Goal: Task Accomplishment & Management: Manage account settings

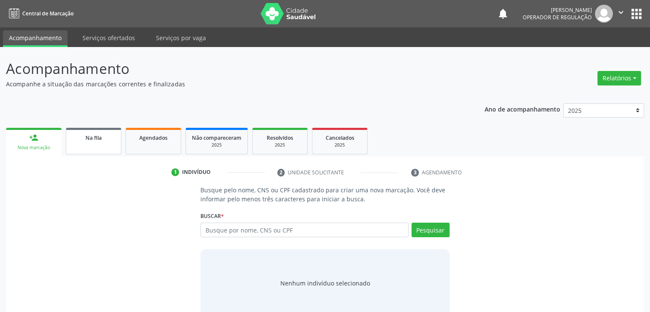
click at [80, 141] on div "Na fila" at bounding box center [93, 137] width 43 height 9
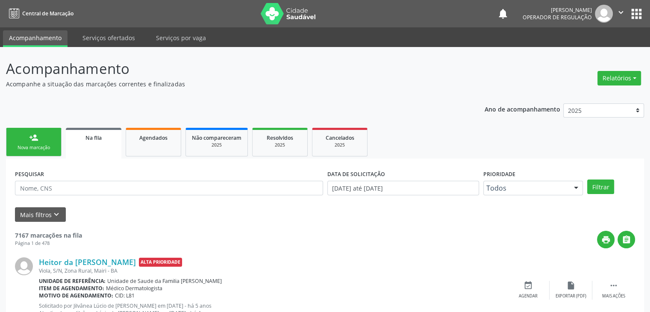
scroll to position [128, 0]
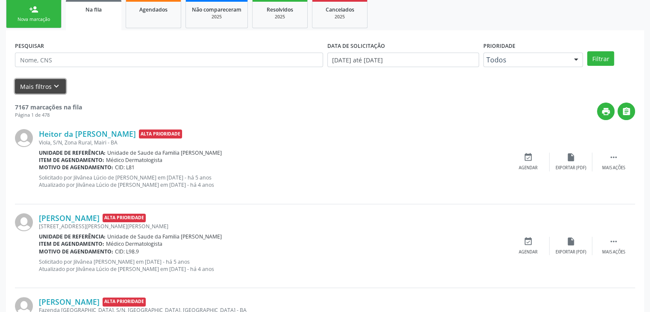
click at [30, 82] on button "Mais filtros keyboard_arrow_down" at bounding box center [40, 86] width 51 height 15
click at [30, 82] on form "PESQUISAR DATA DE SOLICITAÇÃO [DATE] até [DATE] Prioridade Todos Todos Baixa Pr…" at bounding box center [325, 66] width 620 height 54
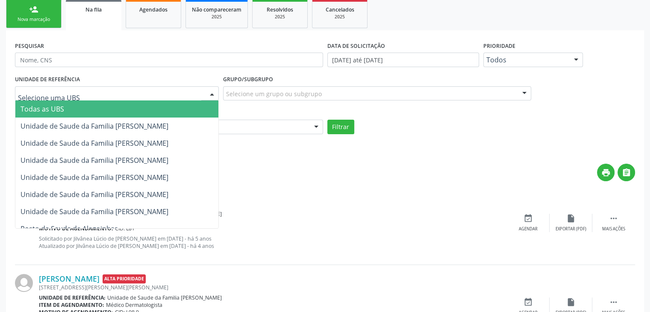
click at [132, 93] on div at bounding box center [117, 93] width 204 height 15
click at [132, 93] on input "text" at bounding box center [109, 97] width 183 height 17
click at [140, 115] on span "Todas as UBS" at bounding box center [116, 108] width 203 height 17
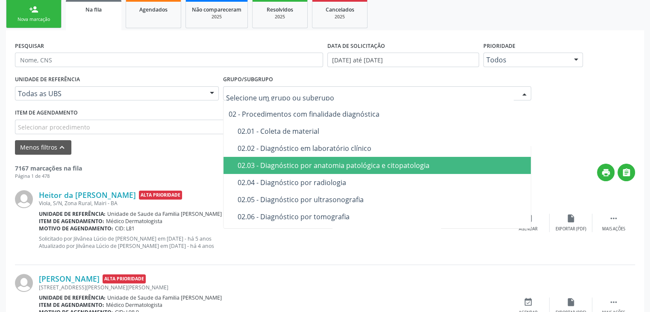
scroll to position [85, 0]
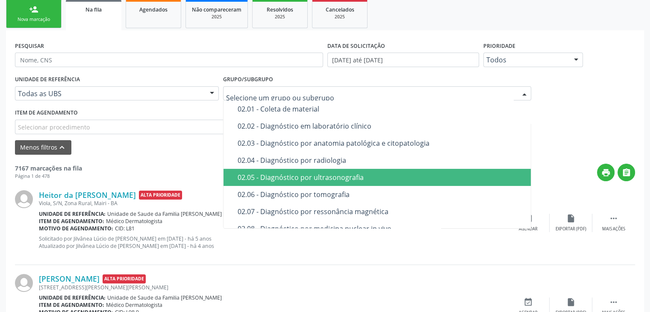
click at [323, 184] on span "02.05 - Diagnóstico por ultrasonografia" at bounding box center [378, 177] width 308 height 17
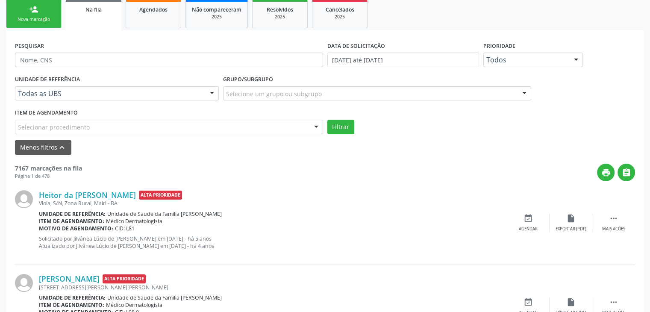
click at [132, 126] on div "Selecionar procedimento" at bounding box center [169, 127] width 308 height 15
click at [18, 126] on input "text" at bounding box center [18, 131] width 0 height 17
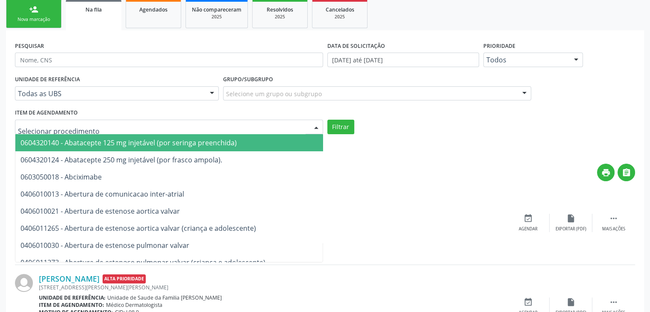
click at [325, 82] on div "Grupo/Subgrupo Selecione um grupo ou subgrupo Todos os grupos e subgrupos 01 - …" at bounding box center [377, 86] width 308 height 27
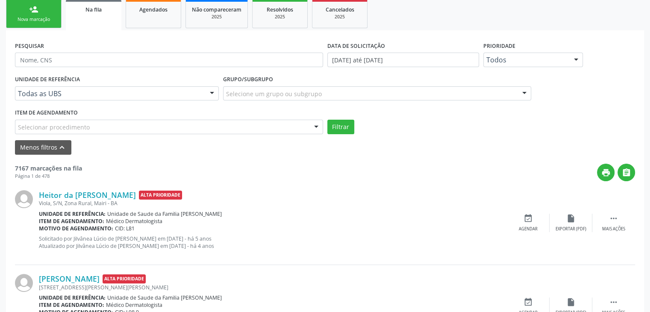
click at [325, 82] on div "Grupo/Subgrupo Selecione um grupo ou subgrupo Todos os grupos e subgrupos 01 - …" at bounding box center [377, 86] width 308 height 27
click at [326, 94] on div "Selecione um grupo ou subgrupo" at bounding box center [377, 93] width 308 height 15
click at [226, 94] on input "text" at bounding box center [226, 97] width 0 height 17
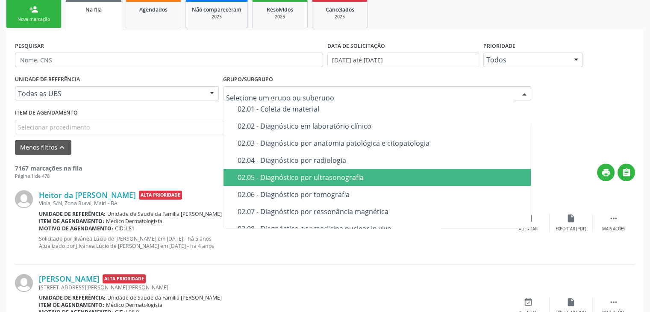
click at [325, 177] on div "02.05 - Diagnóstico por ultrasonografia" at bounding box center [382, 177] width 289 height 7
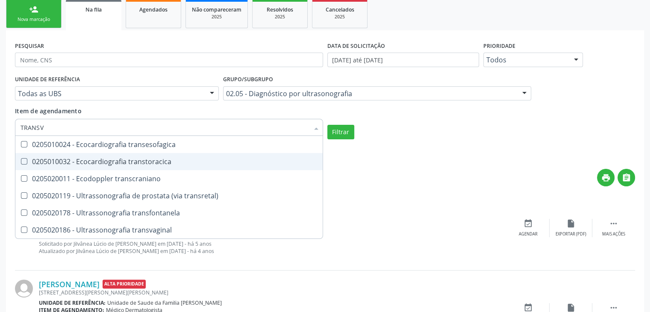
type input "TRANSVA"
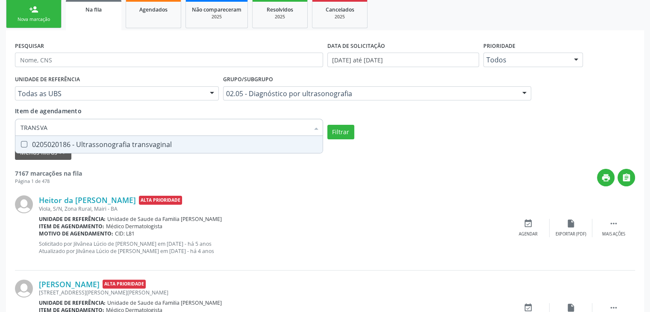
click at [122, 143] on div "0205020186 - Ultrassonografia transvaginal" at bounding box center [169, 144] width 297 height 7
click at [173, 146] on div "0205020186 - Ultrassonografia transvaginal" at bounding box center [169, 144] width 297 height 7
click at [31, 139] on span "0205020186 - Ultrassonografia transvaginal" at bounding box center [168, 144] width 307 height 17
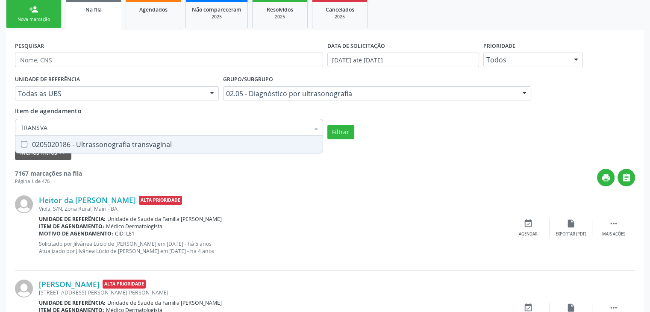
checkbox transvaginal "true"
click at [342, 138] on button "Filtrar" at bounding box center [340, 132] width 27 height 15
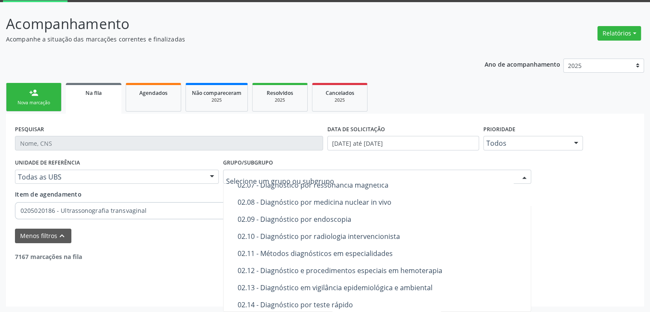
scroll to position [299, 0]
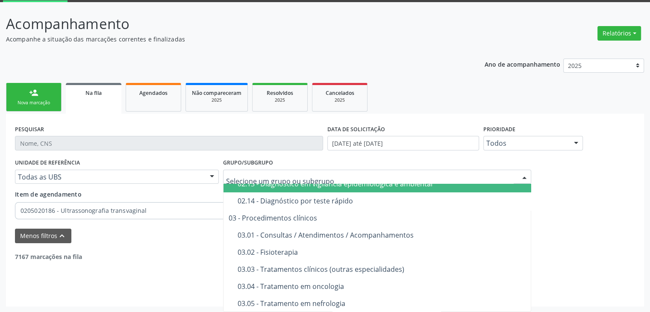
click at [546, 176] on div "UNIDADE DE REFERÊNCIA Todas as UBS Todas as UBS Unidade de Saude da Familia [PE…" at bounding box center [325, 189] width 624 height 66
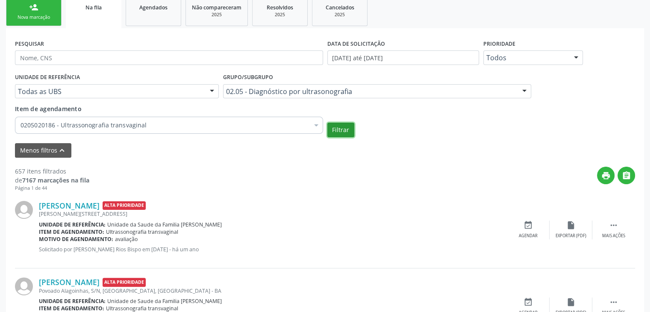
click at [335, 132] on button "Filtrar" at bounding box center [340, 130] width 27 height 15
click at [335, 50] on label "DATA DE SOLICITAÇÃO" at bounding box center [356, 43] width 58 height 13
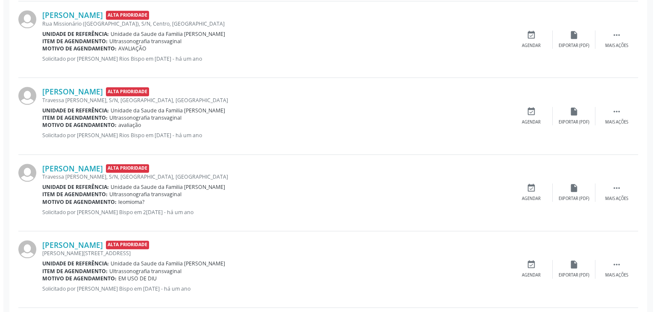
scroll to position [900, 0]
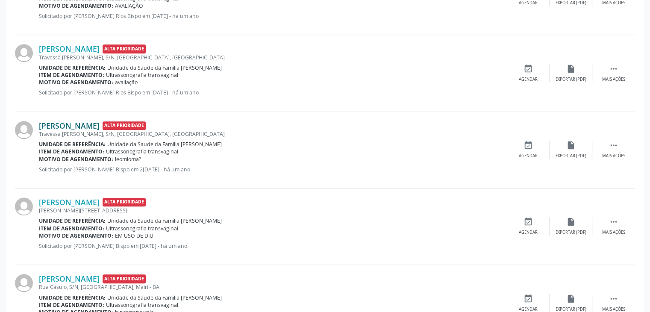
click at [96, 125] on link "[PERSON_NAME]" at bounding box center [69, 125] width 61 height 9
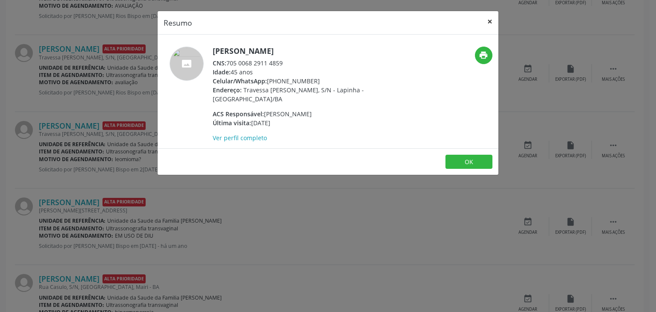
click at [496, 16] on button "×" at bounding box center [490, 21] width 17 height 21
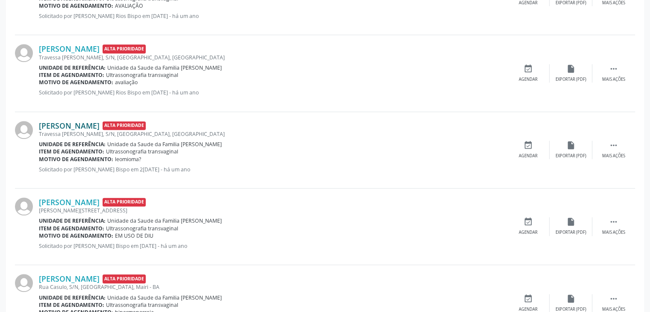
click at [100, 122] on link "[PERSON_NAME]" at bounding box center [69, 125] width 61 height 9
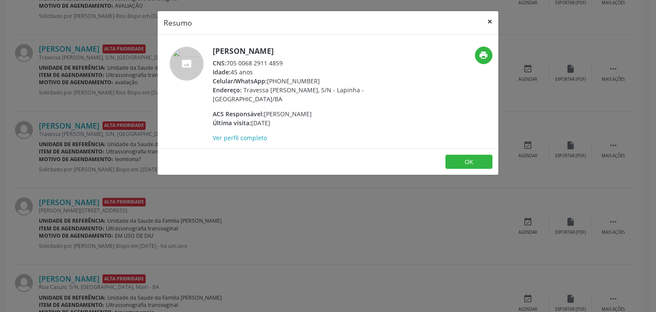
click at [489, 21] on button "×" at bounding box center [490, 21] width 17 height 21
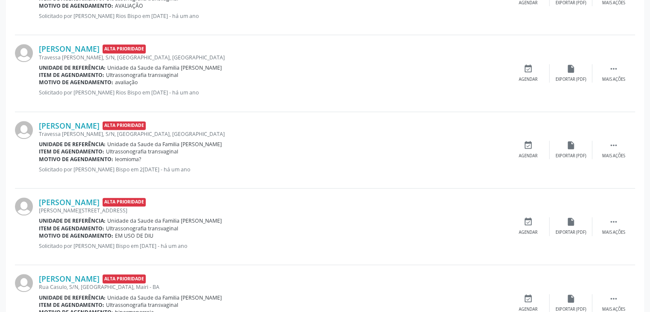
click at [72, 130] on div "Travessa [PERSON_NAME], S/N, [GEOGRAPHIC_DATA], [GEOGRAPHIC_DATA]" at bounding box center [273, 133] width 468 height 7
click at [71, 127] on link "[PERSON_NAME]" at bounding box center [69, 125] width 61 height 9
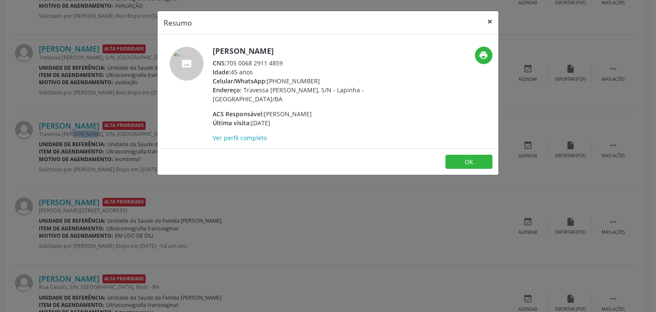
click at [490, 18] on button "×" at bounding box center [490, 21] width 17 height 21
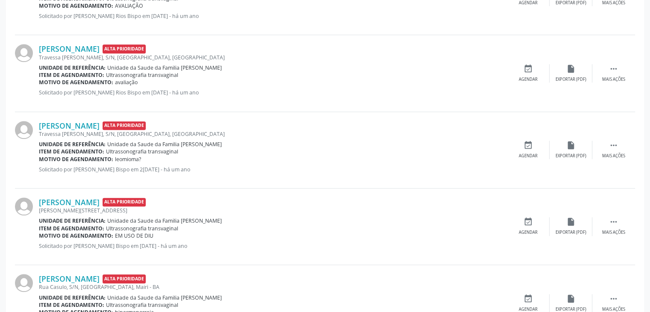
click at [194, 166] on p "Solicitado por [PERSON_NAME] Bispo em 2[DATE] - há um ano" at bounding box center [273, 169] width 468 height 7
click at [601, 146] on div " Mais ações" at bounding box center [613, 150] width 43 height 18
click at [535, 146] on div "cancel Cancelar" at bounding box center [528, 150] width 43 height 18
click at [525, 145] on icon "cancel" at bounding box center [528, 145] width 9 height 9
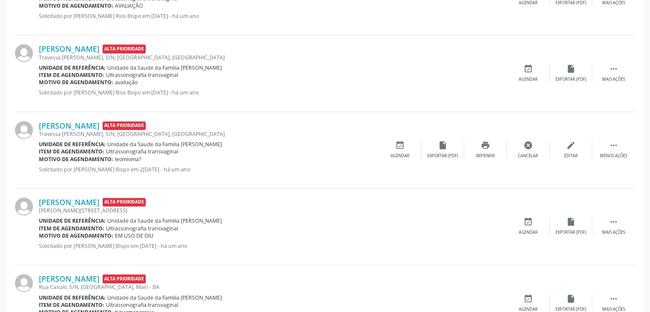
click at [496, 188] on div "[PERSON_NAME] Alta Prioridade [PERSON_NAME][STREET_ADDRESS] Unidade de referênc…" at bounding box center [325, 226] width 620 height 76
click at [519, 153] on div "Cancelar" at bounding box center [528, 156] width 20 height 6
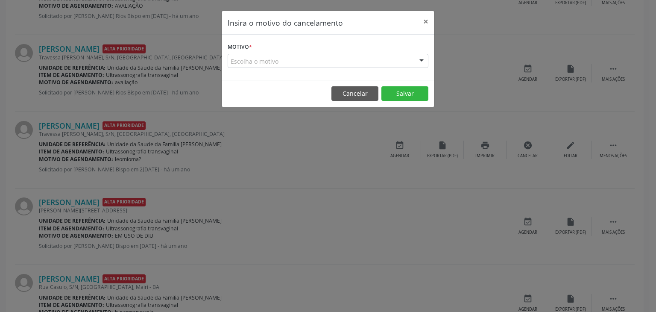
click at [279, 65] on div "Escolha o motivo" at bounding box center [328, 61] width 201 height 15
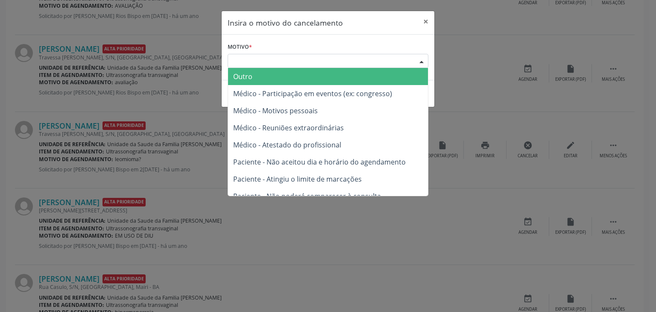
click at [260, 79] on span "Outro" at bounding box center [328, 76] width 200 height 17
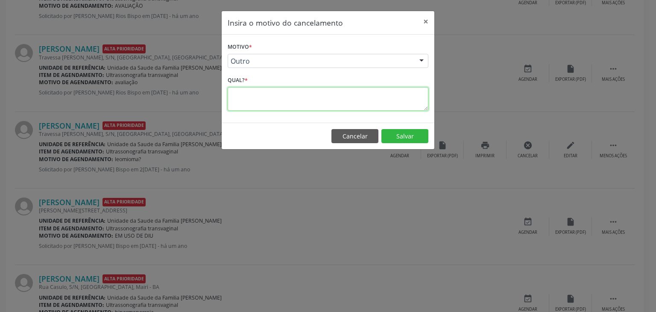
click at [248, 98] on textarea at bounding box center [328, 99] width 201 height 24
type textarea "EXAME REALIZADO"
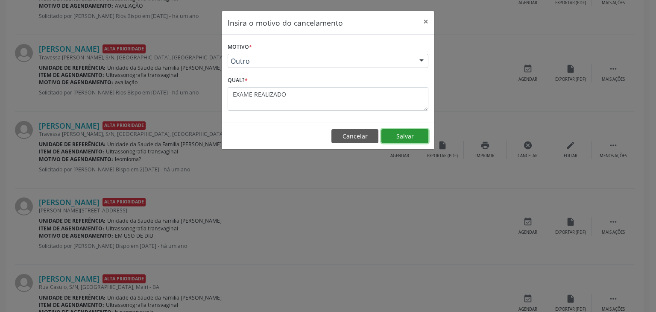
click at [396, 134] on button "Salvar" at bounding box center [405, 136] width 47 height 15
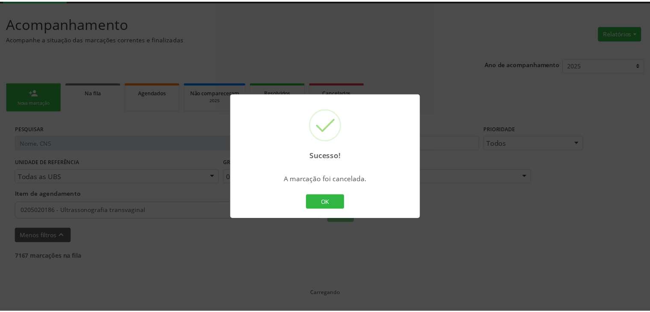
scroll to position [45, 0]
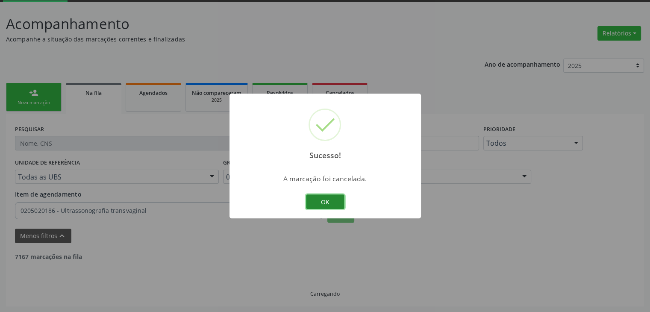
click at [319, 200] on button "OK" at bounding box center [325, 201] width 38 height 15
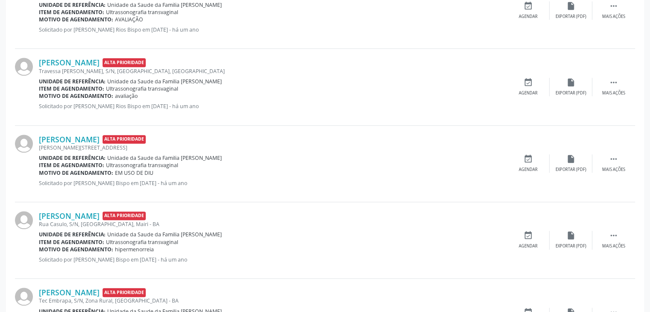
scroll to position [900, 0]
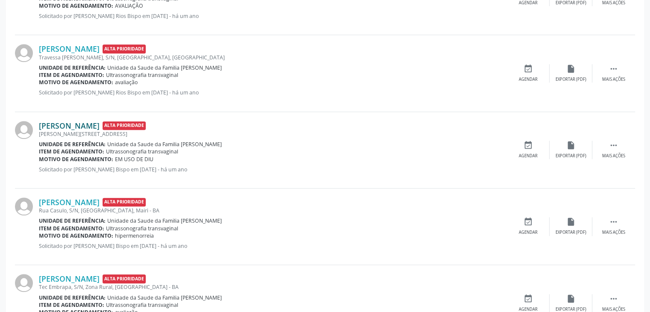
click at [100, 124] on link "[PERSON_NAME]" at bounding box center [69, 125] width 61 height 9
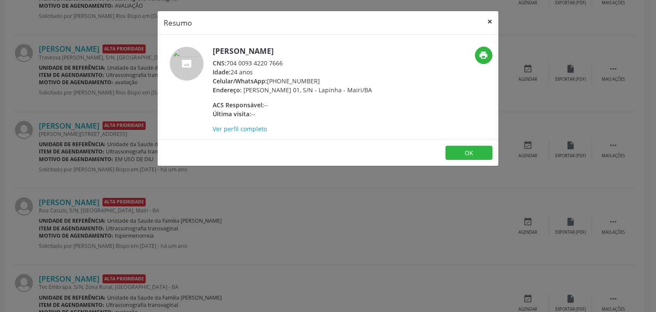
click at [482, 21] on button "×" at bounding box center [490, 21] width 17 height 21
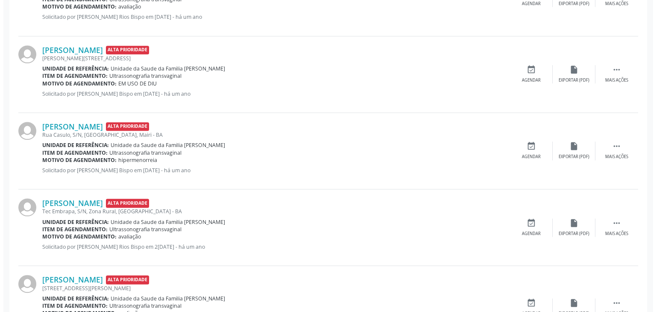
scroll to position [985, 0]
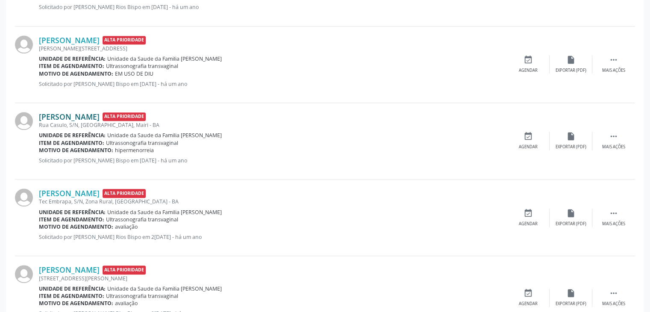
click at [62, 112] on link "[PERSON_NAME]" at bounding box center [69, 116] width 61 height 9
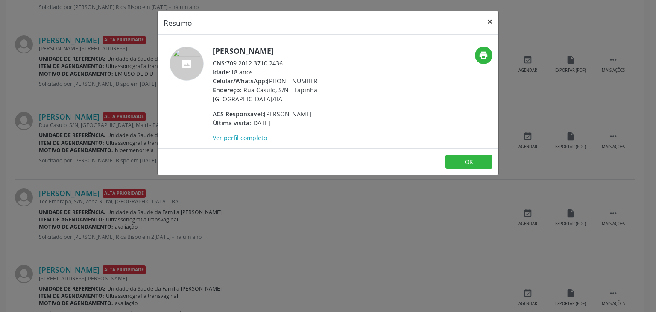
click at [488, 16] on button "×" at bounding box center [490, 21] width 17 height 21
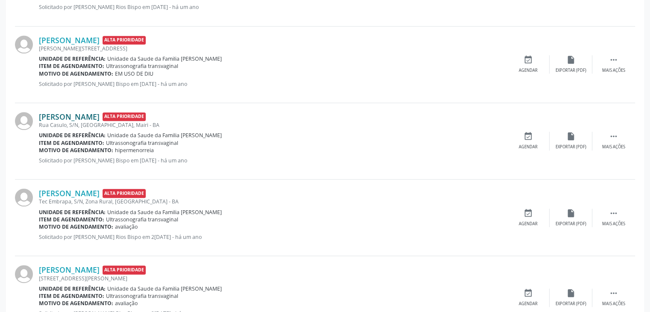
click at [76, 118] on link "[PERSON_NAME]" at bounding box center [69, 116] width 61 height 9
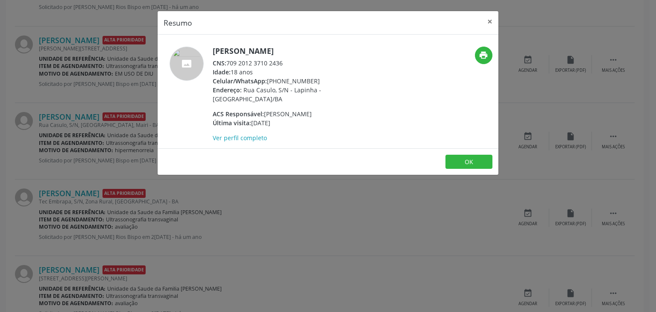
click at [268, 80] on div "Celular/WhatsApp: [PHONE_NUMBER]" at bounding box center [296, 80] width 166 height 9
drag, startPoint x: 268, startPoint y: 80, endPoint x: 315, endPoint y: 82, distance: 46.2
click at [315, 82] on div "Celular/WhatsApp: [PHONE_NUMBER]" at bounding box center [296, 80] width 166 height 9
click at [268, 82] on div "Celular/WhatsApp: [PHONE_NUMBER]" at bounding box center [296, 80] width 166 height 9
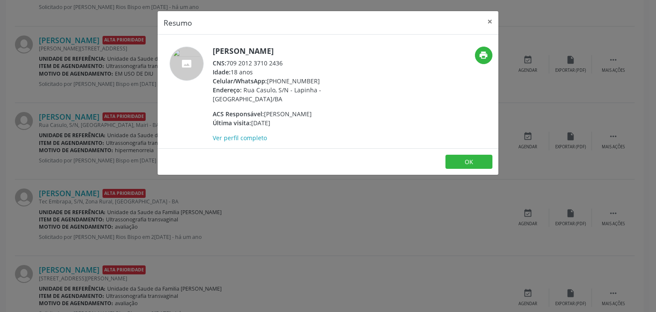
drag, startPoint x: 268, startPoint y: 82, endPoint x: 306, endPoint y: 81, distance: 37.6
click at [306, 81] on div "Celular/WhatsApp: [PHONE_NUMBER]" at bounding box center [296, 80] width 166 height 9
drag, startPoint x: 267, startPoint y: 80, endPoint x: 317, endPoint y: 82, distance: 49.6
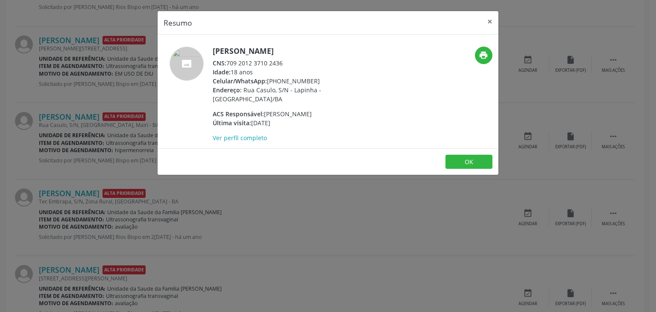
click at [317, 82] on div "Celular/WhatsApp: [PHONE_NUMBER]" at bounding box center [296, 80] width 166 height 9
drag, startPoint x: 315, startPoint y: 81, endPoint x: 268, endPoint y: 84, distance: 47.1
click at [268, 84] on div "Celular/WhatsApp: [PHONE_NUMBER]" at bounding box center [296, 80] width 166 height 9
click at [267, 84] on span "Celular/WhatsApp:" at bounding box center [240, 81] width 54 height 8
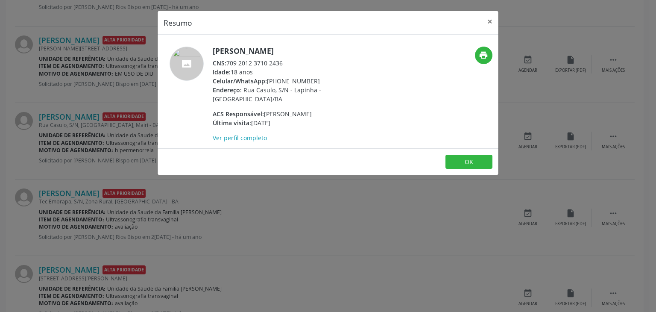
drag, startPoint x: 313, startPoint y: 79, endPoint x: 268, endPoint y: 82, distance: 44.9
click at [268, 82] on div "Celular/WhatsApp: [PHONE_NUMBER]" at bounding box center [296, 80] width 166 height 9
drag, startPoint x: 268, startPoint y: 82, endPoint x: 304, endPoint y: 82, distance: 35.9
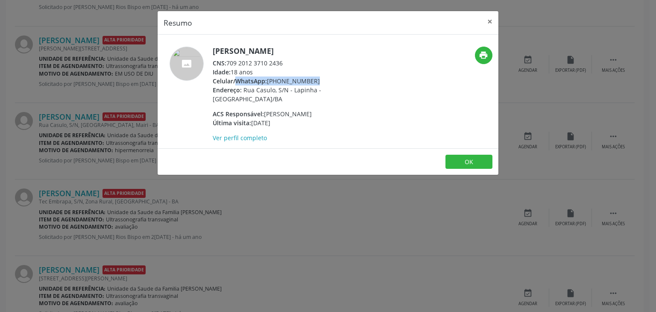
click at [304, 82] on div "Celular/WhatsApp: [PHONE_NUMBER]" at bounding box center [296, 80] width 166 height 9
click at [333, 84] on div "Celular/WhatsApp: [PHONE_NUMBER]" at bounding box center [296, 80] width 166 height 9
click at [333, 85] on div "[PERSON_NAME] CNS: 709 2012 3710 2436 Idade: 18 anos Celular/WhatsApp: [PHONE_N…" at bounding box center [296, 95] width 166 height 96
click at [312, 79] on div "Celular/WhatsApp: [PHONE_NUMBER]" at bounding box center [296, 80] width 166 height 9
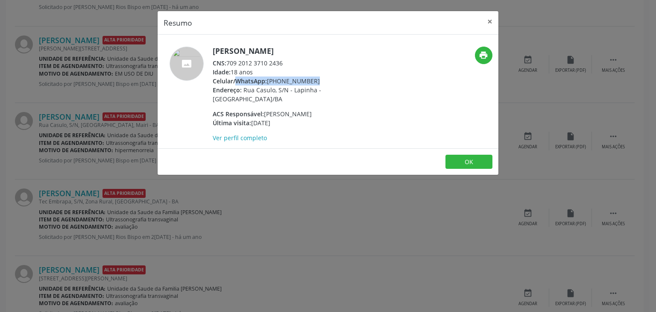
click at [313, 79] on div "Celular/WhatsApp: [PHONE_NUMBER]" at bounding box center [296, 80] width 166 height 9
drag, startPoint x: 313, startPoint y: 79, endPoint x: 304, endPoint y: 79, distance: 8.5
click at [310, 79] on div "Celular/WhatsApp: [PHONE_NUMBER]" at bounding box center [296, 80] width 166 height 9
click at [290, 78] on div "Celular/WhatsApp: [PHONE_NUMBER]" at bounding box center [296, 80] width 166 height 9
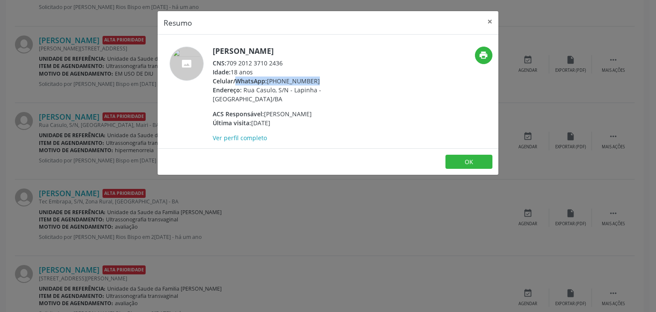
click at [290, 78] on div "Celular/WhatsApp: [PHONE_NUMBER]" at bounding box center [296, 80] width 166 height 9
click at [290, 76] on div "Celular/WhatsApp: [PHONE_NUMBER]" at bounding box center [296, 80] width 166 height 9
click at [266, 86] on span "Rua Casulo, S/N - Lapinha - [GEOGRAPHIC_DATA]/BA" at bounding box center [267, 94] width 109 height 17
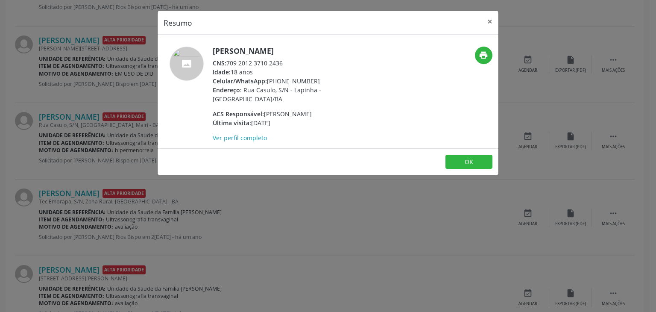
click at [268, 82] on div "Celular/WhatsApp: [PHONE_NUMBER]" at bounding box center [296, 80] width 166 height 9
click at [279, 82] on div "Celular/WhatsApp: [PHONE_NUMBER]" at bounding box center [296, 80] width 166 height 9
drag, startPoint x: 281, startPoint y: 82, endPoint x: 286, endPoint y: 82, distance: 5.1
click at [282, 82] on div "Celular/WhatsApp: [PHONE_NUMBER]" at bounding box center [296, 80] width 166 height 9
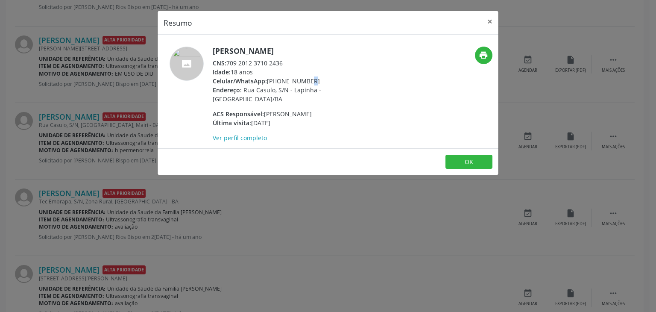
drag, startPoint x: 288, startPoint y: 82, endPoint x: 296, endPoint y: 81, distance: 7.7
click at [296, 81] on div "Celular/WhatsApp: [PHONE_NUMBER]" at bounding box center [296, 80] width 166 height 9
drag, startPoint x: 274, startPoint y: 81, endPoint x: 313, endPoint y: 79, distance: 38.9
click at [313, 79] on div "Celular/WhatsApp: [PHONE_NUMBER]" at bounding box center [296, 80] width 166 height 9
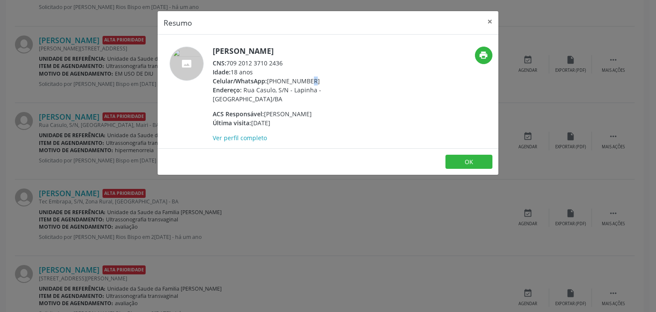
click at [313, 79] on div "Celular/WhatsApp: [PHONE_NUMBER]" at bounding box center [296, 80] width 166 height 9
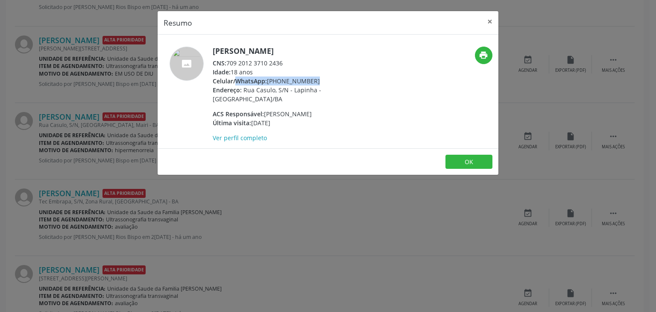
click at [313, 79] on div "Celular/WhatsApp: [PHONE_NUMBER]" at bounding box center [296, 80] width 166 height 9
click at [327, 77] on div "Celular/WhatsApp: [PHONE_NUMBER]" at bounding box center [296, 80] width 166 height 9
click at [309, 65] on div "CNS: 709 2012 3710 2436" at bounding box center [296, 63] width 166 height 9
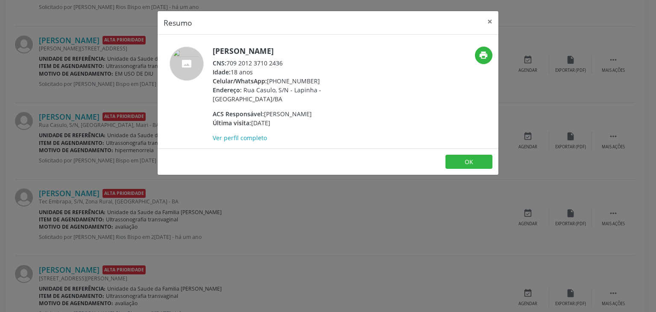
drag, startPoint x: 268, startPoint y: 81, endPoint x: 313, endPoint y: 78, distance: 45.4
click at [313, 78] on div "Celular/WhatsApp: [PHONE_NUMBER]" at bounding box center [296, 80] width 166 height 9
copy div "[PHONE_NUMBER]"
click at [497, 22] on button "×" at bounding box center [490, 21] width 17 height 21
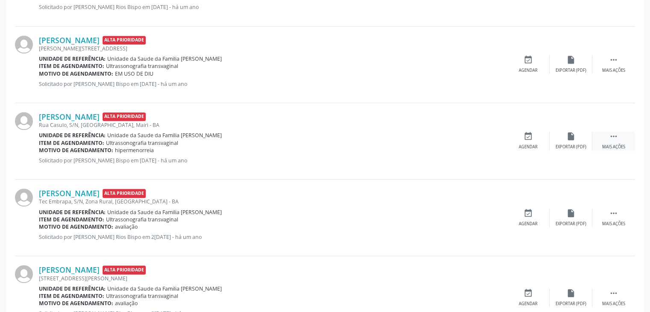
click at [614, 140] on div " Mais ações" at bounding box center [613, 141] width 43 height 18
click at [529, 142] on div "cancel Cancelar" at bounding box center [528, 141] width 43 height 18
click at [518, 138] on div "cancel Cancelar" at bounding box center [528, 141] width 43 height 18
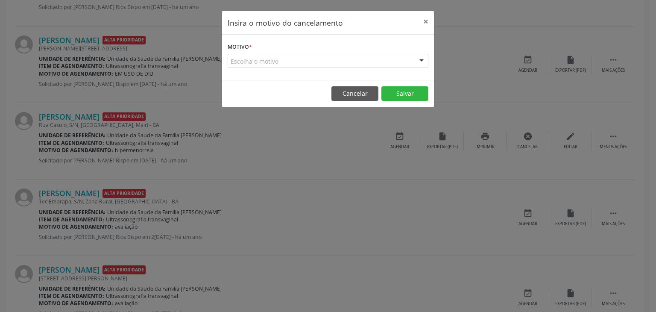
click at [291, 51] on form "Motivo * Escolha o motivo Outro Médico - Participação em eventos (ex: congresso…" at bounding box center [328, 54] width 201 height 27
click at [287, 63] on div "Escolha o motivo" at bounding box center [328, 61] width 201 height 15
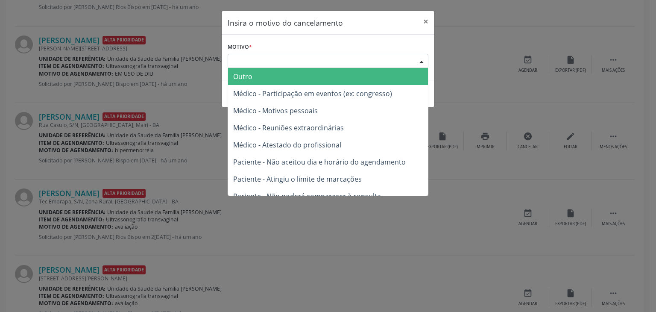
click at [274, 79] on span "Outro" at bounding box center [328, 76] width 200 height 17
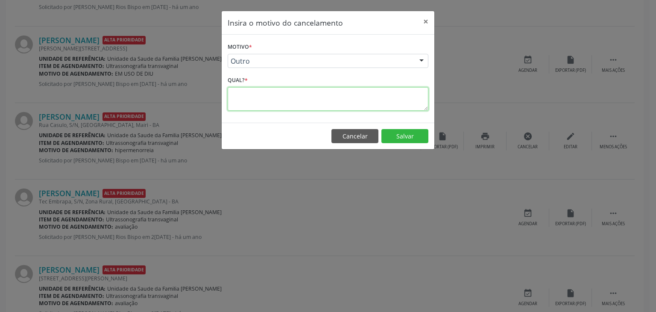
click at [270, 102] on textarea at bounding box center [328, 99] width 201 height 24
type textarea "EXAME REALIZADO"
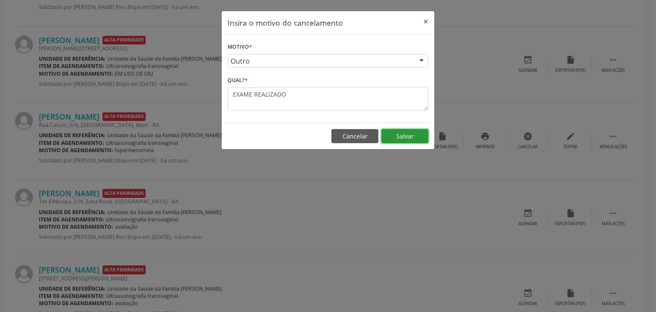
click at [409, 141] on button "Salvar" at bounding box center [405, 136] width 47 height 15
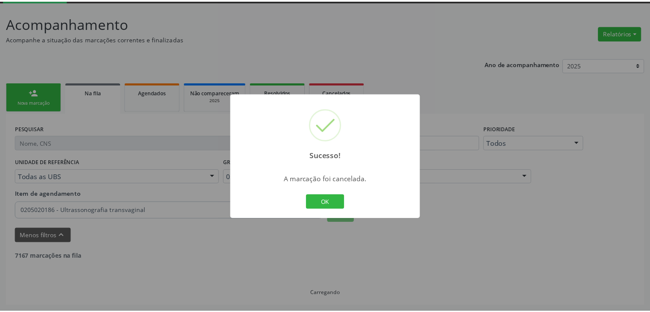
scroll to position [45, 0]
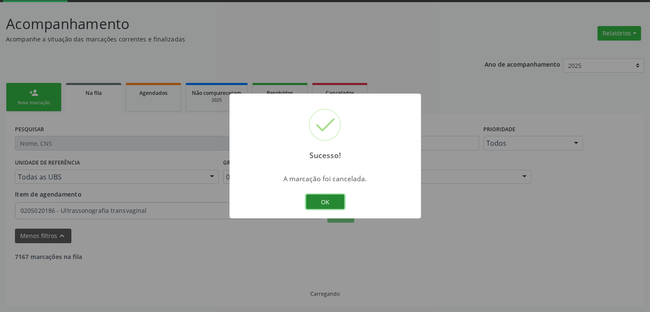
click at [323, 198] on button "OK" at bounding box center [325, 201] width 38 height 15
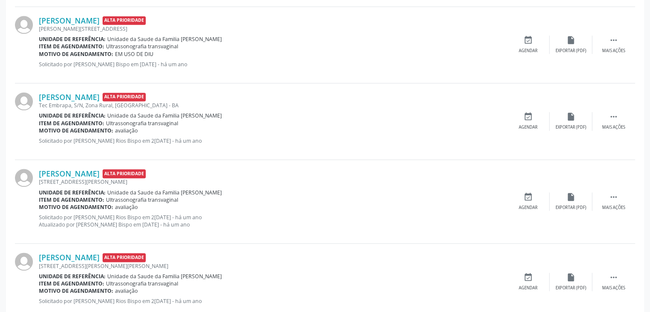
scroll to position [942, 0]
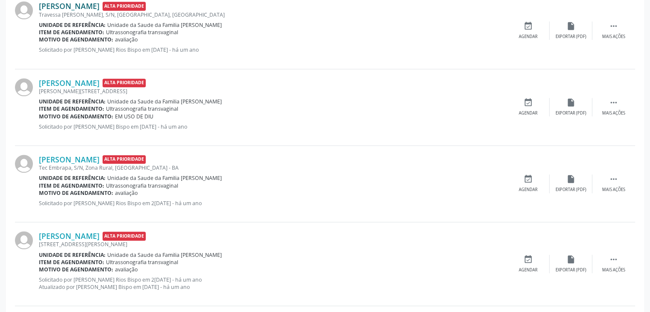
click at [73, 5] on link "[PERSON_NAME]" at bounding box center [69, 5] width 61 height 9
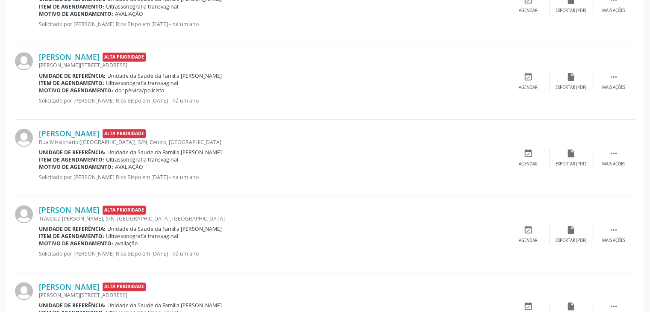
scroll to position [686, 0]
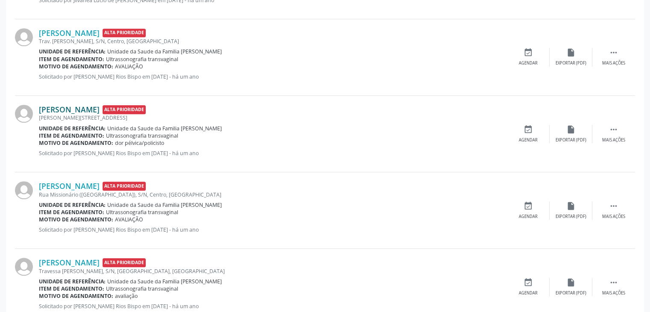
click at [85, 108] on link "[PERSON_NAME]" at bounding box center [69, 109] width 61 height 9
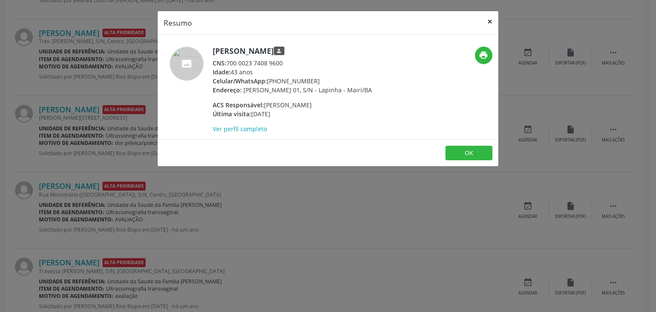
click at [485, 23] on button "×" at bounding box center [490, 21] width 17 height 21
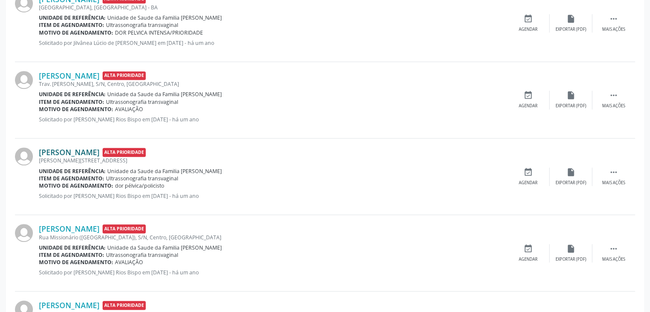
scroll to position [558, 0]
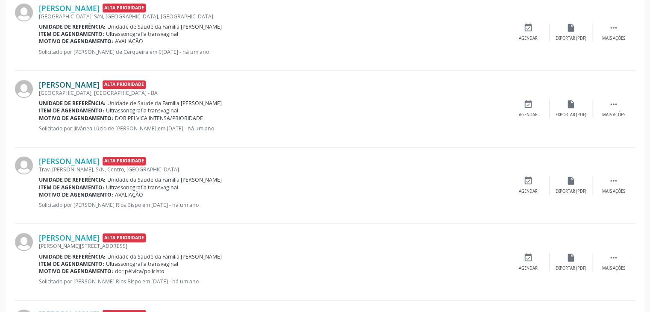
click at [80, 85] on link "[PERSON_NAME]" at bounding box center [69, 84] width 61 height 9
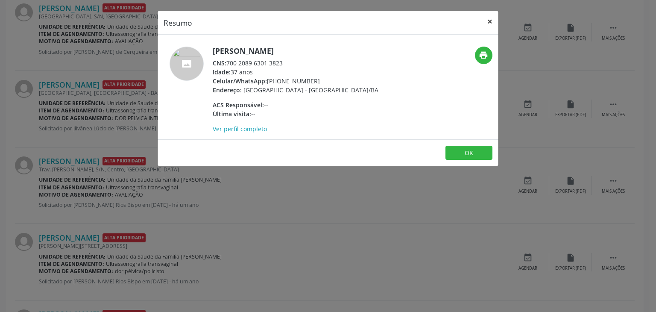
click at [495, 24] on button "×" at bounding box center [490, 21] width 17 height 21
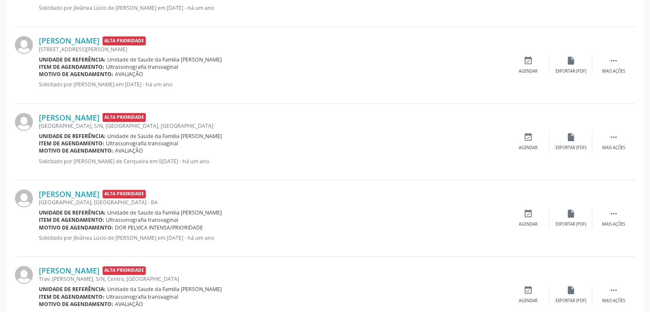
scroll to position [429, 0]
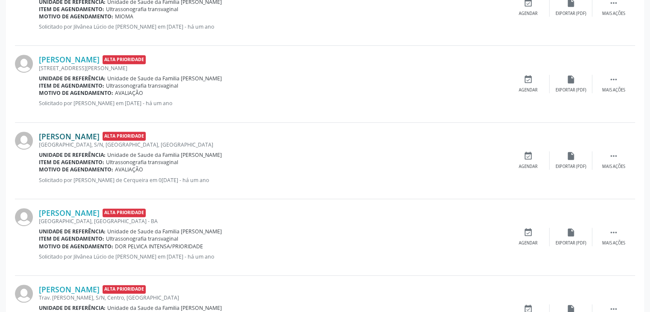
click at [97, 134] on link "[PERSON_NAME]" at bounding box center [69, 136] width 61 height 9
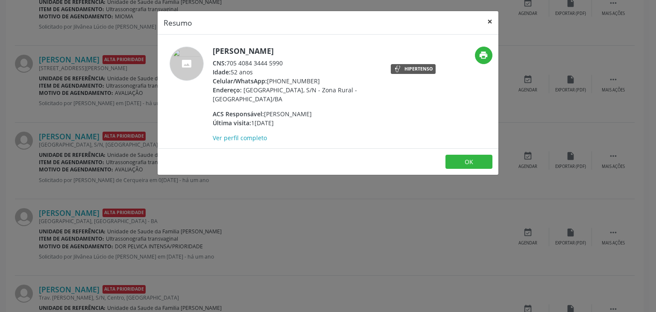
click at [494, 22] on button "×" at bounding box center [490, 21] width 17 height 21
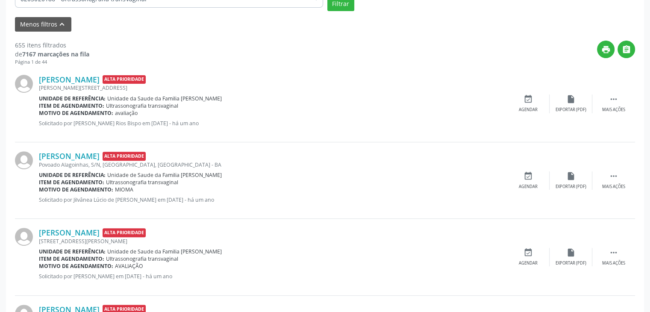
scroll to position [85, 0]
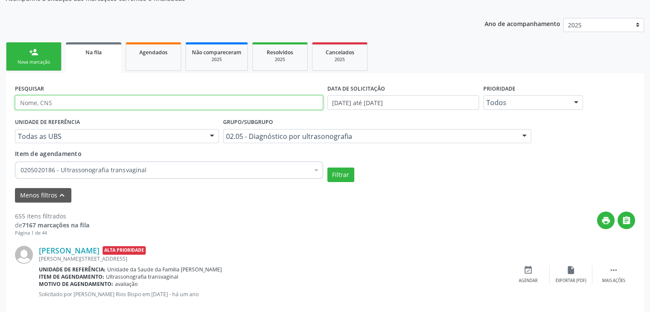
click at [74, 105] on input "text" at bounding box center [169, 102] width 308 height 15
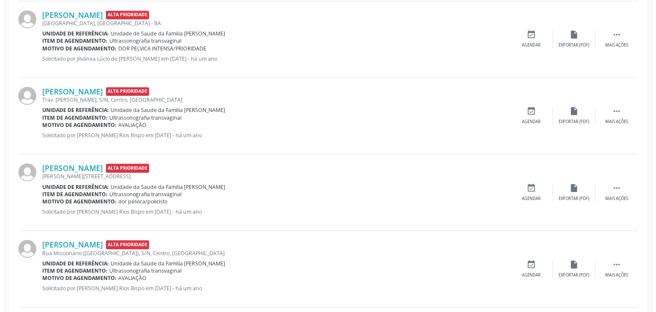
scroll to position [641, 0]
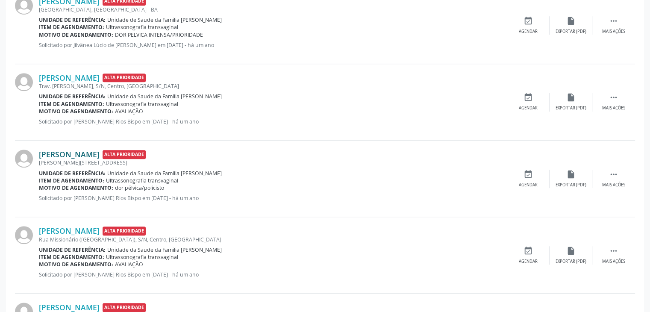
click at [91, 151] on link "[PERSON_NAME]" at bounding box center [69, 154] width 61 height 9
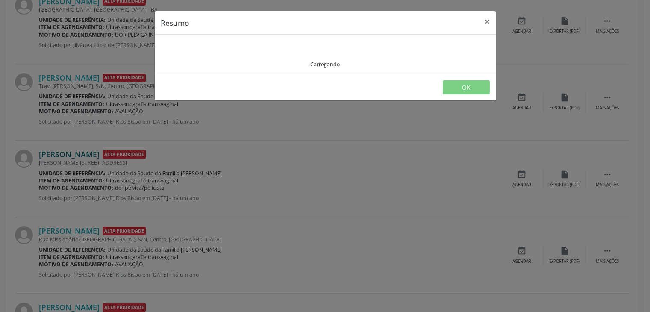
click at [91, 150] on div "Resumo × Carregando OK" at bounding box center [325, 156] width 650 height 312
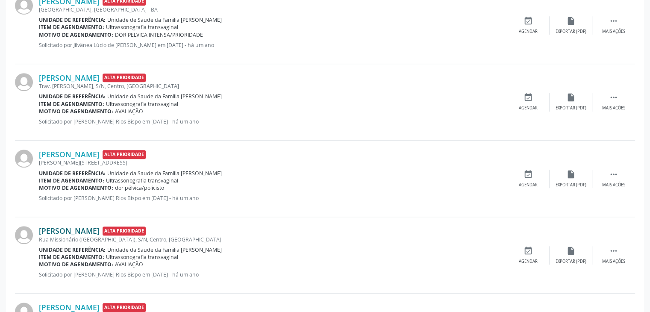
click at [75, 228] on link "[PERSON_NAME]" at bounding box center [69, 230] width 61 height 9
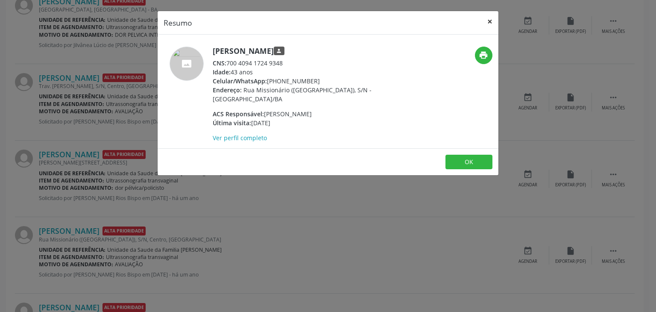
click at [489, 22] on button "×" at bounding box center [490, 21] width 17 height 21
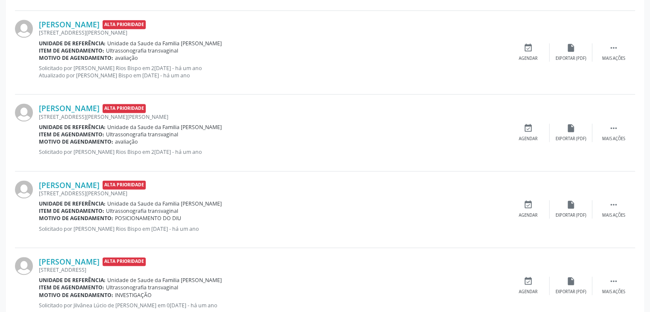
scroll to position [1197, 0]
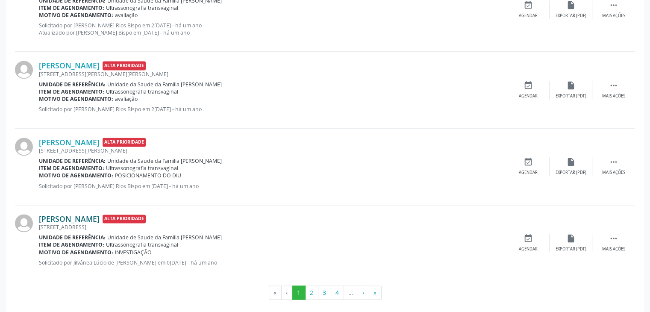
click at [84, 216] on link "[PERSON_NAME]" at bounding box center [69, 218] width 61 height 9
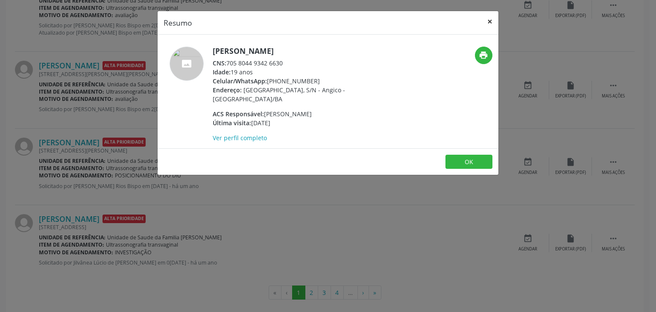
click at [494, 15] on button "×" at bounding box center [490, 21] width 17 height 21
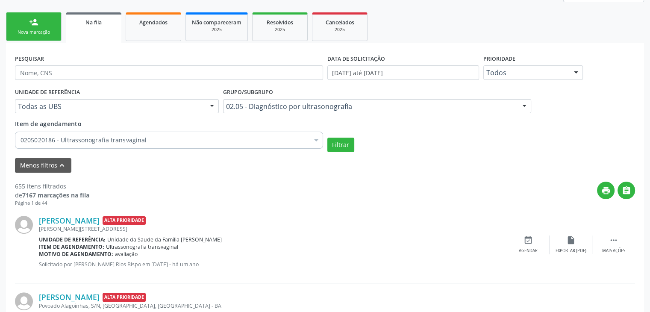
scroll to position [128, 0]
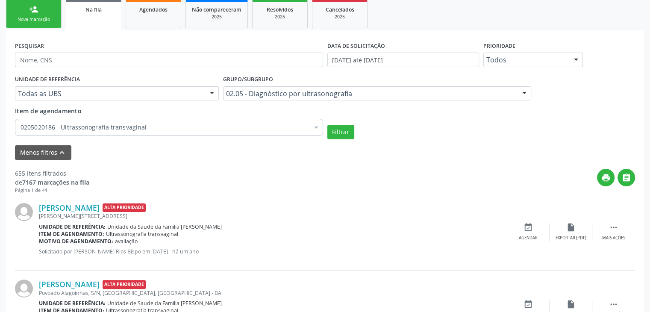
click at [254, 88] on div "02.05 - Diagnóstico por ultrasonografia" at bounding box center [377, 93] width 308 height 15
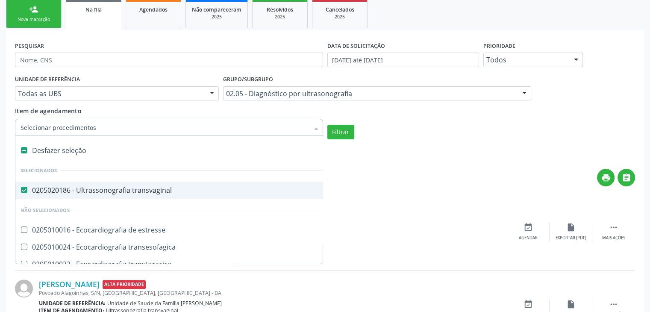
click at [126, 187] on div "0205020186 - Ultrassonografia transvaginal" at bounding box center [199, 190] width 357 height 7
checkbox transvaginal "false"
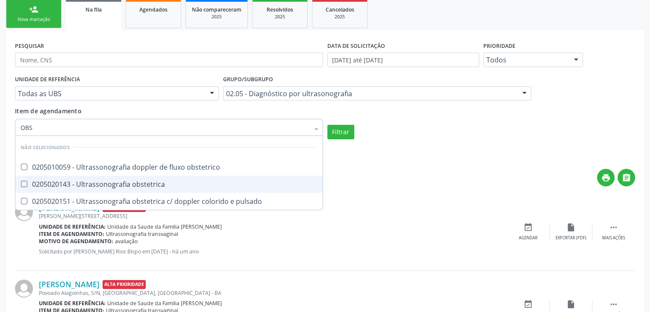
type input "OBST"
click at [126, 187] on div "0205020143 - Ultrassonografia obstetrica" at bounding box center [169, 184] width 297 height 7
checkbox obstetrica "true"
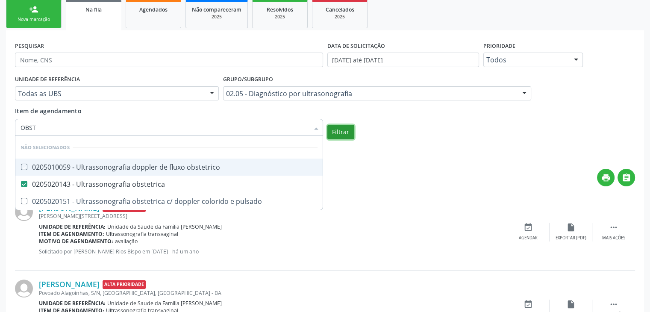
checkbox obstetrico "true"
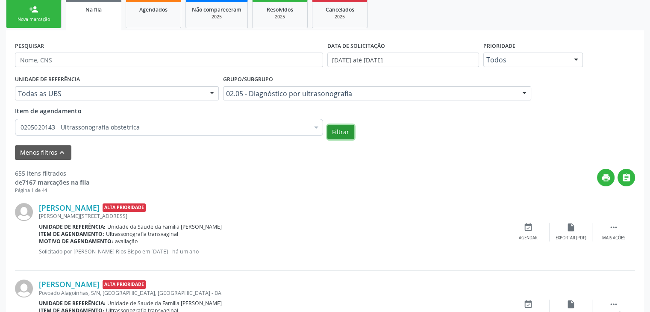
click at [333, 132] on button "Filtrar" at bounding box center [340, 132] width 27 height 15
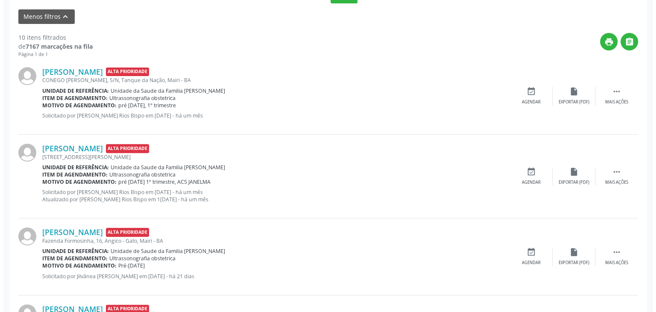
scroll to position [214, 0]
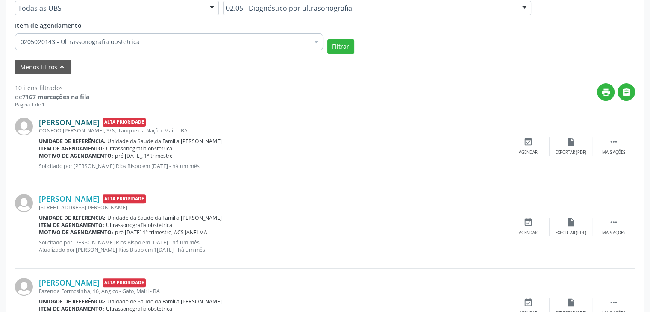
click at [85, 121] on link "[PERSON_NAME]" at bounding box center [69, 122] width 61 height 9
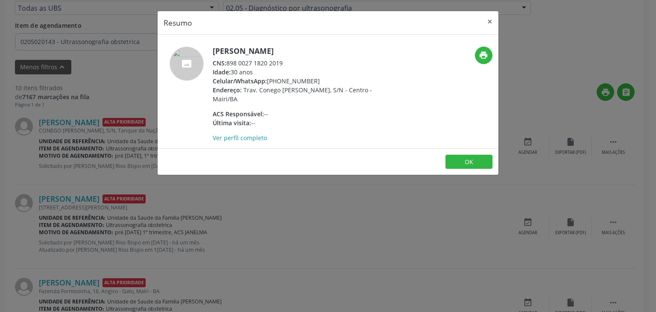
click at [404, 85] on div "print" at bounding box center [442, 95] width 114 height 96
click at [488, 22] on button "×" at bounding box center [490, 21] width 17 height 21
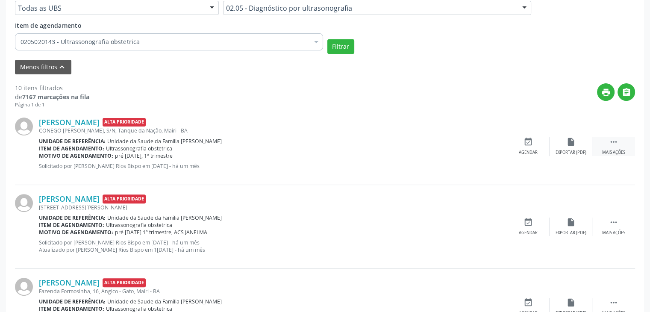
click at [606, 150] on div "Mais ações" at bounding box center [613, 153] width 23 height 6
click at [539, 144] on div "cancel Cancelar" at bounding box center [528, 146] width 43 height 18
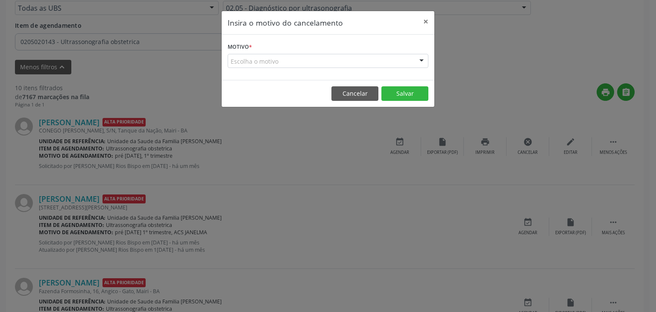
click at [268, 64] on div "Escolha o motivo" at bounding box center [328, 61] width 201 height 15
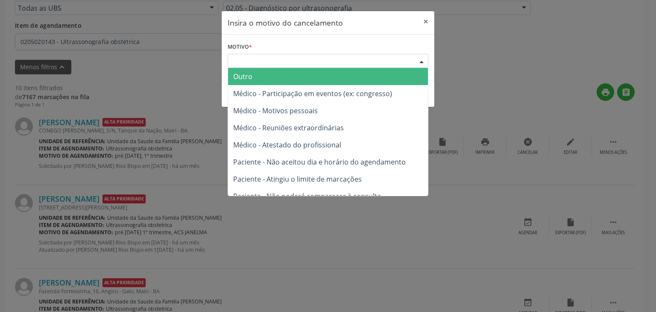
click at [265, 77] on span "Outro" at bounding box center [328, 76] width 200 height 17
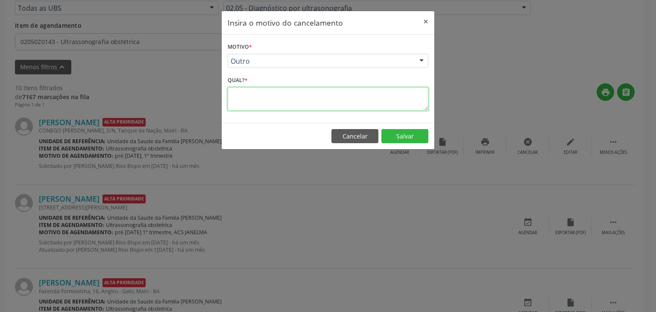
click at [274, 94] on textarea at bounding box center [328, 99] width 201 height 24
type textarea "EXAME REALIZADO"
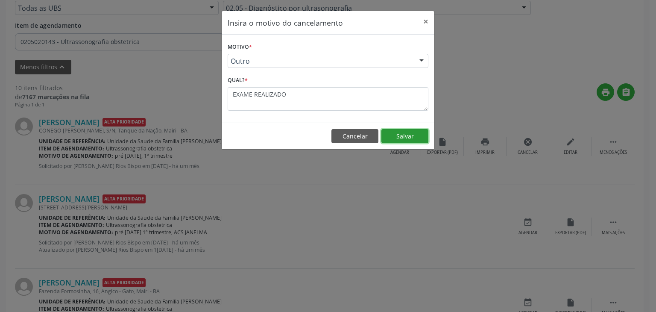
click at [414, 139] on button "Salvar" at bounding box center [405, 136] width 47 height 15
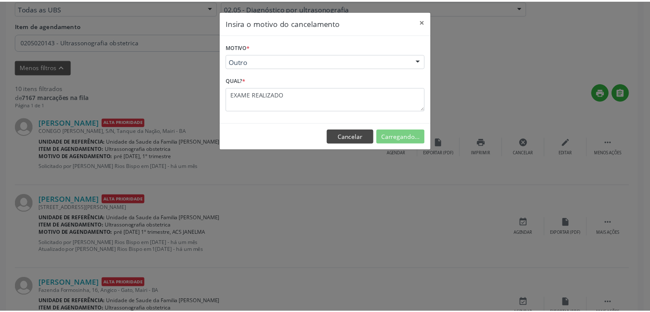
scroll to position [45, 0]
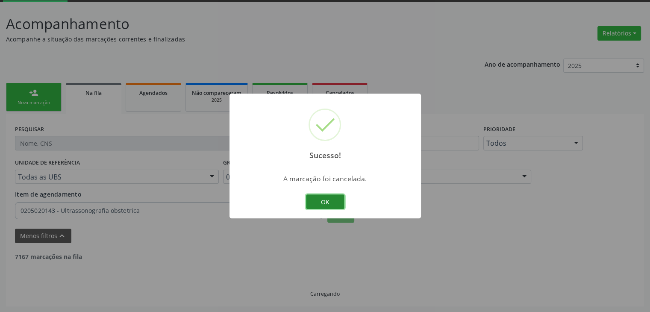
click at [318, 200] on button "OK" at bounding box center [325, 201] width 38 height 15
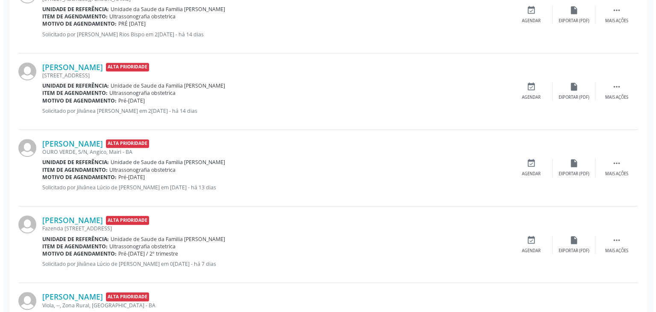
scroll to position [720, 0]
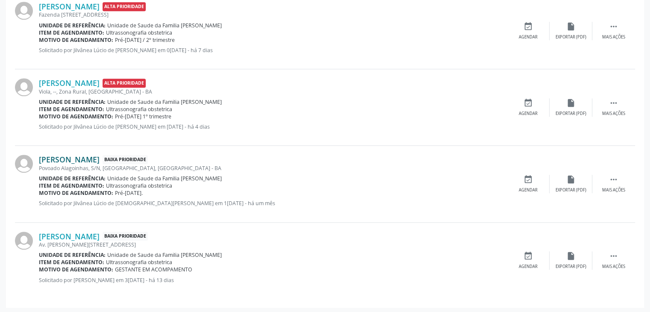
click at [77, 155] on link "[PERSON_NAME]" at bounding box center [69, 159] width 61 height 9
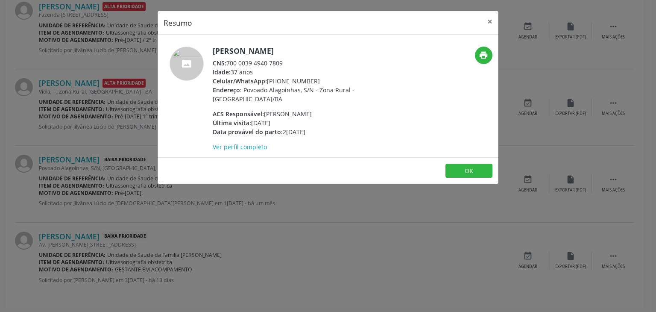
drag, startPoint x: 212, startPoint y: 50, endPoint x: 318, endPoint y: 50, distance: 106.4
click at [318, 50] on div "[PERSON_NAME] CNS: 700 0039 4940 7809 Idade: 37 anos Celular/WhatsApp: [PHONE_N…" at bounding box center [271, 99] width 227 height 105
copy h5 "[PERSON_NAME]"
click at [485, 22] on button "×" at bounding box center [490, 21] width 17 height 21
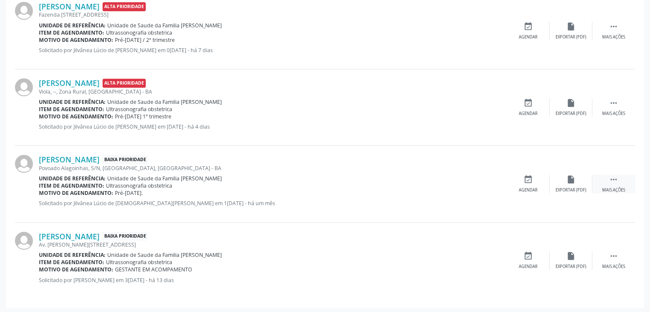
click at [606, 181] on div " Mais ações" at bounding box center [613, 184] width 43 height 18
click at [543, 184] on div "cancel Cancelar" at bounding box center [528, 184] width 43 height 18
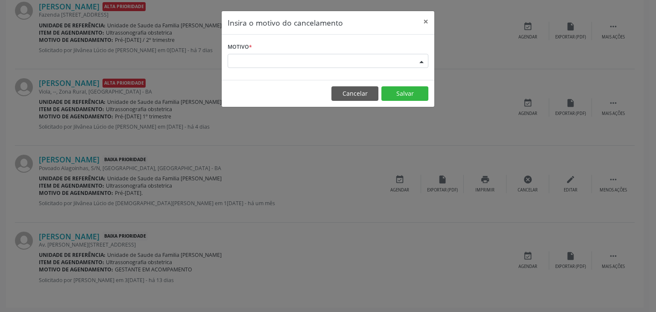
click at [272, 56] on div "Escolha o motivo" at bounding box center [328, 61] width 201 height 15
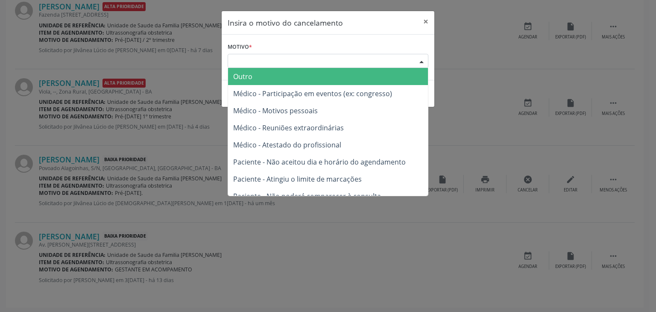
click at [265, 72] on span "Outro" at bounding box center [328, 76] width 200 height 17
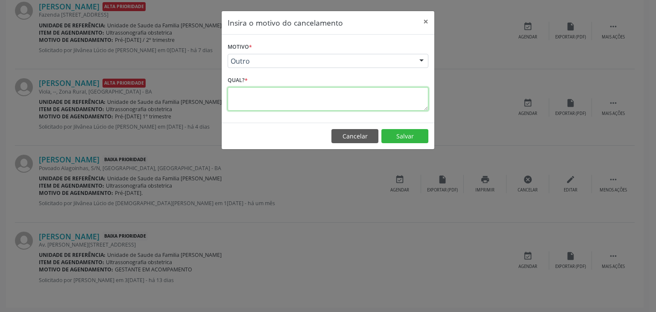
click at [265, 98] on textarea at bounding box center [328, 99] width 201 height 24
type textarea "EXAME REALIZADO"
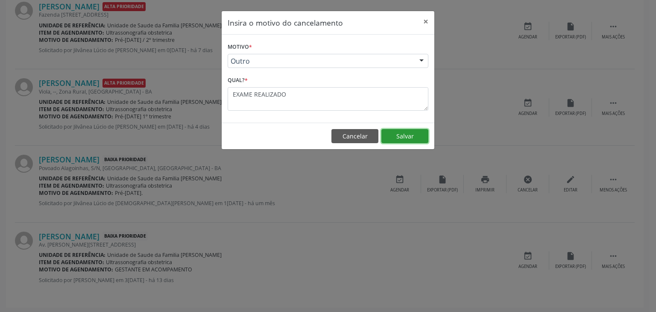
click at [396, 132] on button "Salvar" at bounding box center [405, 136] width 47 height 15
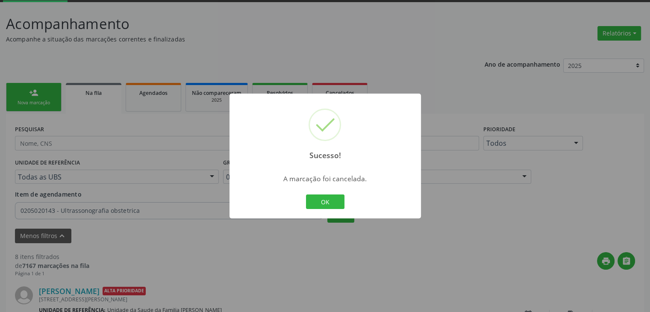
scroll to position [644, 0]
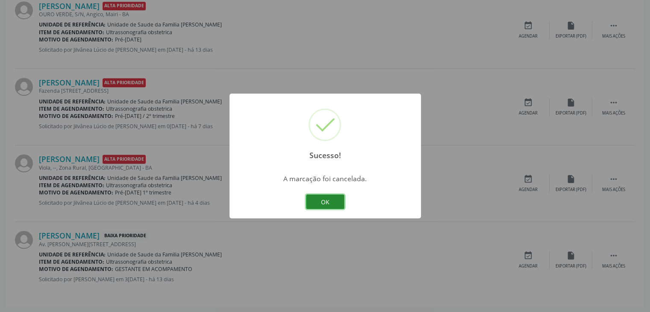
click at [325, 199] on button "OK" at bounding box center [325, 201] width 38 height 15
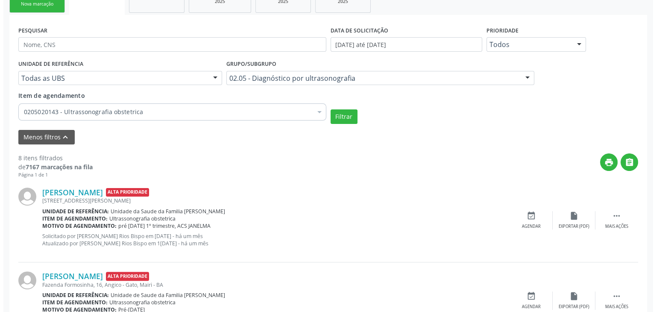
scroll to position [216, 0]
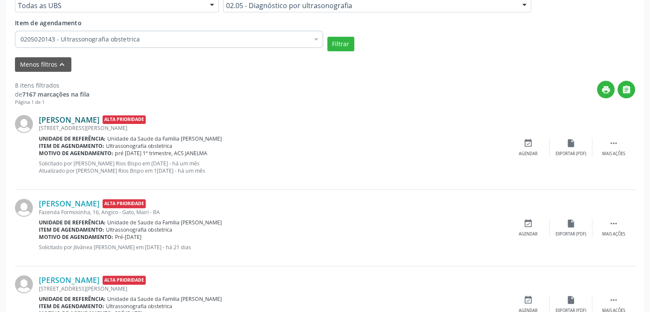
click at [78, 119] on link "[PERSON_NAME]" at bounding box center [69, 119] width 61 height 9
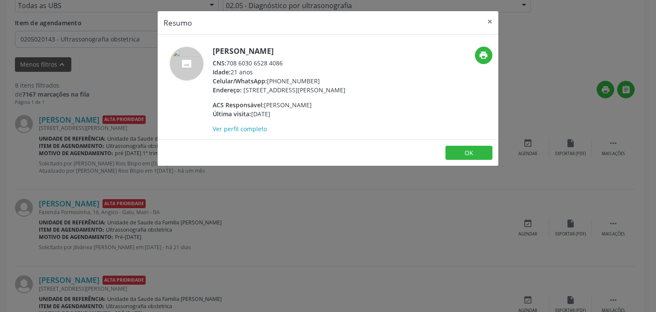
drag, startPoint x: 213, startPoint y: 53, endPoint x: 318, endPoint y: 53, distance: 105.1
click at [318, 53] on h5 "[PERSON_NAME]" at bounding box center [279, 51] width 133 height 9
copy h5 "[PERSON_NAME]"
click at [488, 24] on button "×" at bounding box center [490, 21] width 17 height 21
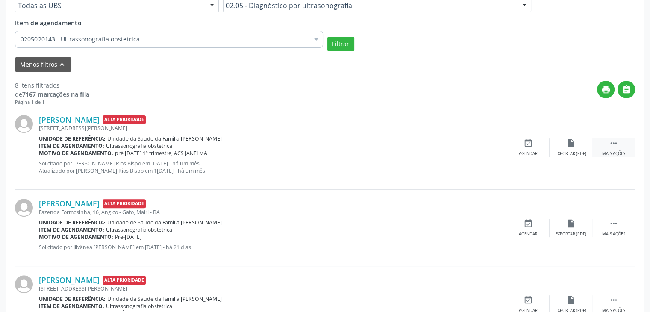
click at [607, 149] on div " Mais ações" at bounding box center [613, 147] width 43 height 18
click at [528, 145] on icon "cancel" at bounding box center [528, 142] width 9 height 9
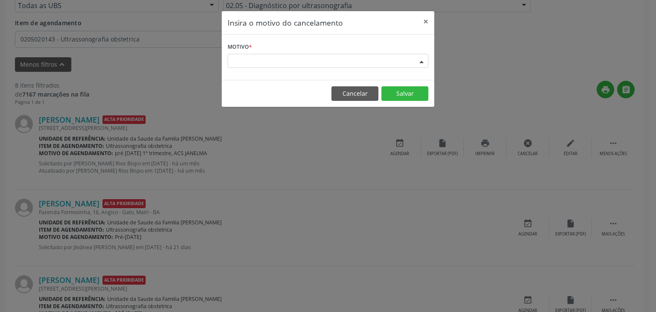
click at [247, 64] on div "Escolha o motivo" at bounding box center [328, 61] width 201 height 15
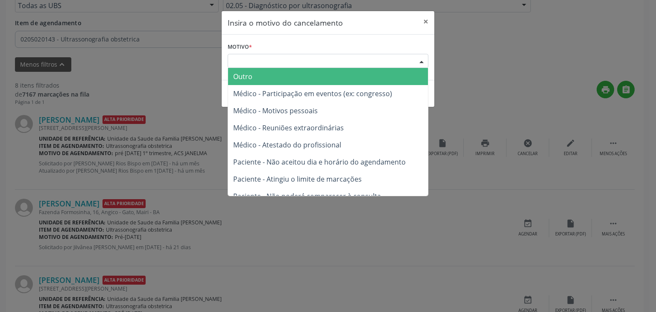
click at [244, 78] on span "Outro" at bounding box center [242, 76] width 19 height 9
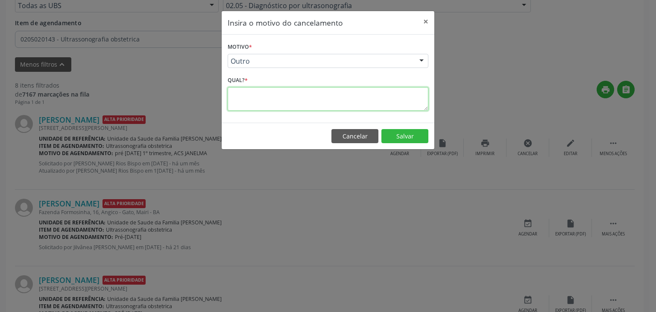
click at [249, 90] on textarea at bounding box center [328, 99] width 201 height 24
type textarea "EXAME REALIZADO"
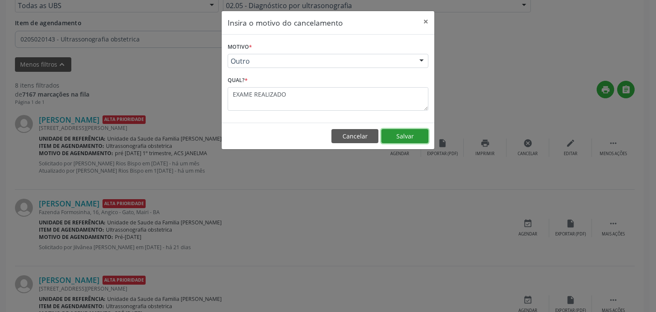
click at [409, 136] on button "Salvar" at bounding box center [405, 136] width 47 height 15
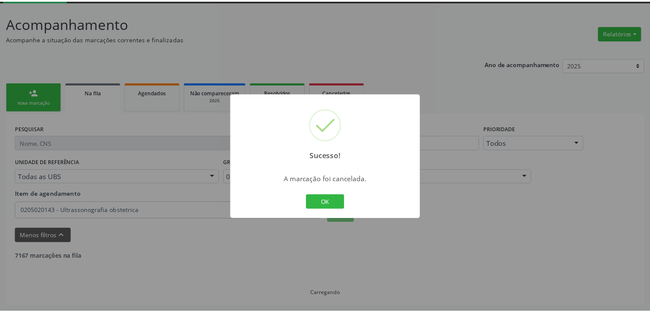
scroll to position [45, 0]
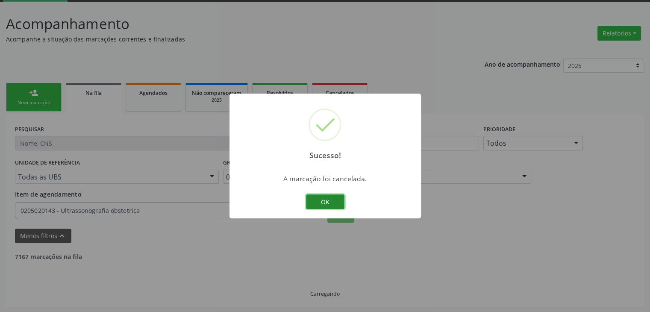
click at [328, 197] on button "OK" at bounding box center [325, 201] width 38 height 15
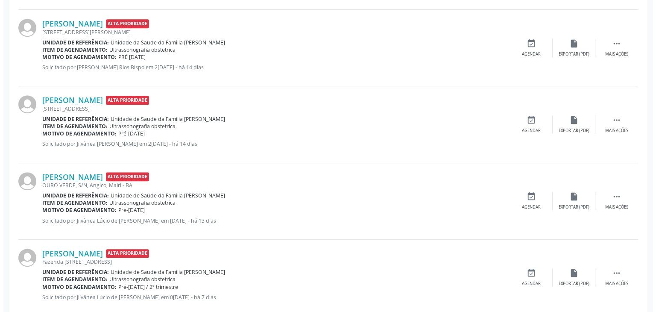
scroll to position [261, 0]
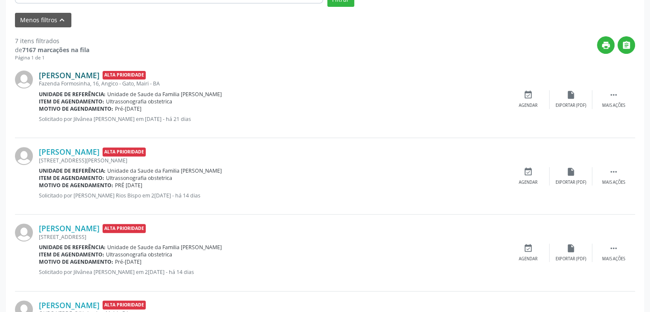
click at [89, 74] on link "[PERSON_NAME]" at bounding box center [69, 75] width 61 height 9
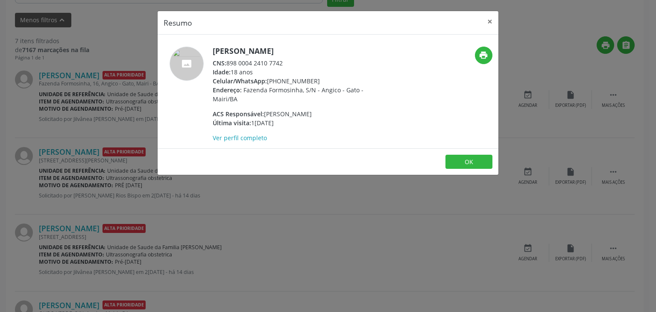
drag, startPoint x: 214, startPoint y: 52, endPoint x: 320, endPoint y: 53, distance: 106.0
click at [320, 53] on h5 "[PERSON_NAME]" at bounding box center [296, 51] width 166 height 9
copy h5 "[PERSON_NAME]"
click at [266, 79] on span "Celular/WhatsApp:" at bounding box center [240, 81] width 54 height 8
drag, startPoint x: 266, startPoint y: 79, endPoint x: 308, endPoint y: 77, distance: 41.9
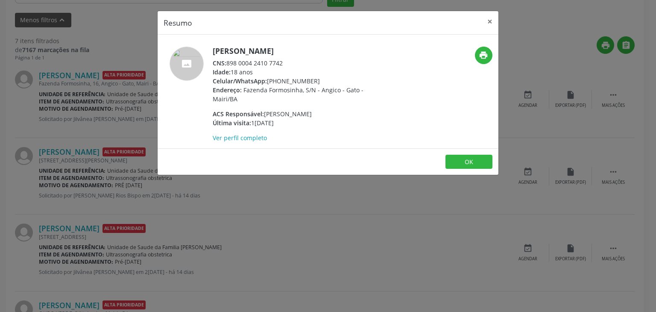
click at [308, 77] on div "Celular/WhatsApp: [PHONE_NUMBER]" at bounding box center [296, 80] width 166 height 9
click at [267, 81] on span "Celular/WhatsApp:" at bounding box center [240, 81] width 54 height 8
drag, startPoint x: 267, startPoint y: 81, endPoint x: 309, endPoint y: 81, distance: 42.7
click at [309, 81] on div "Celular/WhatsApp: [PHONE_NUMBER]" at bounding box center [296, 80] width 166 height 9
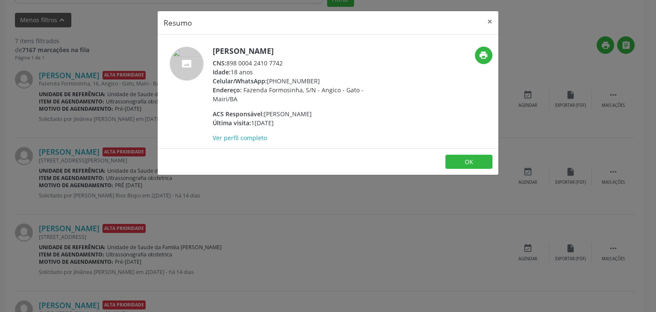
click at [309, 81] on div "Celular/WhatsApp: [PHONE_NUMBER]" at bounding box center [296, 80] width 166 height 9
click at [315, 81] on div "Celular/WhatsApp: [PHONE_NUMBER]" at bounding box center [296, 80] width 166 height 9
drag, startPoint x: 315, startPoint y: 81, endPoint x: 283, endPoint y: 81, distance: 32.1
click at [283, 81] on div "Celular/WhatsApp: [PHONE_NUMBER]" at bounding box center [296, 80] width 166 height 9
click at [271, 84] on div "Celular/WhatsApp: [PHONE_NUMBER]" at bounding box center [296, 80] width 166 height 9
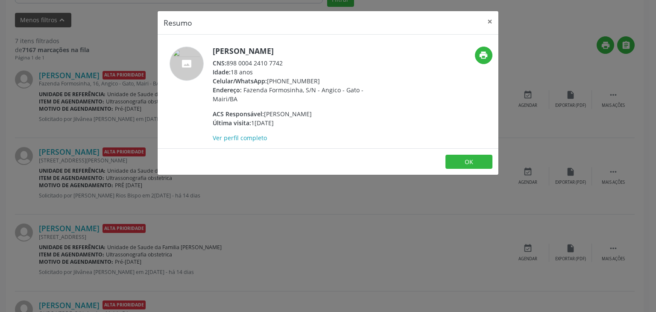
drag, startPoint x: 312, startPoint y: 80, endPoint x: 268, endPoint y: 82, distance: 43.6
click at [268, 82] on div "Celular/WhatsApp: [PHONE_NUMBER]" at bounding box center [296, 80] width 166 height 9
copy div "[PHONE_NUMBER]"
click at [496, 22] on button "×" at bounding box center [490, 21] width 17 height 21
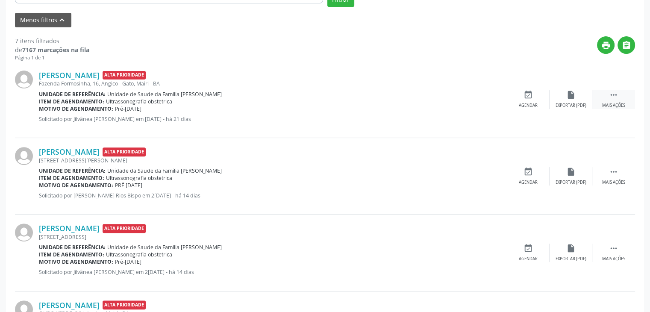
click at [598, 102] on div " Mais ações" at bounding box center [613, 99] width 43 height 18
click at [533, 101] on div "cancel Cancelar" at bounding box center [528, 99] width 43 height 18
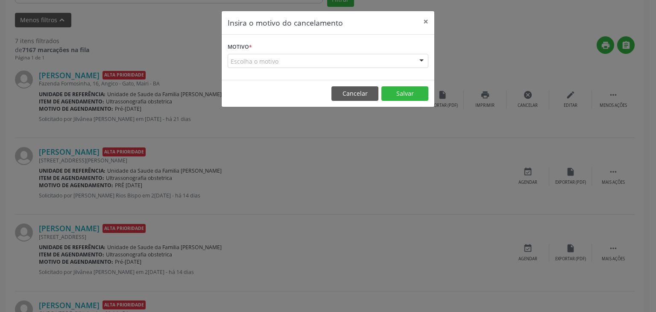
click at [265, 61] on div "Escolha o motivo" at bounding box center [328, 61] width 201 height 15
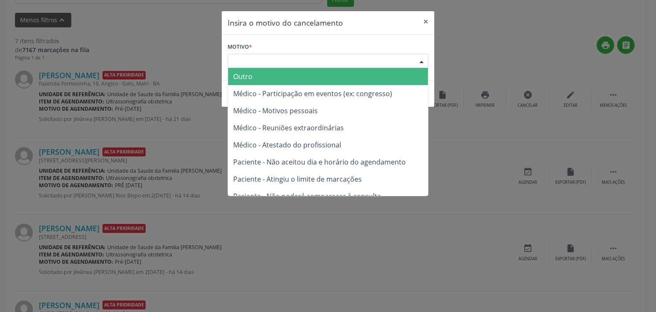
click at [259, 77] on span "Outro" at bounding box center [328, 76] width 200 height 17
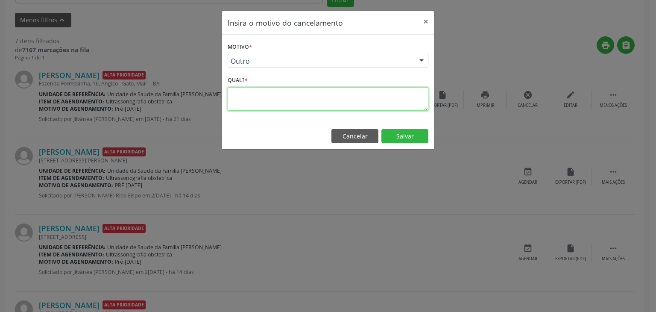
click at [269, 95] on textarea at bounding box center [328, 99] width 201 height 24
type textarea "EXAME REALIZADO"
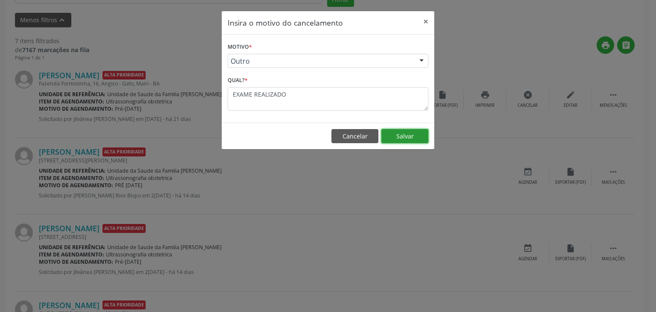
click at [421, 134] on button "Salvar" at bounding box center [405, 136] width 47 height 15
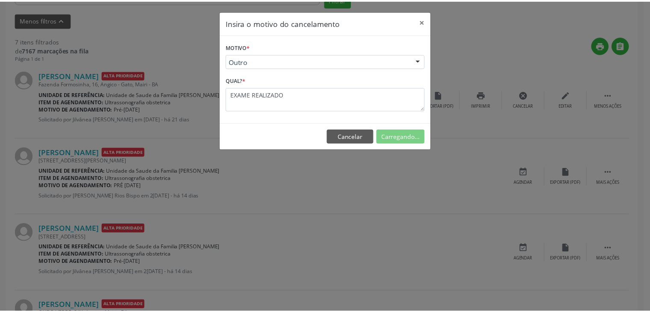
scroll to position [45, 0]
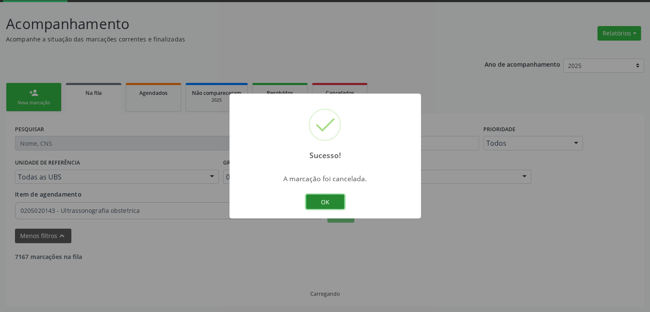
click at [322, 202] on button "OK" at bounding box center [325, 201] width 38 height 15
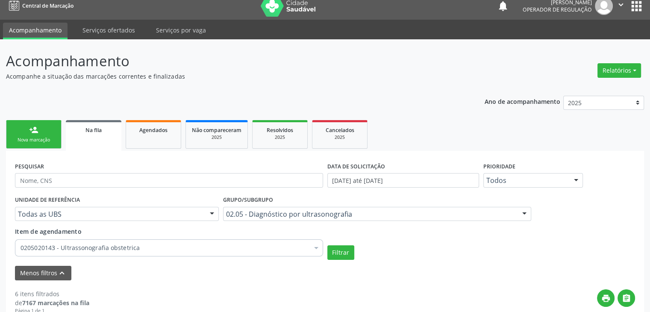
scroll to position [171, 0]
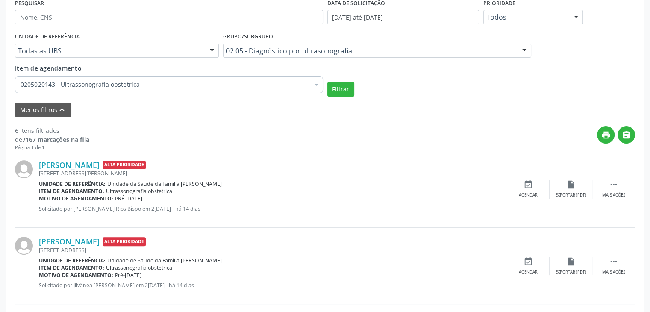
click at [85, 44] on div "Todas as UBS" at bounding box center [117, 51] width 204 height 15
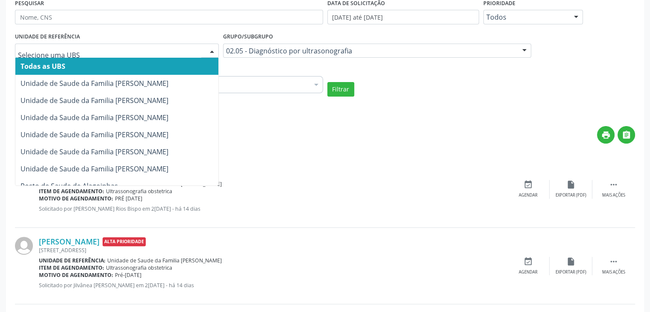
click at [85, 44] on div at bounding box center [117, 51] width 204 height 15
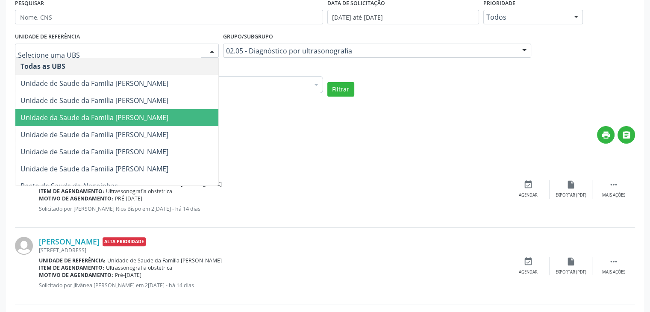
click at [118, 113] on span "Unidade da Saude da Familia [PERSON_NAME]" at bounding box center [95, 117] width 148 height 9
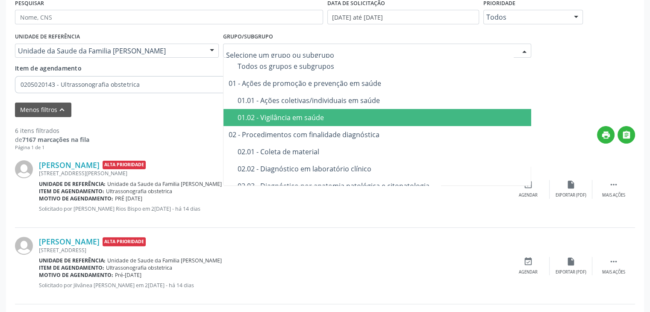
scroll to position [43, 0]
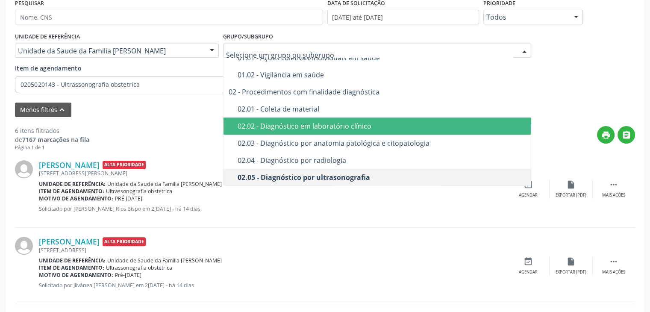
click at [311, 126] on div "02.02 - Diagnóstico em laboratório clínico" at bounding box center [382, 126] width 289 height 7
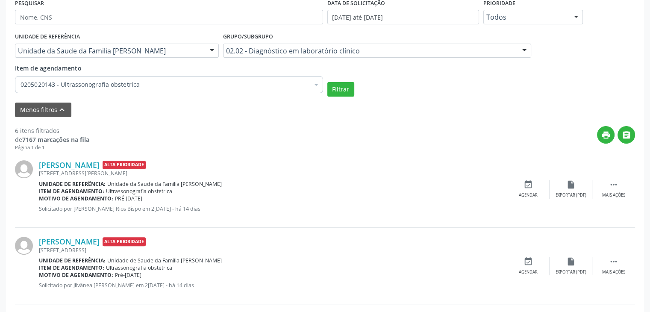
click at [21, 88] on input "Item de agendamento" at bounding box center [21, 84] width 0 height 17
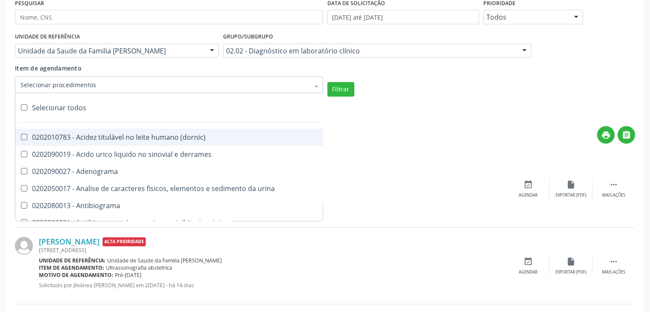
click at [61, 110] on div "Selecionar todos" at bounding box center [247, 107] width 465 height 17
checkbox input "true"
checkbox \(dornic\) "true"
checkbox derrames "true"
checkbox Adenograma "true"
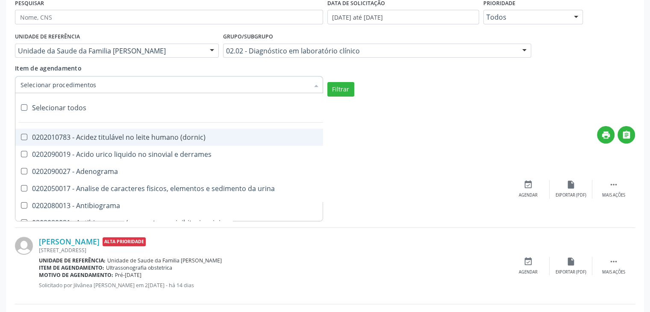
checkbox urina "true"
checkbox Antibiograma "true"
checkbox minima "true"
checkbox micobacterias "true"
checkbox blot "true"
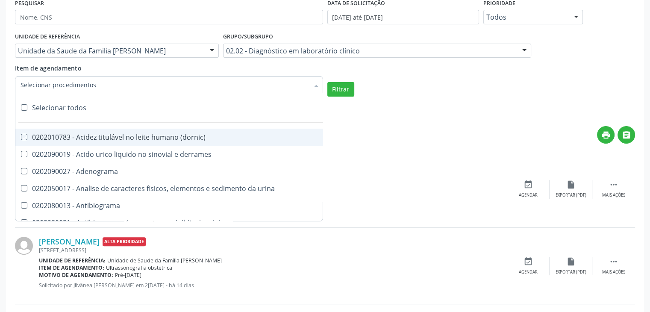
checkbox mlpa "true"
checkbox \(hanseniase\) "true"
checkbox \(controle\) "true"
checkbox \(diagnóstica\) "true"
checkbox \(gram\) "true"
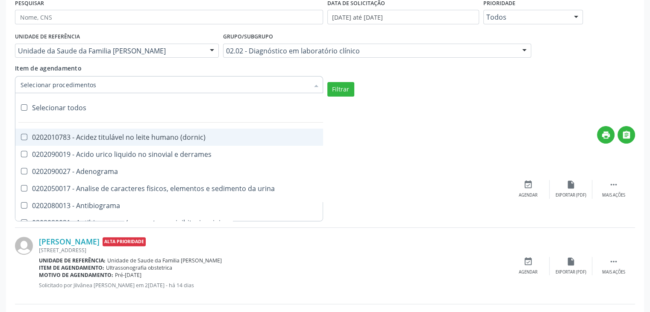
checkbox clamidia "true"
checkbox herpesvirus "true"
checkbox hematologica "true"
checkbox creatinina "true"
checkbox fosfato "true"
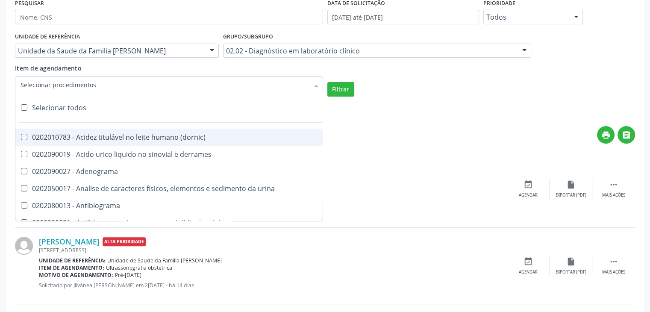
checkbox ureia "true"
checkbox osmolar "true"
checkbox addis "true"
checkbox b "true"
checkbox cd4\/cd8 "true"
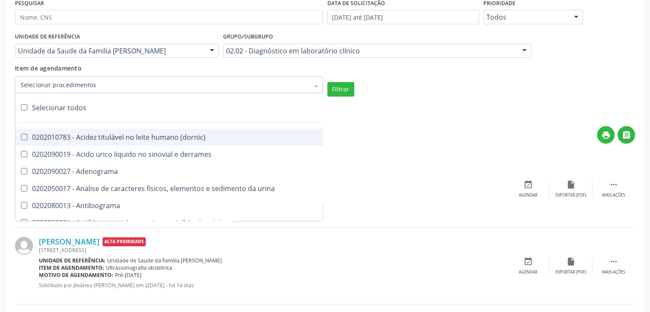
checkbox totais "true"
checkbox plaquetas "true"
checkbox reticulocitos "true"
checkbox liquor "true"
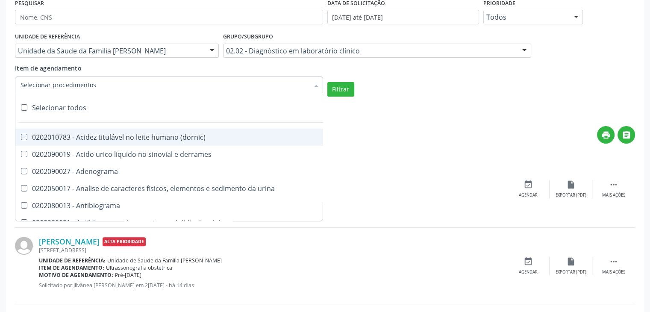
checkbox identificacao "true"
checkbox \(pos-pasteurização\) "true"
checkbox herpesvirus "true"
checkbox baar "true"
checkbox anaerobicas "true"
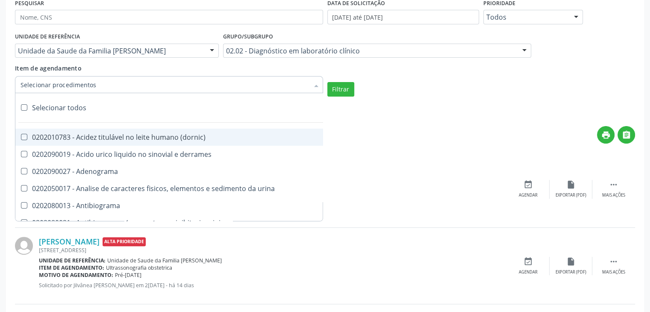
checkbox fungos "true"
checkbox \(qualitativo\) "true"
checkbox tardio\) "true"
checkbox \(qualitativo\) "true"
checkbox \(confirmatorio\) "true"
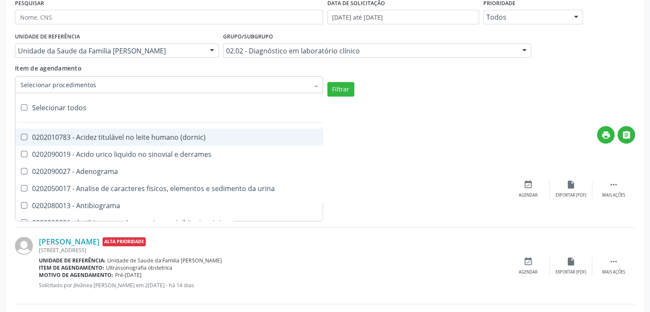
checkbox \(confirmatorio\) "true"
checkbox molecular "true"
checkbox htlv-1 "true"
checkbox biotinidase "true"
checkbox congênita "true"
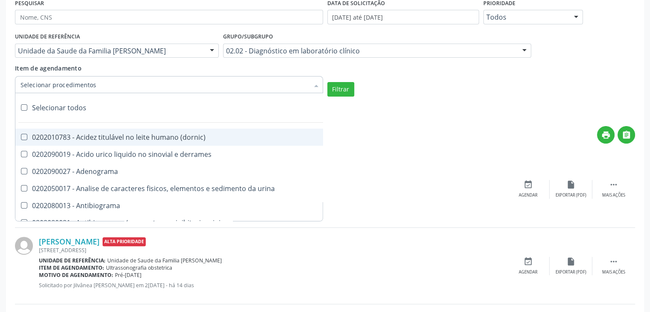
checkbox antiplaquetarios "true"
checkbox ferro "true"
checkbox bandas\) "true"
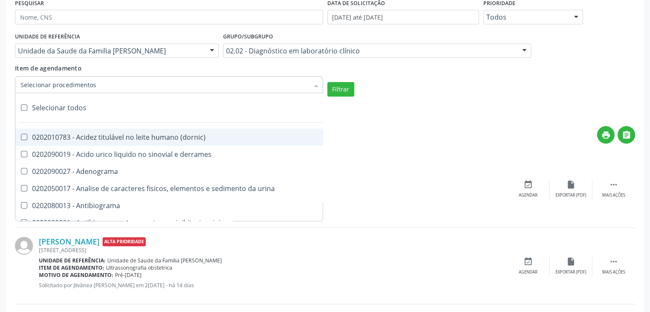
checkbox \(ch50\) "true"
checkbox aminoacidos "true"
checkbox globular "true"
checkbox dosagens\) "true"
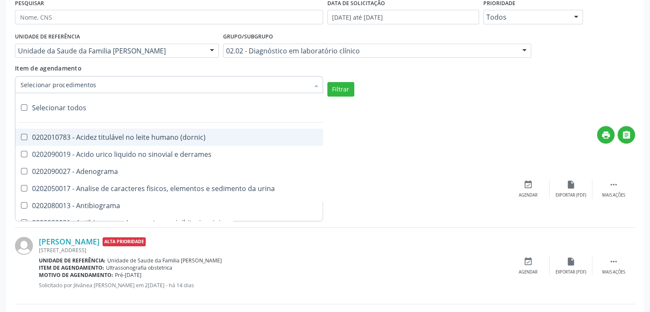
checkbox dosagens\) "true"
checkbox \(cada\) "true"
checkbox reumatoide "true"
checkbox amniotico "true"
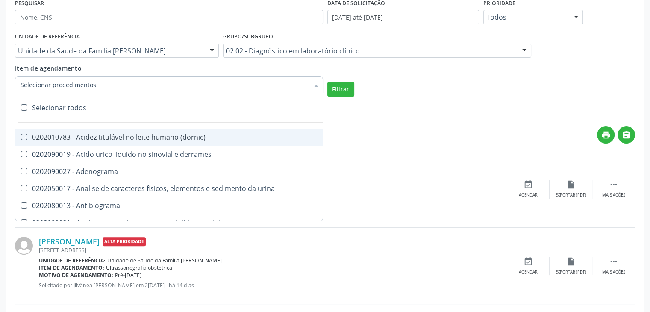
checkbox livre "true"
checkbox osmolalidade "true"
checkbox osmolaridade "true"
checkbox t3 "true"
checkbox sulfo-hemoglobina "true"
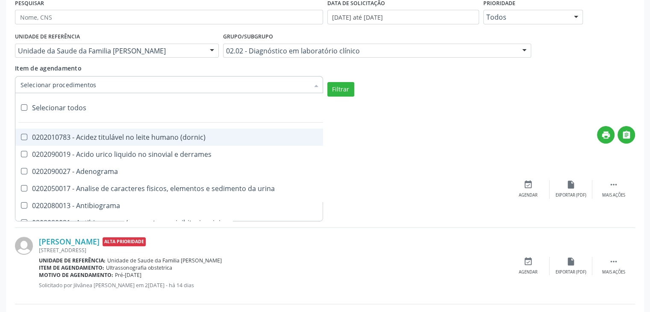
checkbox reverso "true"
checkbox coagulacao "true"
checkbox euglobulina "true"
checkbox -duke "true"
checkbox ivy "true"
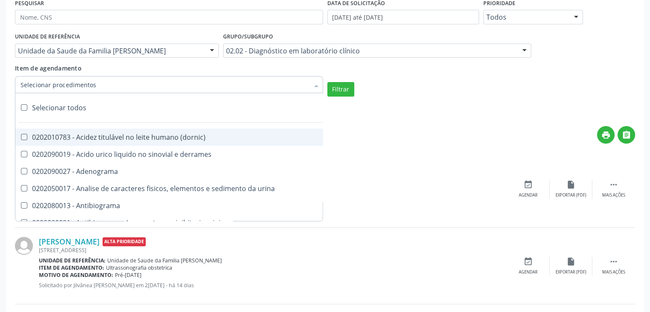
checkbox hemacias "true"
checkbox trombina "true"
checkbox ativada\) "true"
checkbox \(tap\) "true"
checkbox \(vhs\) "true"
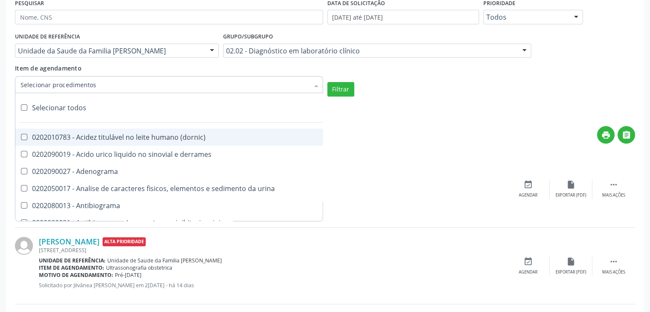
checkbox abo "true"
checkbox reativa "true"
checkbox ordenhado "true"
checkbox pezinho\) "true"
checkbox complemento "true"
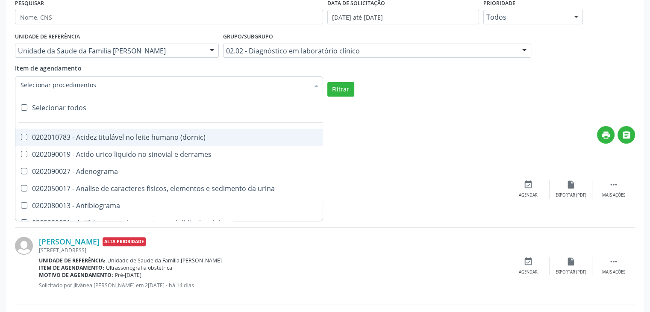
checkbox pezinho\) "true"
checkbox 17-alfa-hidroxiprogesterona "true"
checkbox totais "true"
checkbox 17-hidroxicorticosteroides "true"
checkbox d "true"
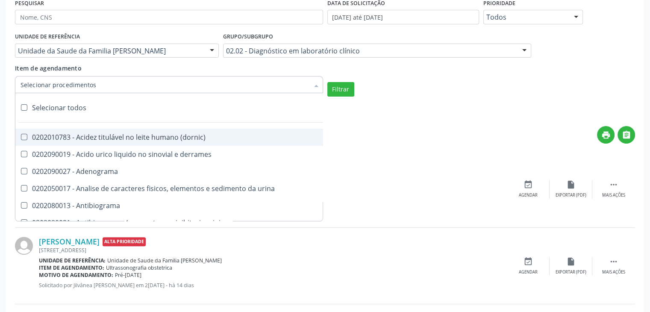
checkbox 5-nucleotidase "true"
checkbox acetona "true"
checkbox \(serotonina\) "true"
checkbox ascorbico "true"
checkbox delta-aminolevulinico "true"
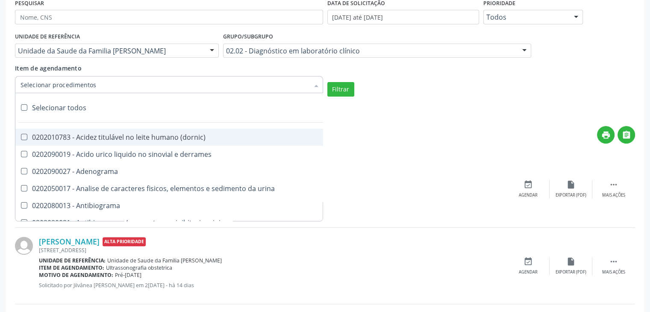
checkbox hipurico "true"
checkbox mandelico "true"
checkbox metil-hipurico "true"
checkbox urico "true"
checkbox valproico "true"
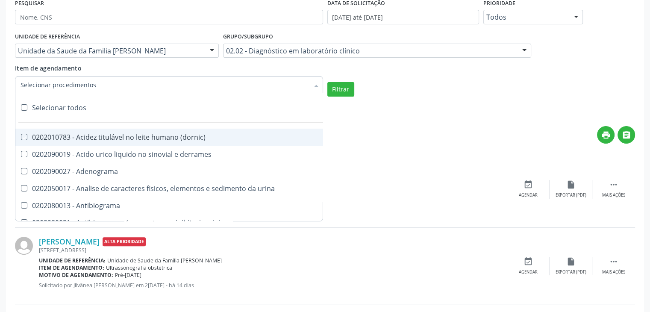
checkbox vanilmandelico "true"
checkbox \(acth\) "true"
checkbox ala-desidratase "true"
checkbox etilico "true"
checkbox aldolase "true"
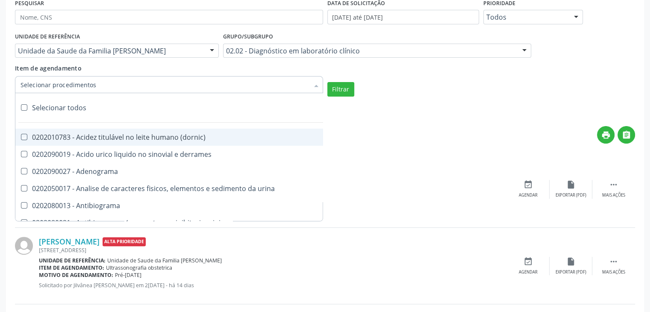
checkbox aldosterona "true"
checkbox alfa-1-antitripsina "true"
checkbox acida "true"
checkbox alfa-2-macroglobulina "true"
checkbox alfa-fetoproteina "true"
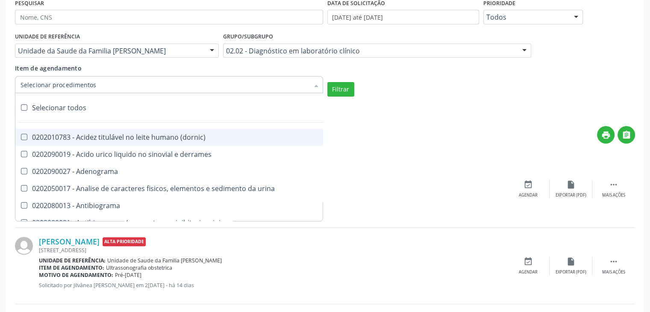
checkbox aluminio "true"
checkbox amilase "true"
checkbox aminoglicosideos "true"
checkbox amonia "true"
checkbox ciclico "true"
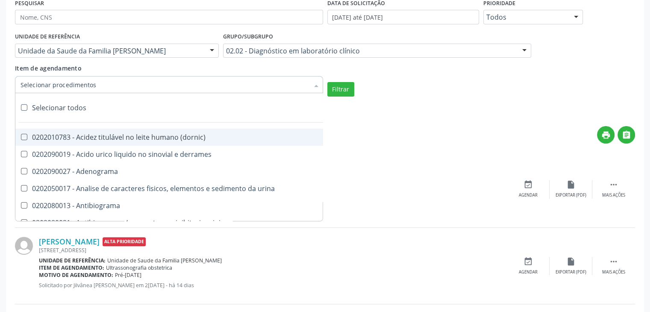
checkbox androstenediona "true"
checkbox anfetaminas "true"
checkbox circulante "true"
checkbox iga "true"
checkbox triciclicos "true"
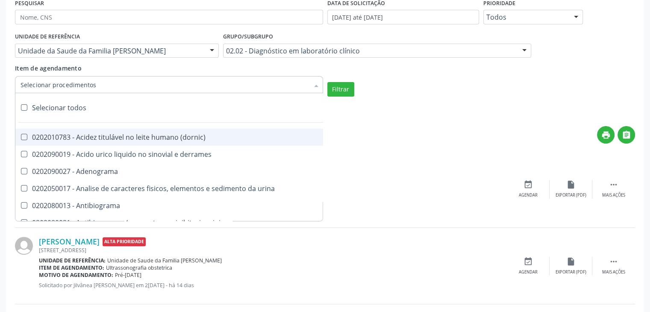
checkbox \(psa\) "true"
checkbox iii "true"
checkbox barbituratos "true"
checkbox benzodiazepinicos "true"
checkbox beta-2-microglobulina "true"
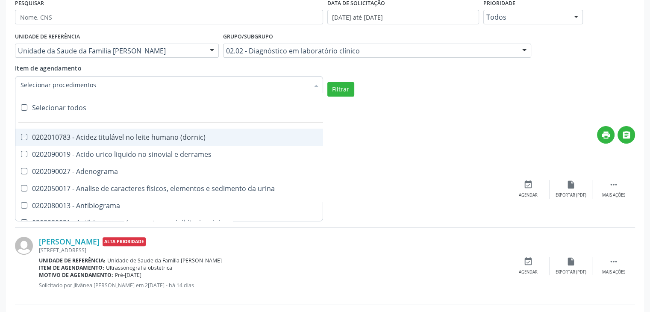
checkbox fracoes "true"
checkbox cadmio "true"
checkbox calcio "true"
checkbox ionizavel "true"
checkbox calcitonina "true"
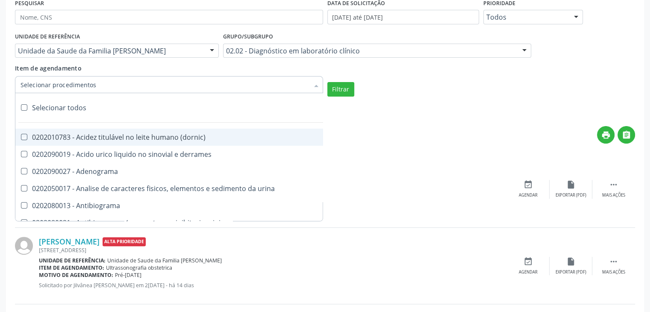
checkbox carbamazepina "true"
checkbox carboxi-hemoglobina "true"
checkbox caroteno "true"
checkbox catecolaminas "true"
checkbox chumbo "true"
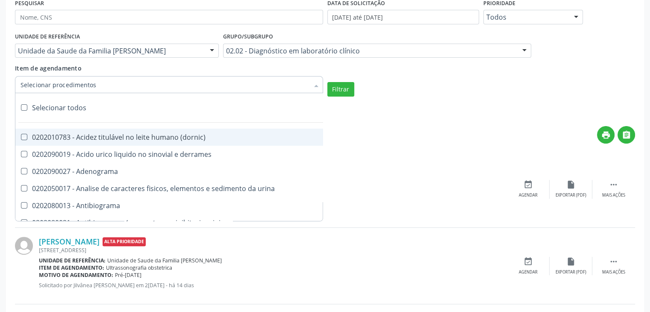
checkbox ciclosporina "true"
checkbox citrato "true"
checkbox cloreto "true"
checkbox suor "true"
checkbox cobre "true"
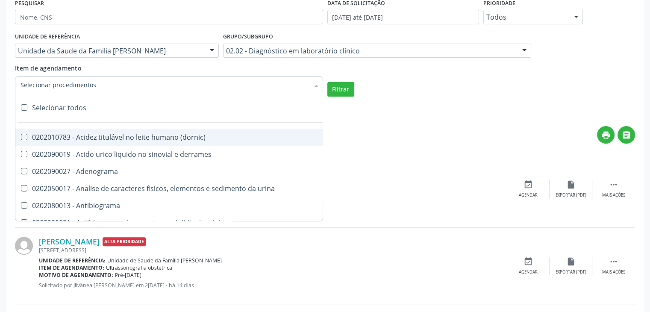
checkbox hdl "true"
checkbox ldl "true"
checkbox colinesterase "true"
checkbox c3 "true"
checkbox c4 "true"
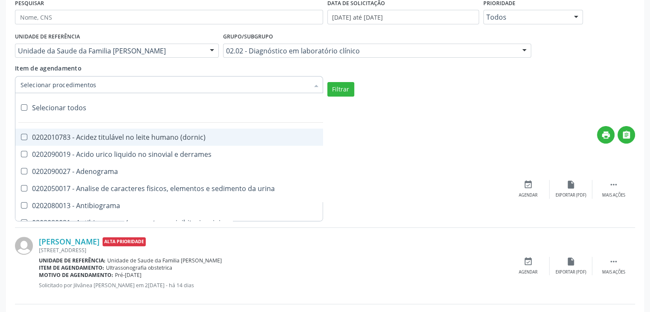
checkbox cortisol "true"
checkbox creatinina "true"
checkbox amniotico "true"
checkbox \(cpk\) "true"
checkbox crioaglutinina "true"
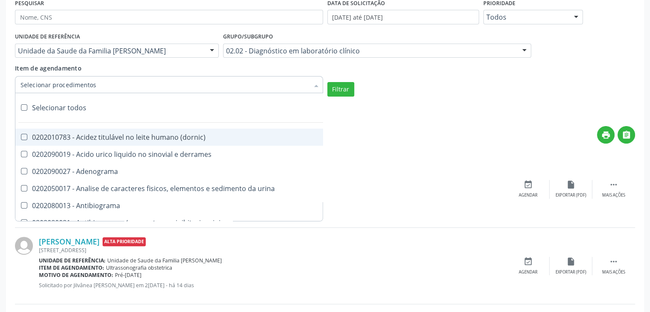
checkbox \(dhea\) "true"
checkbox alfa-hidroxibutirica "true"
checkbox glutamica "true"
checkbox latica "true"
checkbox fracionadas\) "true"
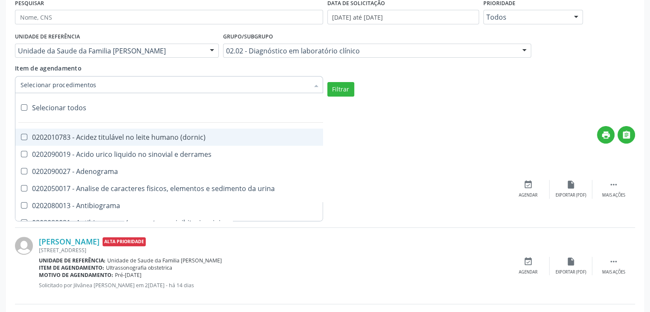
checkbox digitoxina\) "true"
checkbox \(dht\) "true"
checkbox fecal "true"
checkbox estradiol "true"
checkbox estriol "true"
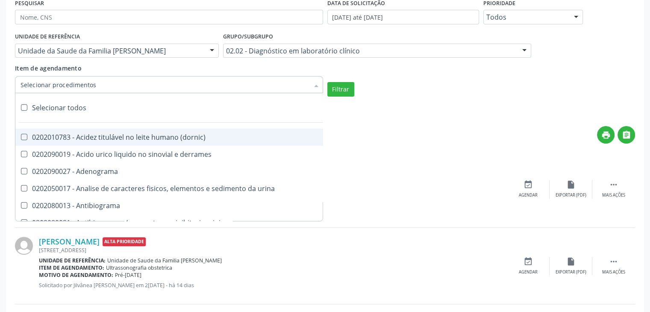
checkbox estrona "true"
checkbox etossuximida "true"
checkbox ii "true"
checkbox ix "true"
checkbox v "true"
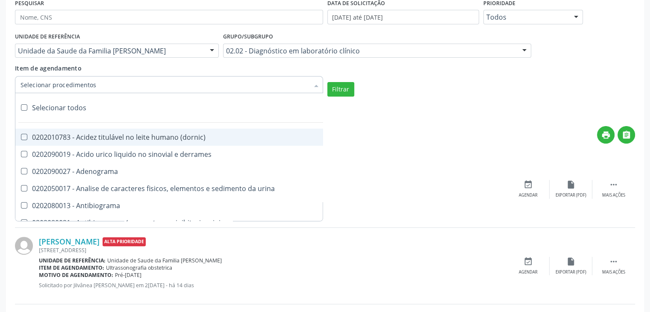
checkbox vii "true"
checkbox viii "true"
checkbox \(inibidor\) "true"
checkbox \(antigeno\) "true"
checkbox x "true"
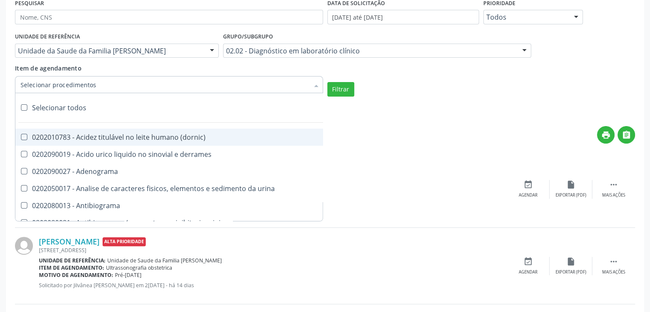
checkbox xi "true"
checkbox xii "true"
checkbox xiii "true"
checkbox tardio\) "true"
checkbox t4 "true"
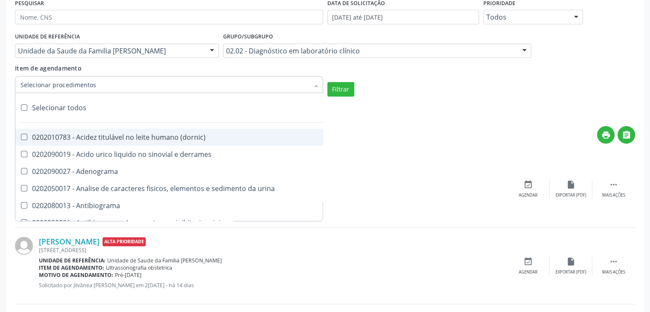
checkbox pezinho\) "true"
checkbox fenitoina "true"
checkbox fenol "true"
checkbox ferritina "true"
checkbox serico "true"
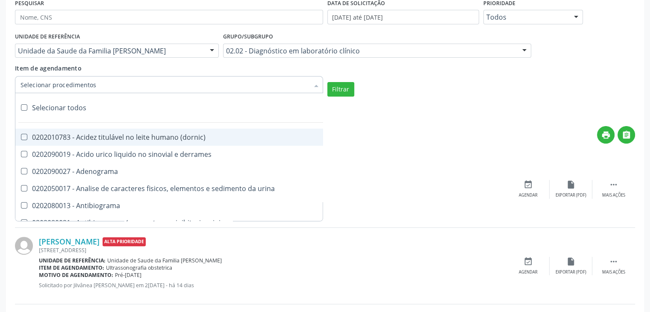
checkbox fibrinogenio "true"
checkbox folato "true"
checkbox formaldeido "true"
checkbox total "true"
checkbox alcalina "true"
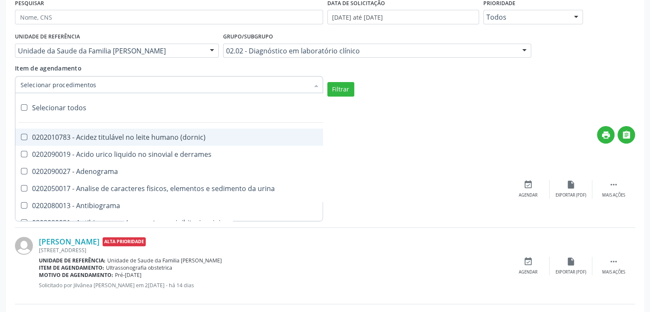
checkbox esperma "true"
checkbox fosforo "true"
checkbox acida "true"
checkbox frutose "true"
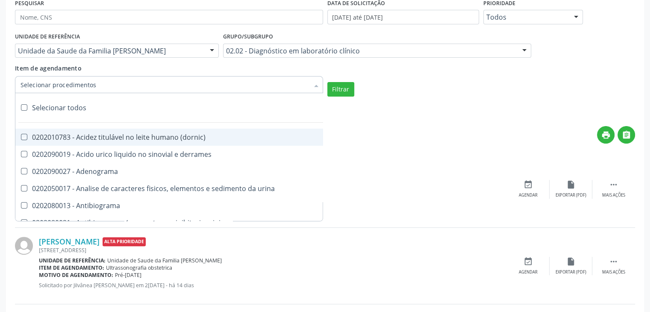
checkbox esperma "true"
checkbox galactose "true"
checkbox gt\) "true"
checkbox gastrina "true"
click at [338, 86] on button "Filtrar" at bounding box center [340, 89] width 27 height 15
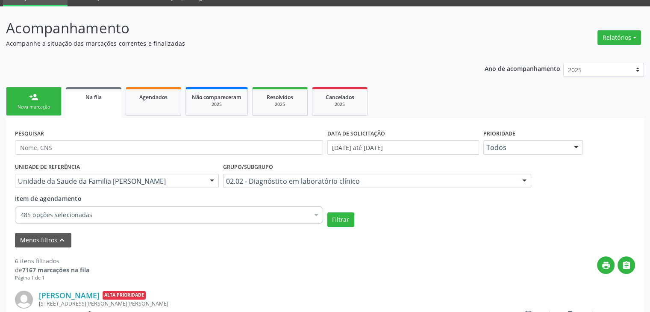
scroll to position [0, 0]
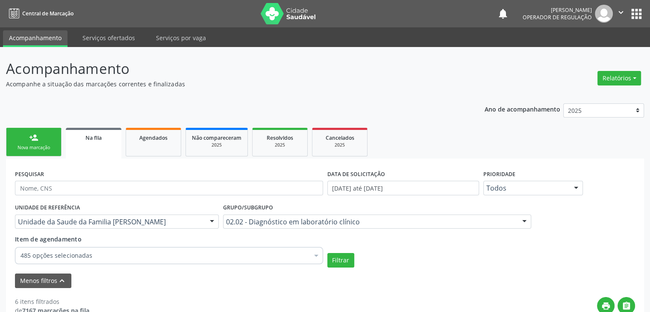
click at [100, 144] on link "Na fila" at bounding box center [94, 143] width 56 height 31
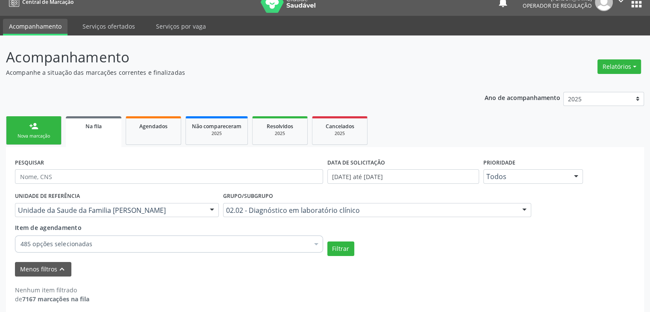
scroll to position [18, 0]
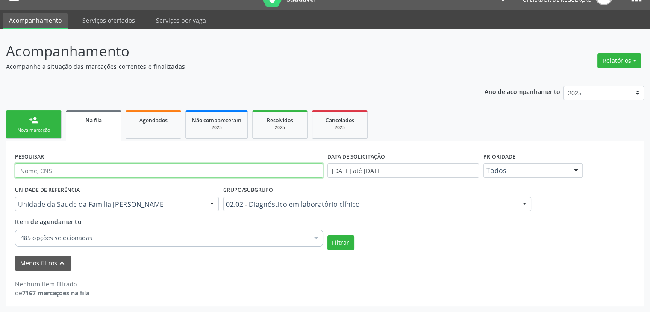
click at [80, 175] on input "text" at bounding box center [169, 170] width 308 height 15
click at [327, 235] on button "Filtrar" at bounding box center [340, 242] width 27 height 15
click at [62, 171] on input "terezinha" at bounding box center [169, 170] width 308 height 15
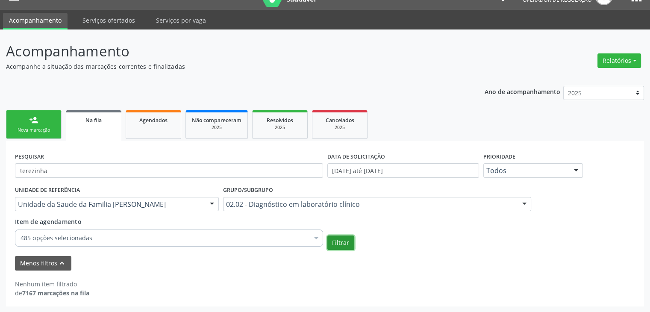
click at [338, 241] on button "Filtrar" at bounding box center [340, 242] width 27 height 15
click at [109, 166] on input "terezinha" at bounding box center [169, 170] width 308 height 15
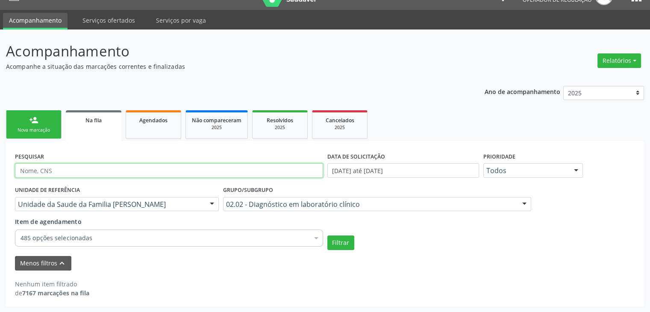
click at [327, 235] on button "Filtrar" at bounding box center [340, 242] width 27 height 15
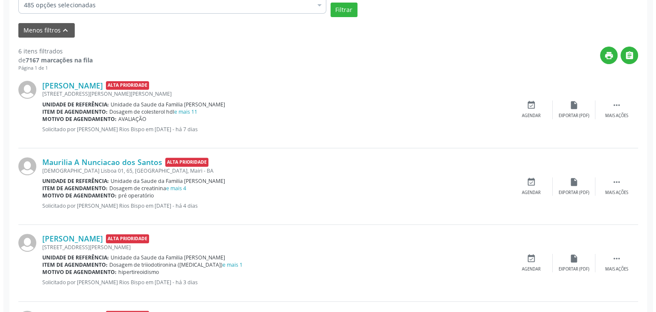
scroll to position [256, 0]
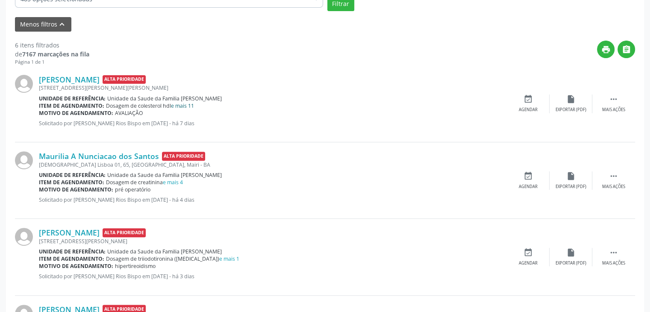
click at [181, 105] on link "e mais 11" at bounding box center [182, 105] width 23 height 7
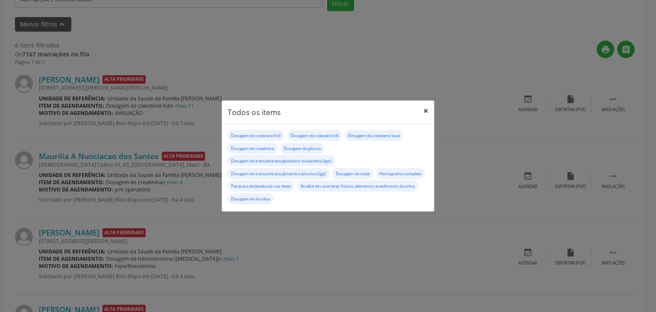
click at [423, 113] on button "×" at bounding box center [426, 110] width 17 height 21
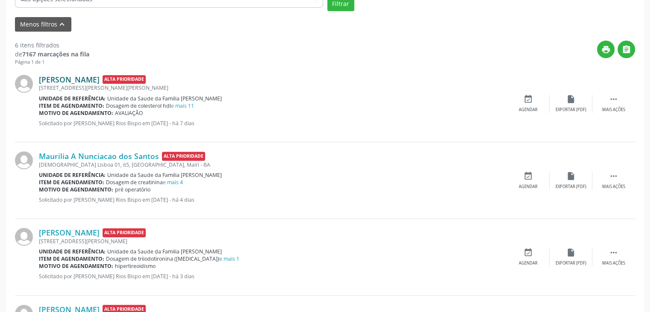
click at [79, 81] on link "[PERSON_NAME]" at bounding box center [69, 79] width 61 height 9
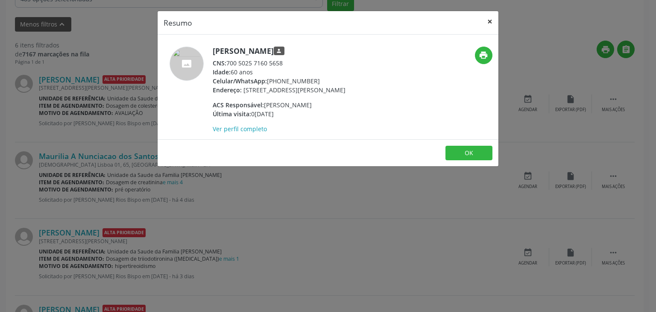
click at [484, 16] on button "×" at bounding box center [490, 21] width 17 height 21
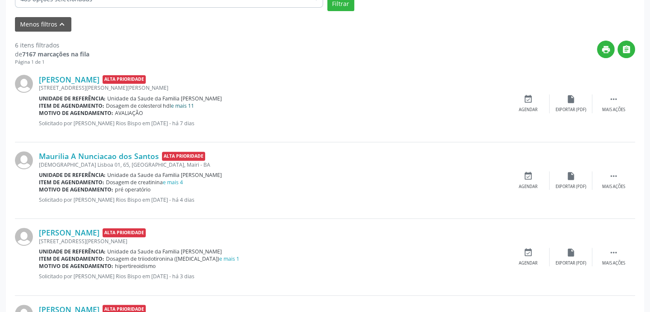
click at [186, 106] on link "e mais 11" at bounding box center [182, 105] width 23 height 7
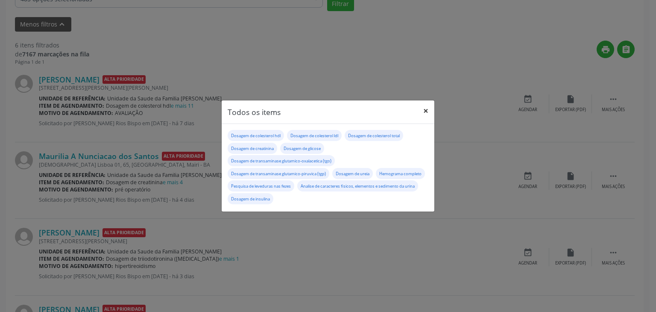
click at [428, 115] on button "×" at bounding box center [426, 110] width 17 height 21
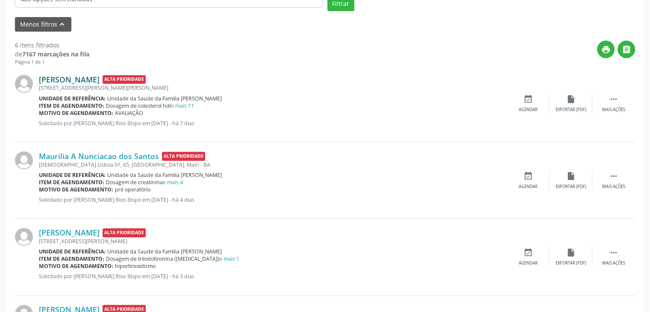
click at [99, 81] on link "[PERSON_NAME]" at bounding box center [69, 79] width 61 height 9
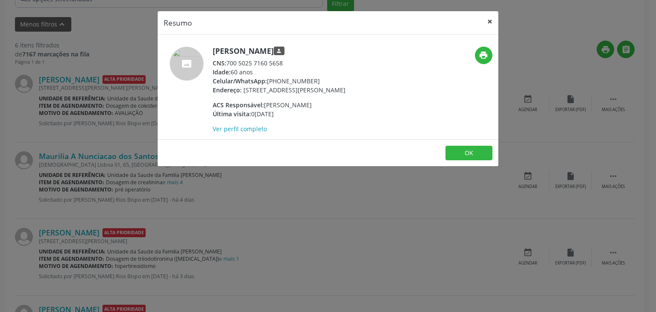
click at [485, 17] on button "×" at bounding box center [490, 21] width 17 height 21
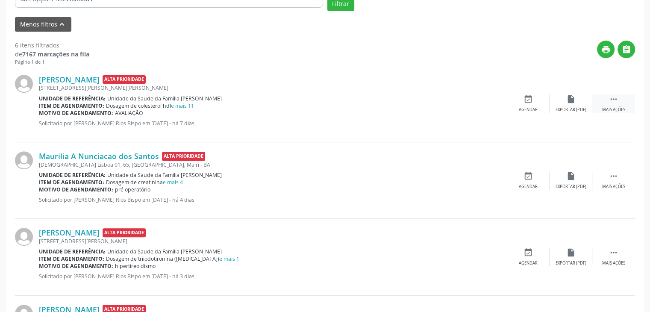
click at [609, 110] on div "Mais ações" at bounding box center [613, 110] width 23 height 6
click at [614, 107] on div "Mais ações" at bounding box center [613, 110] width 23 height 6
click at [526, 109] on div "Cancelar" at bounding box center [528, 110] width 20 height 6
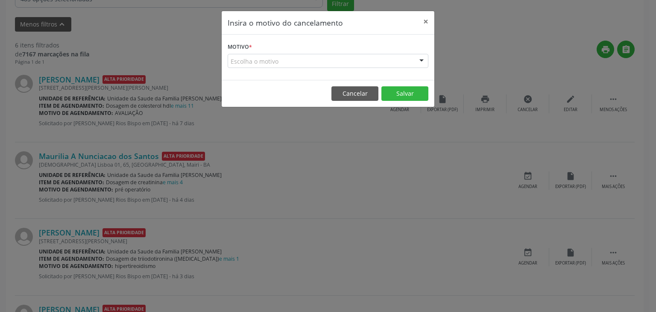
click at [313, 63] on div "Escolha o motivo" at bounding box center [328, 61] width 201 height 15
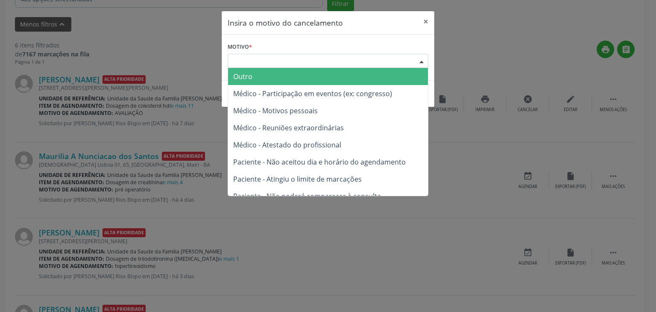
click at [259, 83] on span "Outro" at bounding box center [328, 76] width 200 height 17
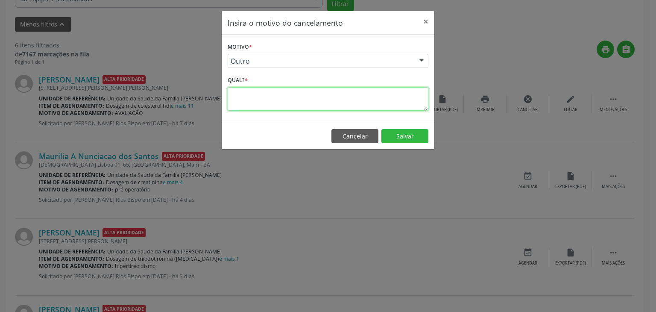
click at [254, 95] on textarea at bounding box center [328, 99] width 201 height 24
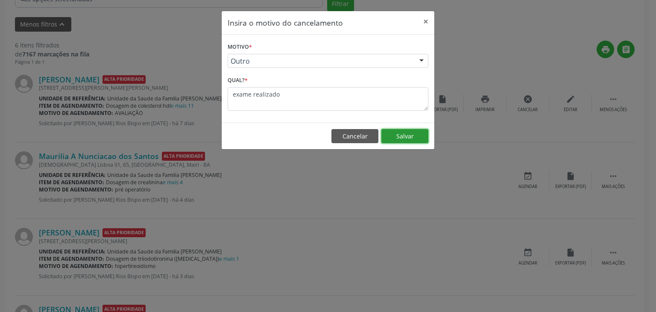
click at [411, 137] on button "Salvar" at bounding box center [405, 136] width 47 height 15
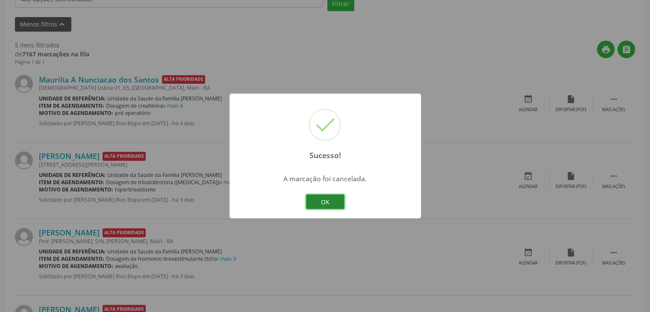
click at [324, 204] on button "OK" at bounding box center [325, 201] width 38 height 15
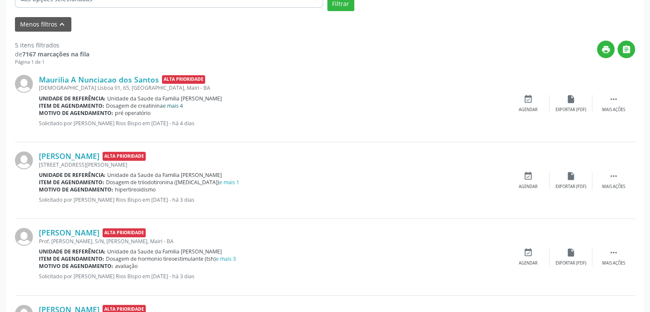
click at [174, 106] on link "e mais 4" at bounding box center [173, 105] width 20 height 7
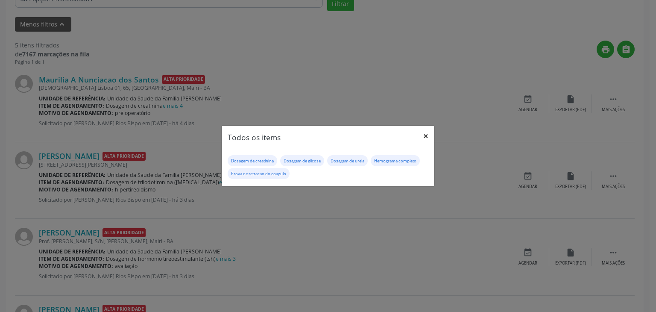
click at [432, 141] on button "×" at bounding box center [426, 136] width 17 height 21
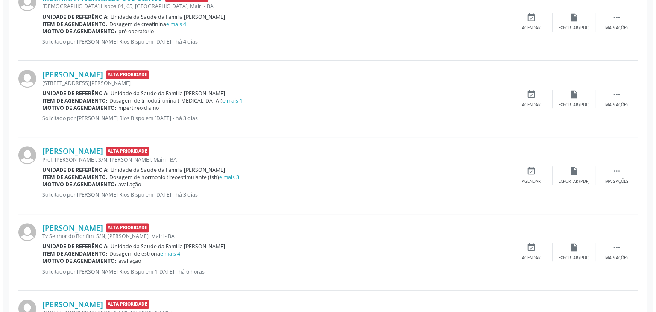
scroll to position [243, 0]
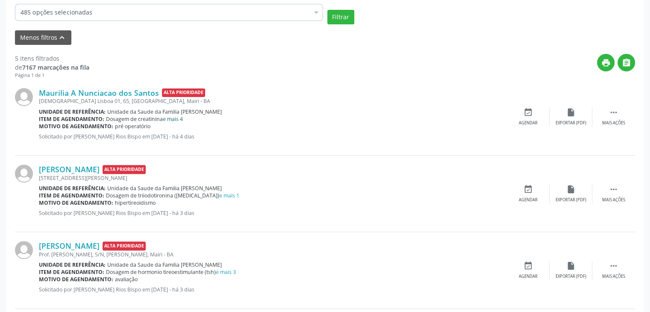
click at [181, 118] on link "e mais 4" at bounding box center [173, 118] width 20 height 7
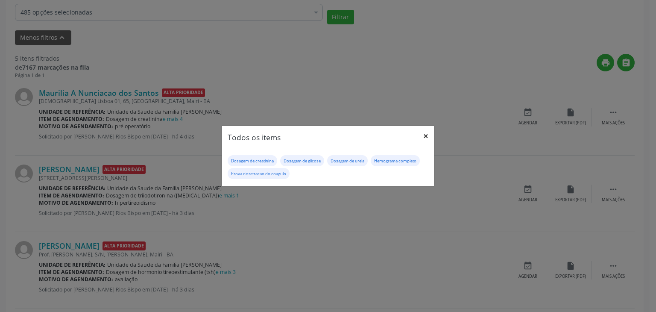
click at [426, 138] on button "×" at bounding box center [426, 136] width 17 height 21
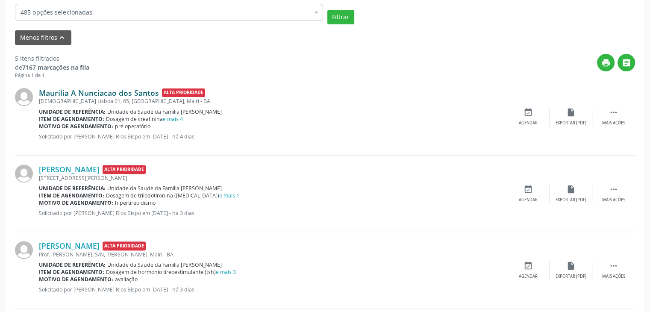
click at [97, 93] on link "Maurilia A Nunciacao dos Santos" at bounding box center [99, 92] width 120 height 9
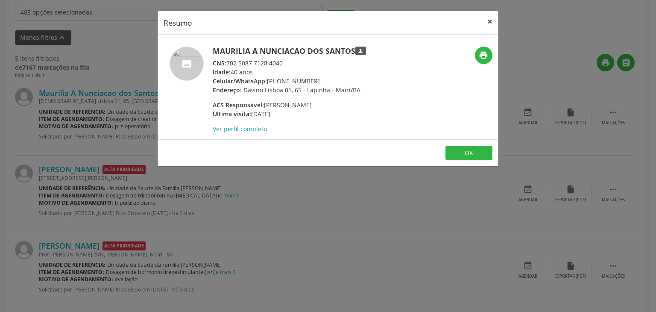
drag, startPoint x: 495, startPoint y: 22, endPoint x: 501, endPoint y: 28, distance: 8.2
click at [495, 22] on button "×" at bounding box center [490, 21] width 17 height 21
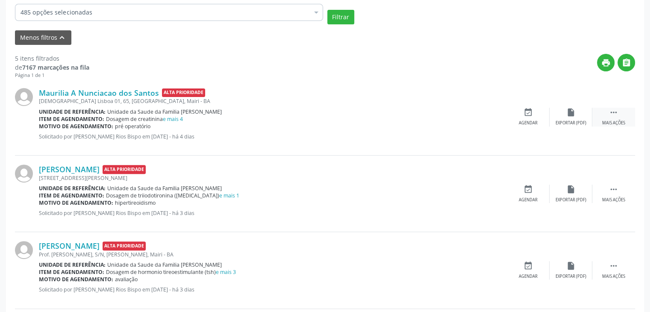
click at [623, 117] on div " Mais ações" at bounding box center [613, 117] width 43 height 18
click at [538, 115] on div "cancel Cancelar" at bounding box center [528, 117] width 43 height 18
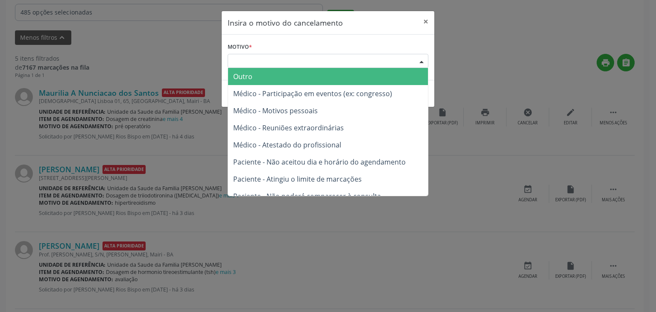
click at [336, 54] on div "Escolha o motivo" at bounding box center [328, 61] width 201 height 15
click at [260, 73] on span "Outro" at bounding box center [328, 76] width 200 height 17
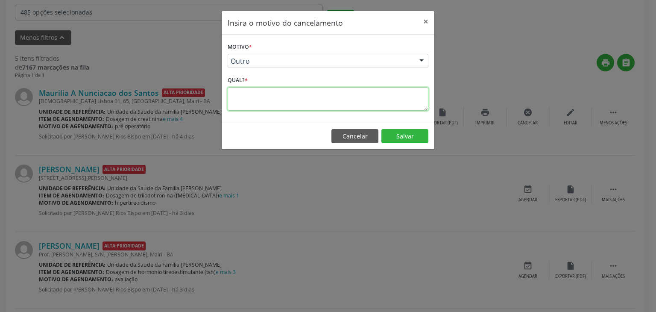
click at [254, 103] on textarea at bounding box center [328, 99] width 201 height 24
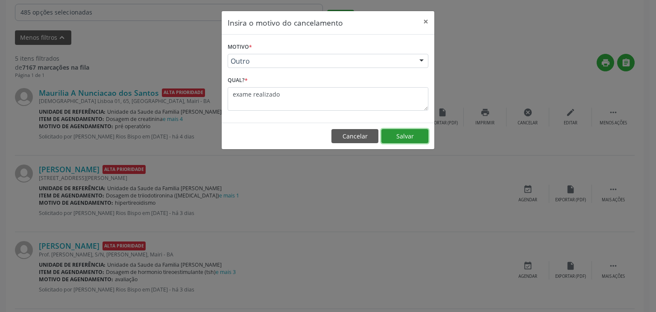
click at [413, 138] on button "Salvar" at bounding box center [405, 136] width 47 height 15
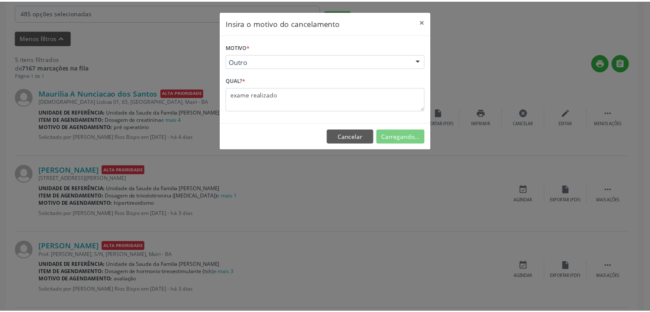
scroll to position [45, 0]
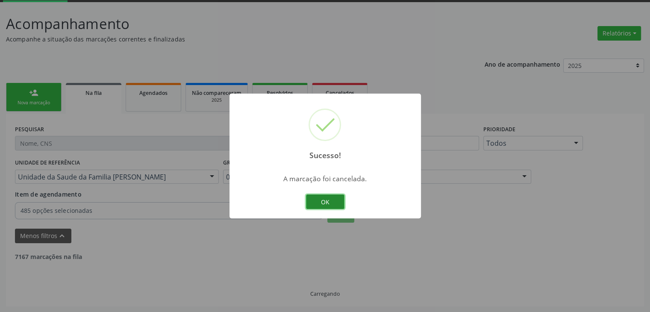
click at [327, 198] on button "OK" at bounding box center [325, 201] width 38 height 15
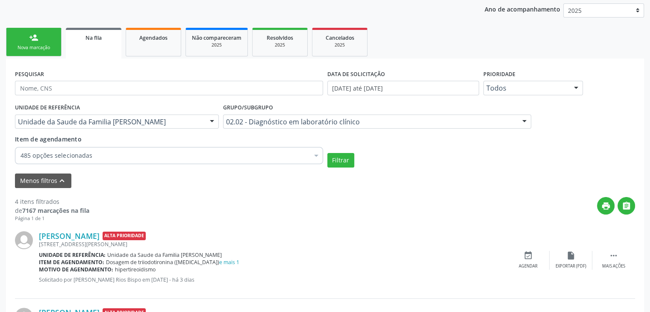
scroll to position [216, 0]
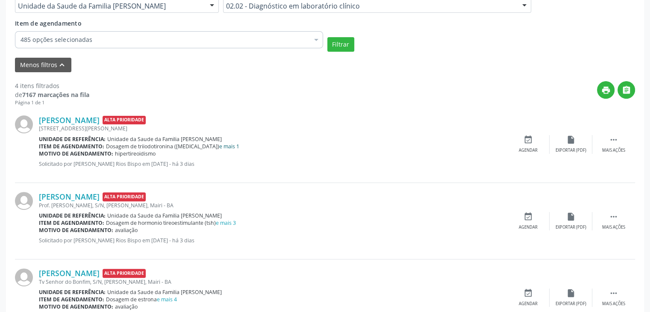
click at [219, 146] on link "e mais 1" at bounding box center [229, 146] width 20 height 7
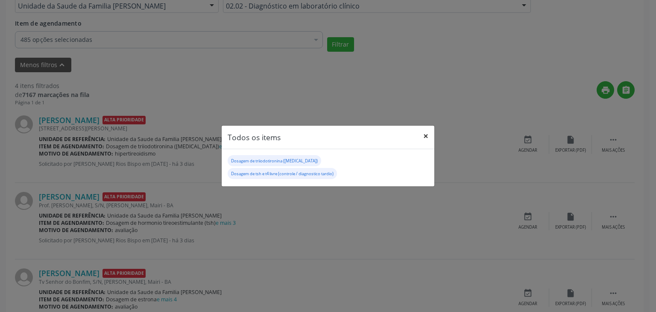
click at [424, 140] on button "×" at bounding box center [426, 136] width 17 height 21
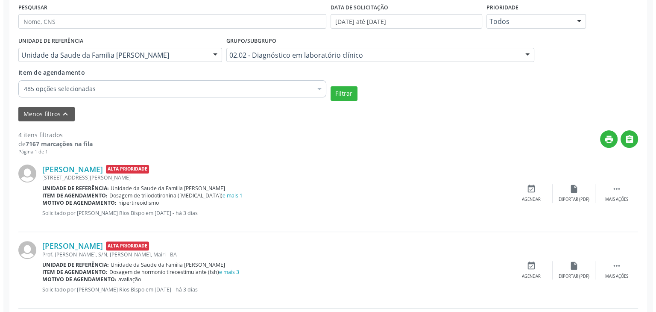
scroll to position [124, 0]
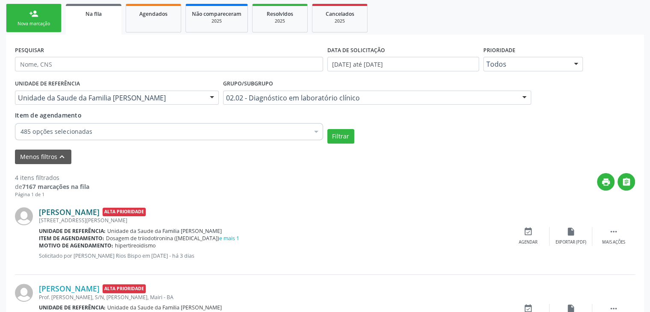
click at [69, 213] on link "[PERSON_NAME]" at bounding box center [69, 211] width 61 height 9
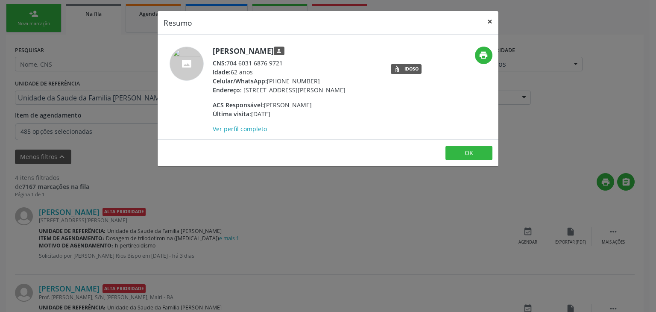
click at [486, 22] on button "×" at bounding box center [490, 21] width 17 height 21
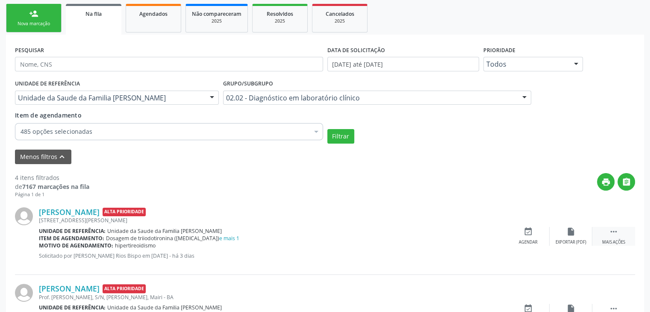
click at [602, 230] on div " Mais ações" at bounding box center [613, 236] width 43 height 18
click at [530, 230] on icon "cancel" at bounding box center [528, 231] width 9 height 9
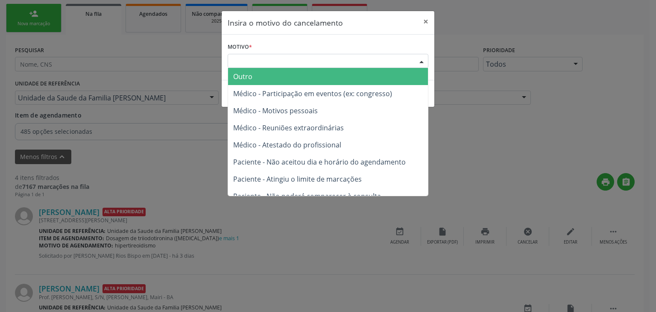
click at [282, 65] on div "Escolha o motivo" at bounding box center [328, 61] width 201 height 15
click at [247, 79] on span "Outro" at bounding box center [242, 76] width 19 height 9
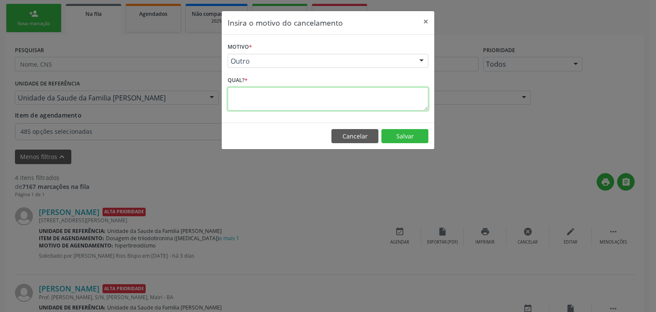
click at [250, 91] on textarea at bounding box center [328, 99] width 201 height 24
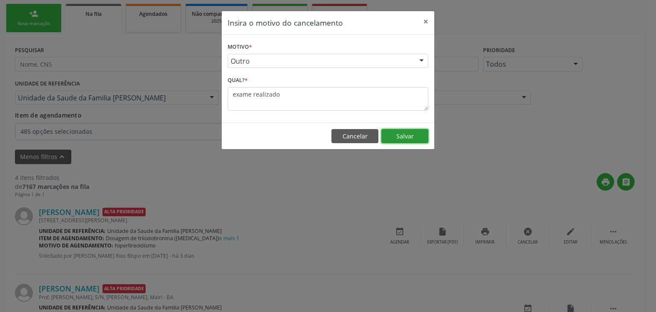
click at [403, 137] on button "Salvar" at bounding box center [405, 136] width 47 height 15
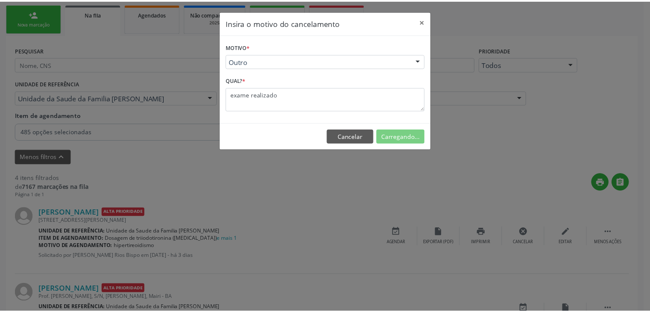
scroll to position [45, 0]
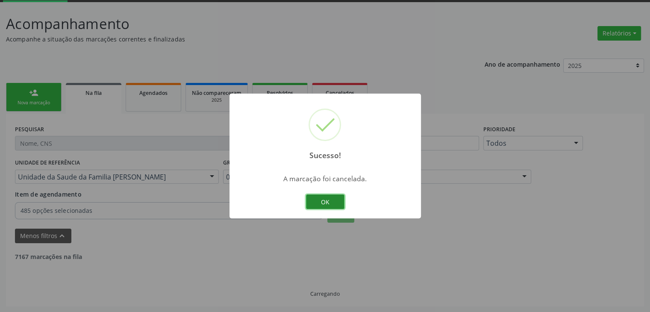
click at [325, 196] on button "OK" at bounding box center [325, 201] width 38 height 15
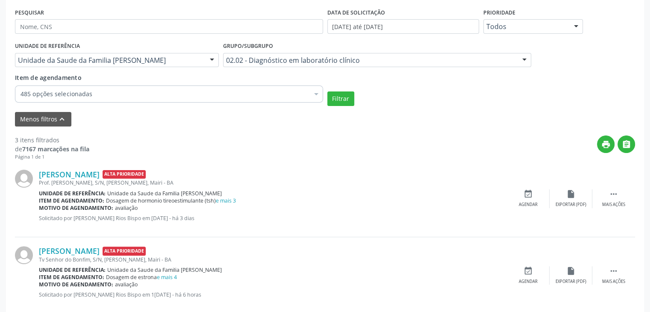
scroll to position [259, 0]
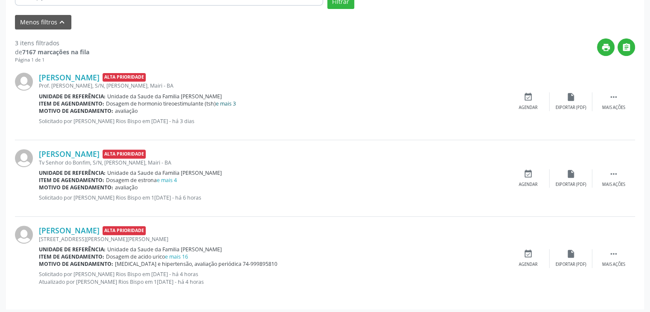
click at [224, 104] on link "e mais 3" at bounding box center [226, 103] width 20 height 7
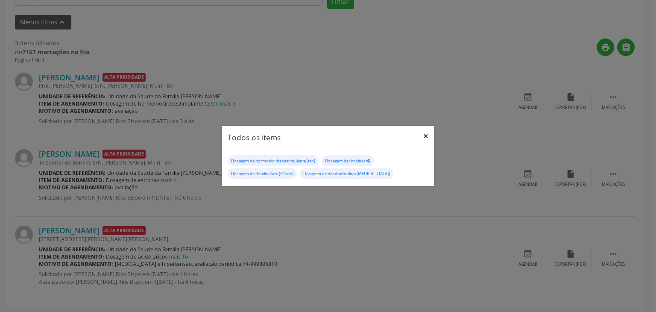
click at [421, 138] on button "×" at bounding box center [426, 136] width 17 height 21
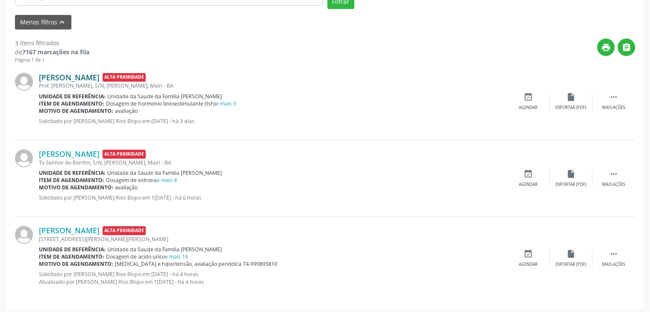
click at [80, 79] on link "[PERSON_NAME]" at bounding box center [69, 77] width 61 height 9
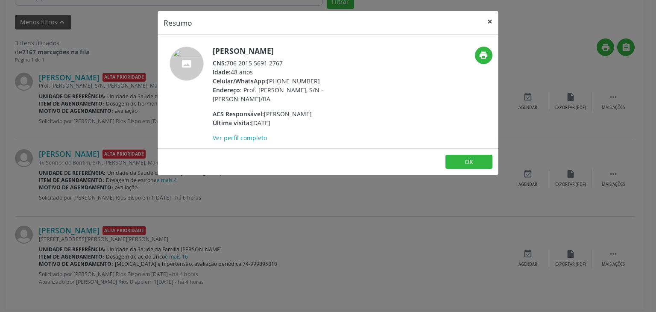
click at [496, 15] on button "×" at bounding box center [490, 21] width 17 height 21
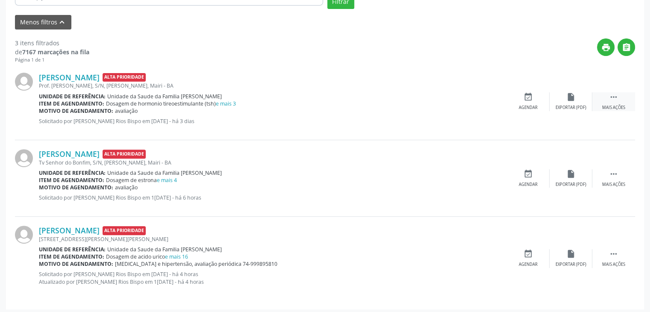
click at [605, 109] on div "Mais ações" at bounding box center [613, 108] width 23 height 6
click at [568, 97] on icon "edit" at bounding box center [570, 96] width 9 height 9
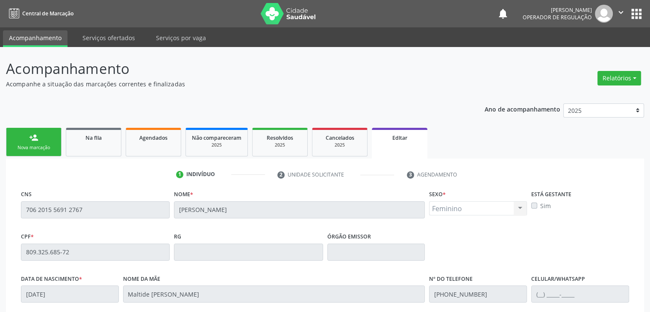
scroll to position [162, 0]
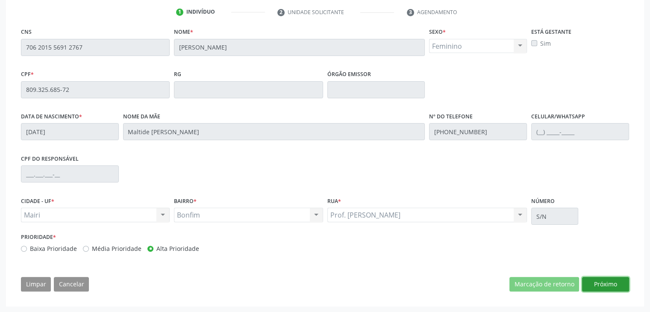
click at [597, 287] on button "Próximo" at bounding box center [605, 284] width 47 height 15
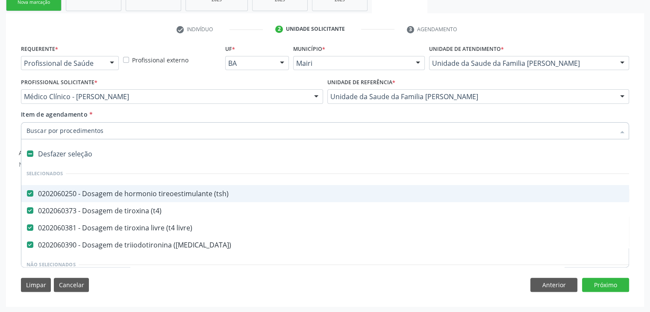
click at [65, 153] on div "Desfazer seleção" at bounding box center [355, 153] width 668 height 17
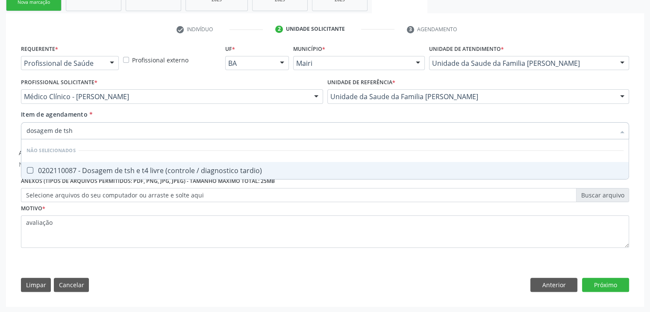
click at [132, 167] on div "0202110087 - Dosagem de tsh e t4 livre (controle / diagnostico tardio)" at bounding box center [324, 170] width 597 height 7
click at [619, 279] on button "Próximo" at bounding box center [605, 285] width 47 height 15
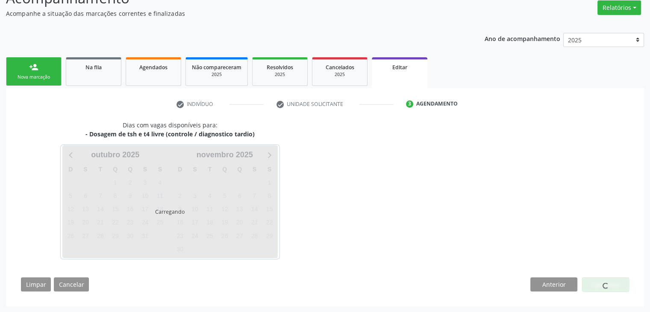
scroll to position [96, 0]
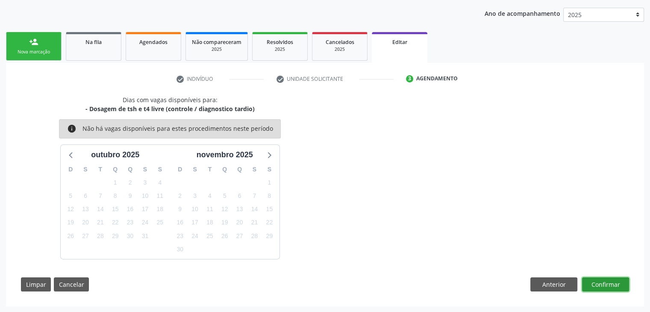
click at [603, 278] on button "Confirmar" at bounding box center [605, 284] width 47 height 15
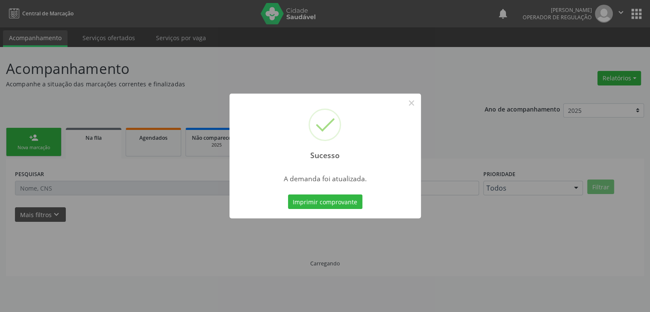
scroll to position [0, 0]
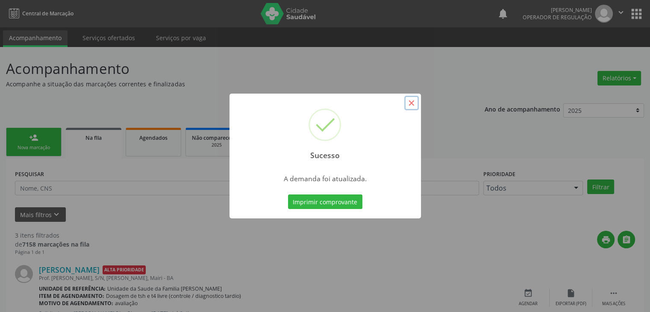
click at [412, 103] on button "×" at bounding box center [411, 103] width 15 height 15
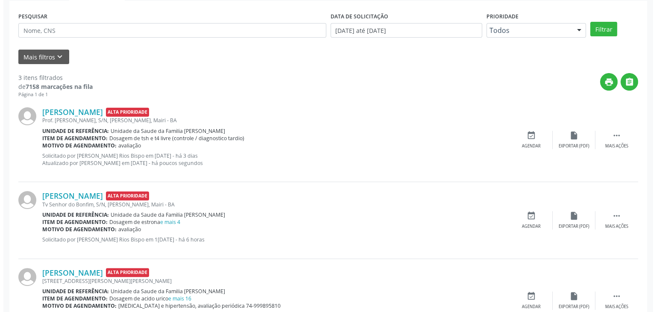
scroll to position [202, 0]
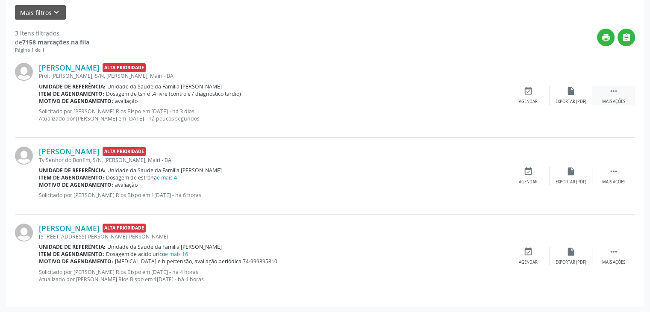
click at [617, 100] on div "Mais ações" at bounding box center [613, 102] width 23 height 6
click at [544, 102] on div "cancel Cancelar" at bounding box center [528, 95] width 43 height 18
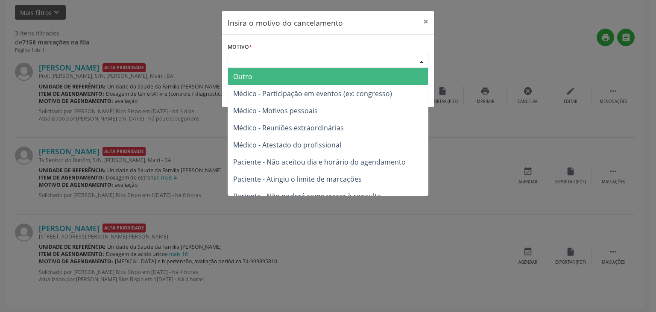
click at [326, 57] on div "Escolha o motivo" at bounding box center [328, 61] width 201 height 15
click at [294, 81] on span "Outro" at bounding box center [328, 76] width 200 height 17
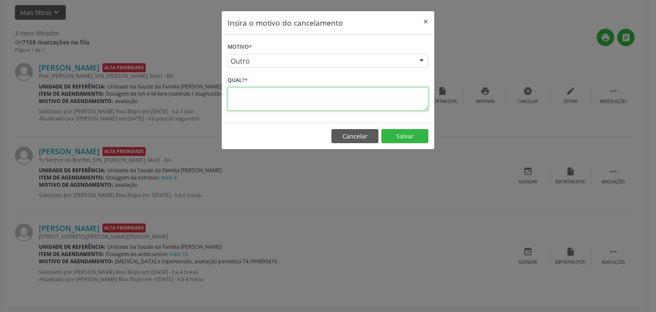
click at [285, 88] on textarea at bounding box center [328, 99] width 201 height 24
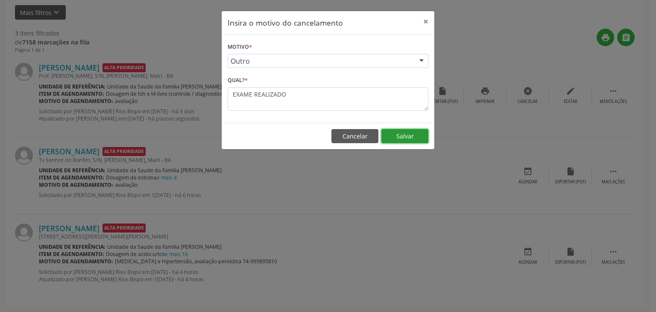
click at [421, 139] on button "Salvar" at bounding box center [405, 136] width 47 height 15
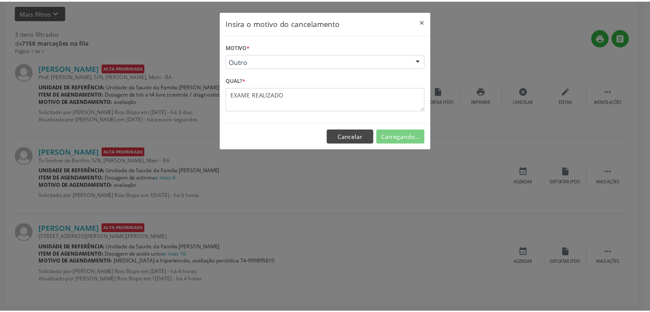
scroll to position [0, 0]
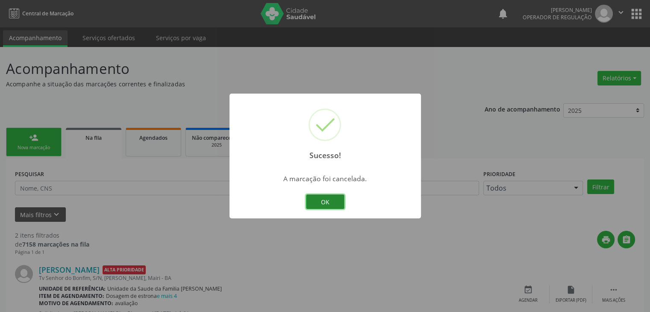
click at [324, 201] on button "OK" at bounding box center [325, 201] width 38 height 15
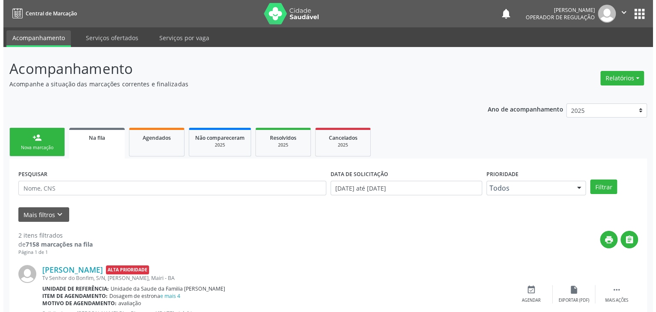
scroll to position [118, 0]
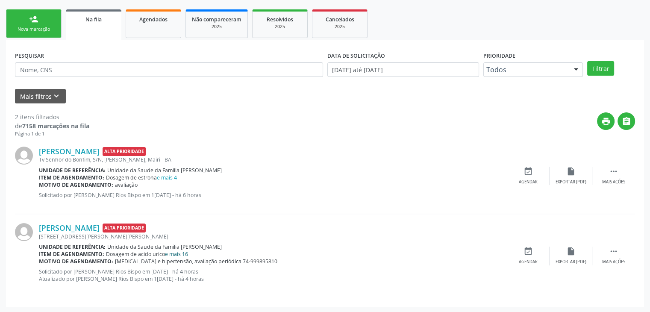
click at [183, 251] on link "e mais 16" at bounding box center [176, 253] width 23 height 7
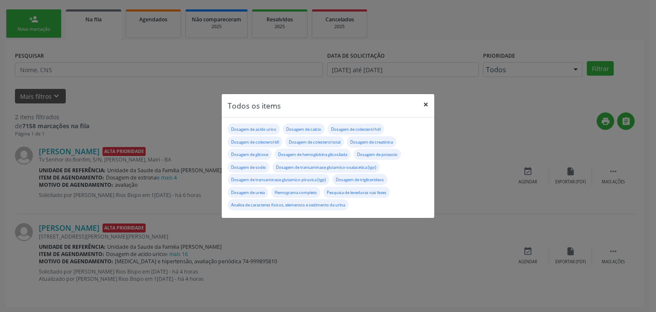
click at [425, 100] on button "×" at bounding box center [426, 104] width 17 height 21
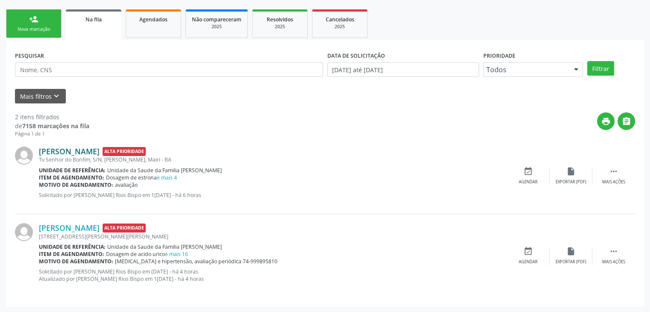
click at [93, 148] on link "[PERSON_NAME]" at bounding box center [69, 151] width 61 height 9
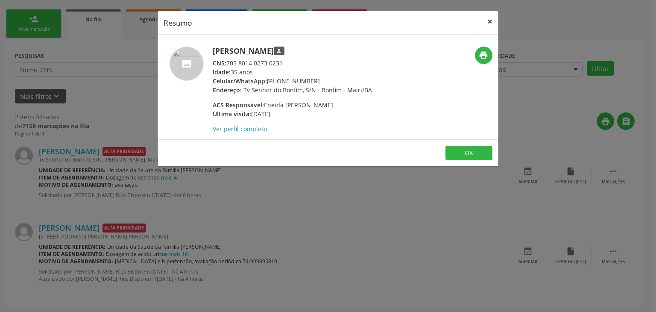
click at [491, 19] on button "×" at bounding box center [490, 21] width 17 height 21
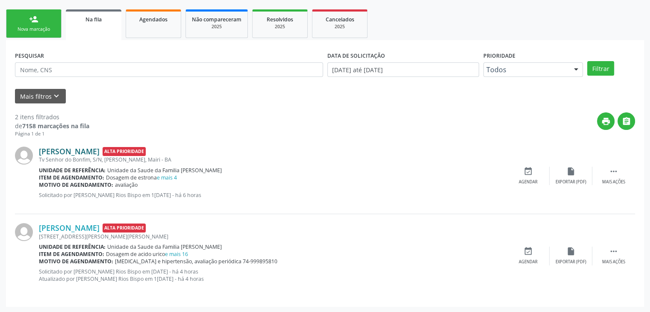
click at [100, 151] on link "[PERSON_NAME]" at bounding box center [69, 151] width 61 height 9
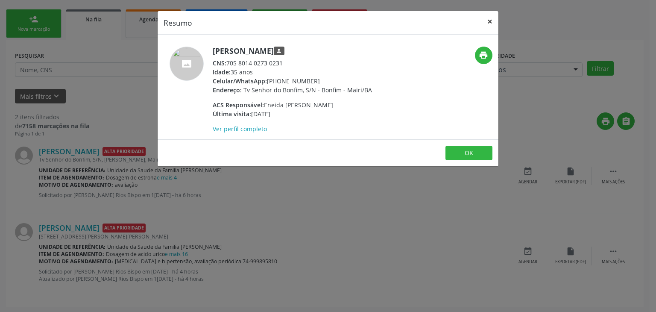
click at [488, 19] on button "×" at bounding box center [490, 21] width 17 height 21
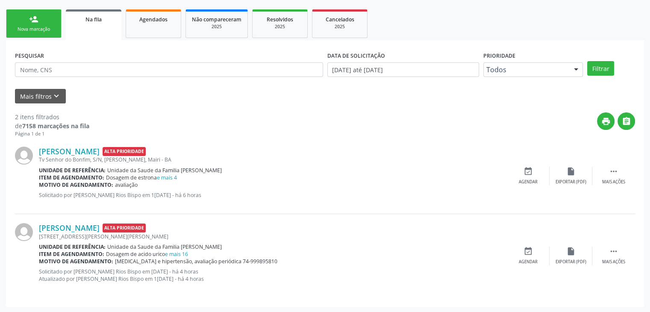
click at [99, 144] on div "[PERSON_NAME] Alta Prioridade Tv Senhor do Bonfim, S/N, [PERSON_NAME], Mairi - …" at bounding box center [325, 176] width 620 height 76
click at [96, 147] on link "[PERSON_NAME]" at bounding box center [69, 151] width 61 height 9
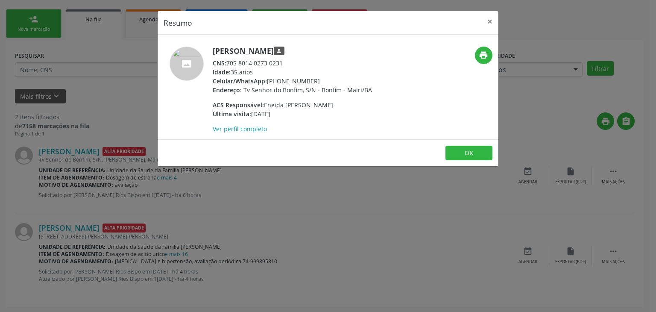
click at [480, 21] on header "Resumo ×" at bounding box center [328, 23] width 341 height 24
click at [488, 21] on button "×" at bounding box center [490, 21] width 17 height 21
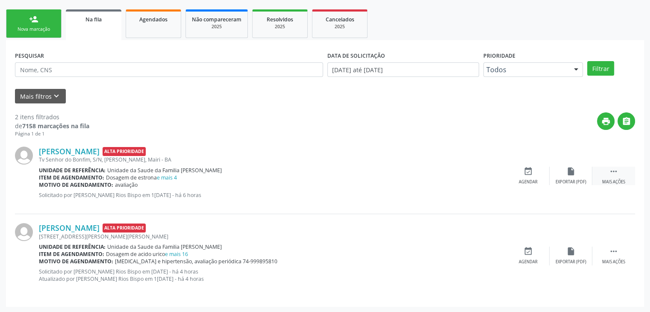
click at [597, 173] on div " Mais ações" at bounding box center [613, 176] width 43 height 18
click at [540, 171] on div "cancel Cancelar" at bounding box center [528, 176] width 43 height 18
click at [549, 178] on div "cancel Cancelar" at bounding box center [528, 176] width 43 height 18
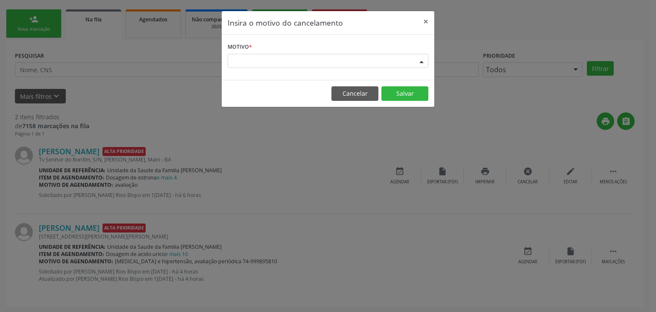
click at [266, 59] on div "Escolha o motivo" at bounding box center [328, 61] width 201 height 15
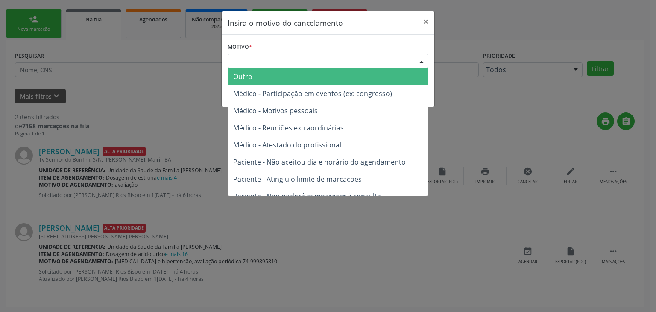
click at [265, 75] on span "Outro" at bounding box center [328, 76] width 200 height 17
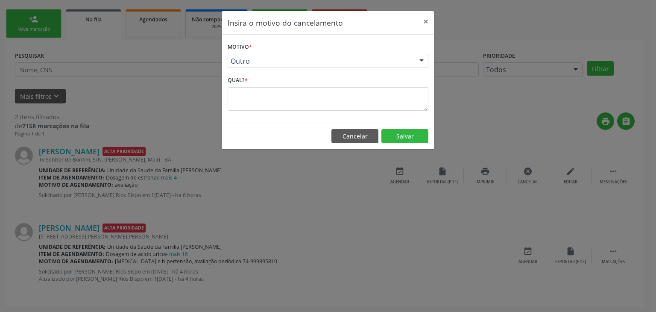
click at [265, 75] on span "Outro" at bounding box center [328, 76] width 200 height 17
click at [265, 97] on textarea at bounding box center [328, 99] width 201 height 24
click at [409, 139] on button "Salvar" at bounding box center [405, 136] width 47 height 15
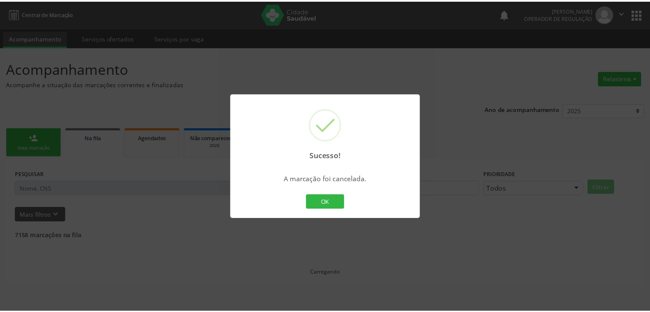
scroll to position [0, 0]
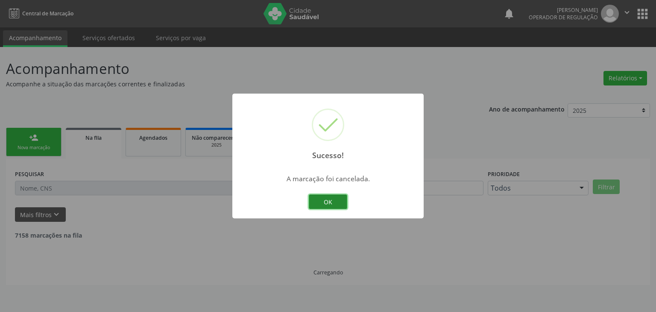
click at [322, 200] on button "OK" at bounding box center [328, 201] width 38 height 15
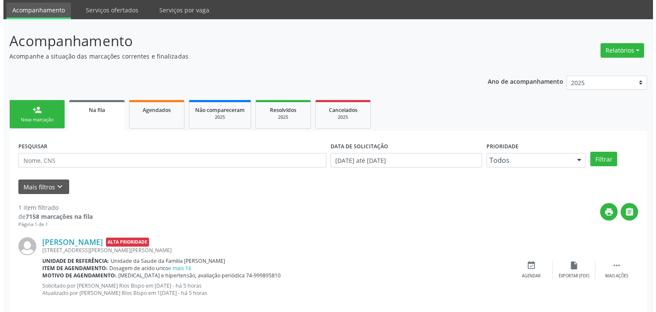
scroll to position [42, 0]
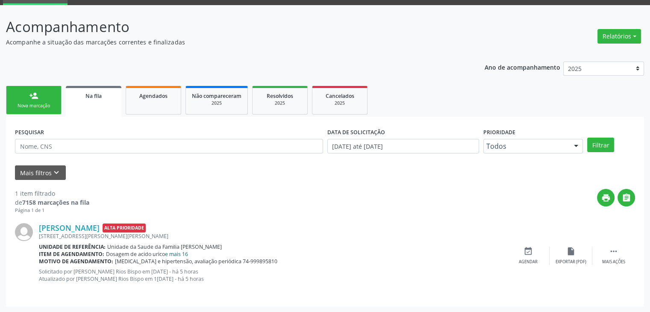
click at [183, 252] on link "e mais 16" at bounding box center [176, 253] width 23 height 7
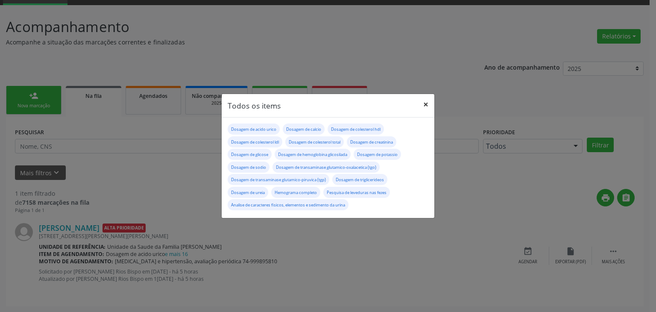
click at [422, 107] on button "×" at bounding box center [426, 104] width 17 height 21
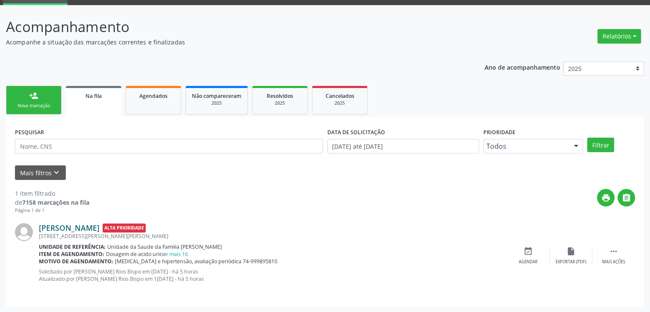
click at [82, 226] on link "[PERSON_NAME]" at bounding box center [69, 227] width 61 height 9
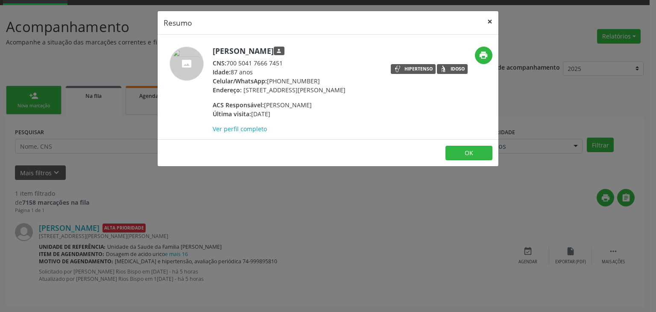
click at [484, 17] on button "×" at bounding box center [490, 21] width 17 height 21
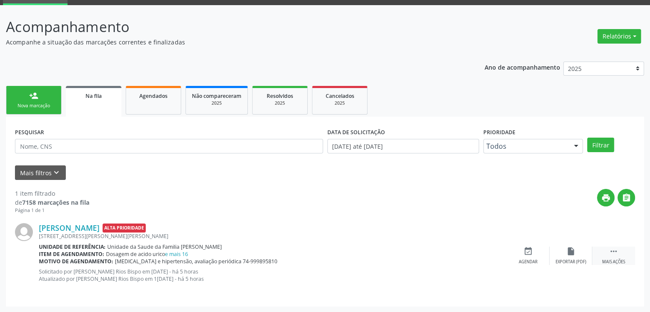
click at [620, 259] on div "Mais ações" at bounding box center [613, 262] width 23 height 6
click at [620, 259] on div "Menos ações" at bounding box center [613, 262] width 27 height 6
click at [603, 252] on div " Mais ações" at bounding box center [613, 256] width 43 height 18
click at [524, 253] on icon "cancel" at bounding box center [528, 251] width 9 height 9
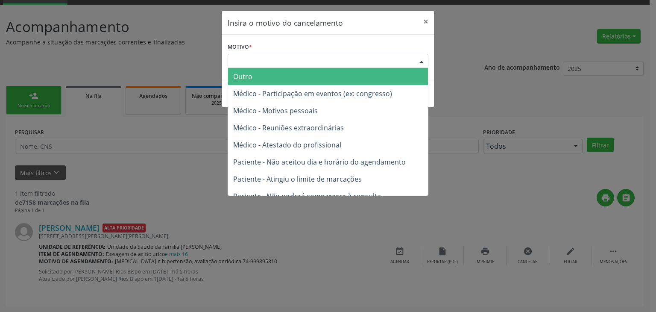
click at [296, 67] on div "Escolha o motivo" at bounding box center [328, 61] width 201 height 15
click at [285, 76] on span "Outro" at bounding box center [328, 76] width 200 height 17
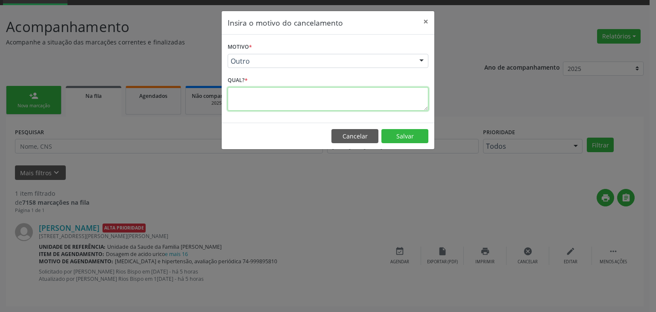
click at [281, 99] on textarea at bounding box center [328, 99] width 201 height 24
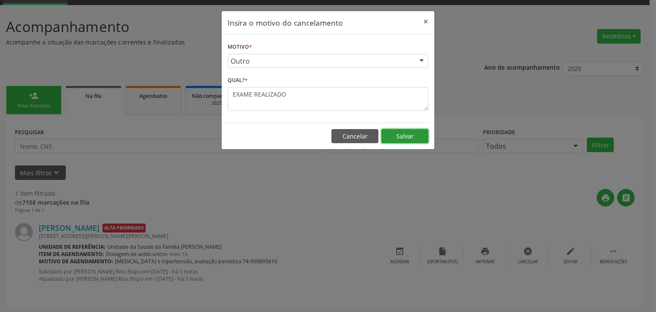
click at [403, 138] on button "Salvar" at bounding box center [405, 136] width 47 height 15
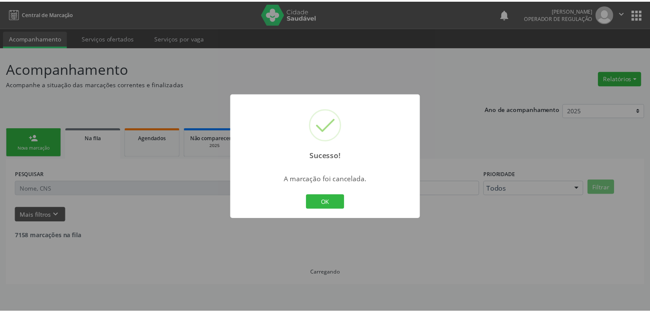
scroll to position [0, 0]
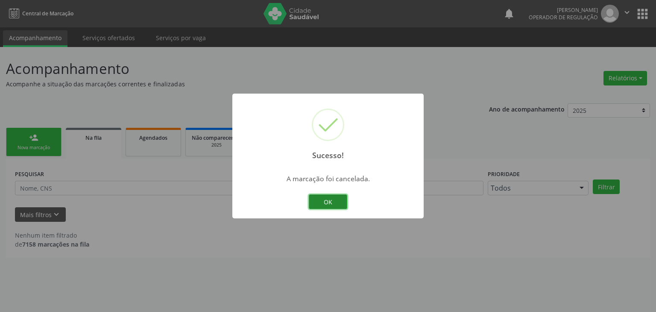
click at [320, 196] on button "OK" at bounding box center [328, 201] width 38 height 15
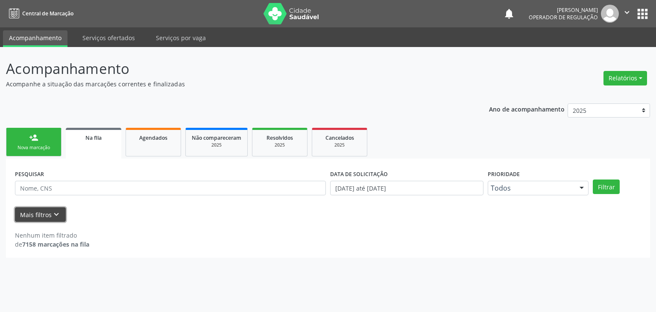
click at [52, 212] on icon "keyboard_arrow_down" at bounding box center [56, 214] width 9 height 9
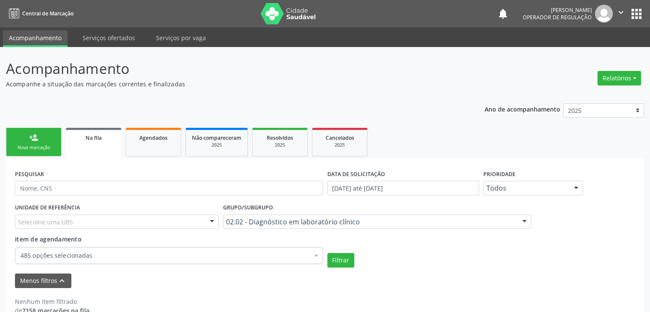
click at [141, 224] on div "Selecione uma UBS" at bounding box center [117, 222] width 204 height 15
click at [18, 224] on input "text" at bounding box center [18, 226] width 0 height 17
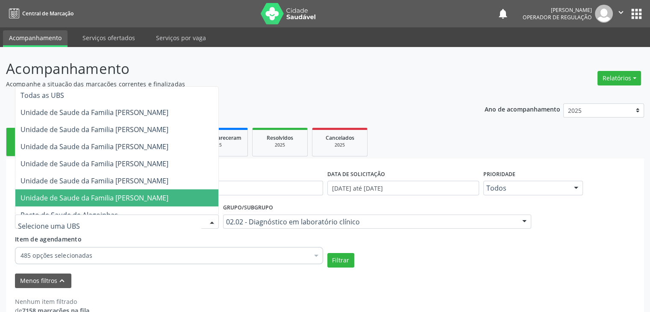
click at [135, 196] on span "Unidade de Saude da Familia [PERSON_NAME]" at bounding box center [95, 197] width 148 height 9
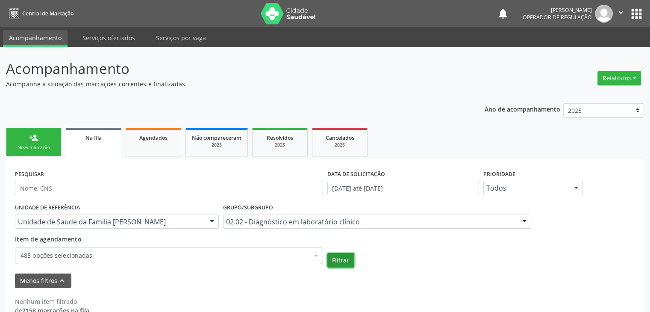
click at [328, 261] on button "Filtrar" at bounding box center [340, 260] width 27 height 15
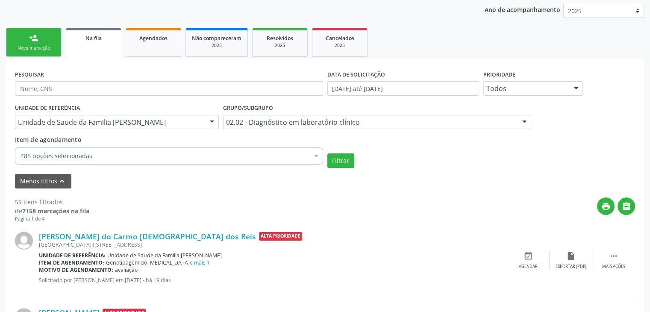
scroll to position [216, 0]
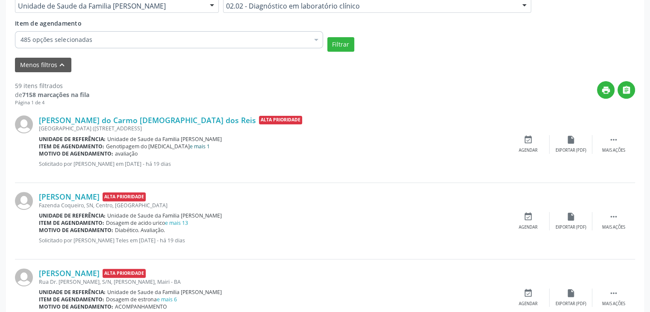
click at [190, 144] on link "e mais 1" at bounding box center [200, 146] width 20 height 7
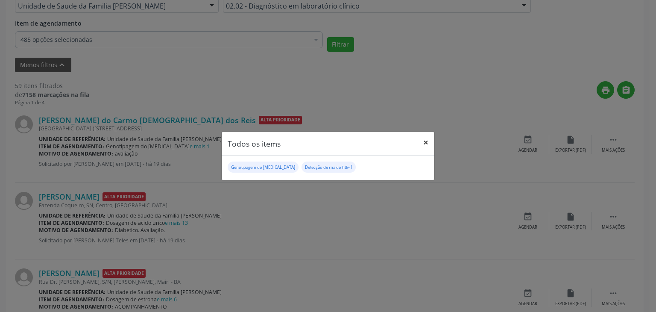
click at [432, 143] on button "×" at bounding box center [426, 142] width 17 height 21
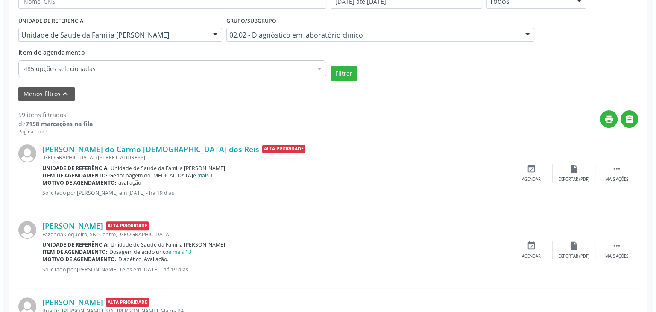
scroll to position [214, 0]
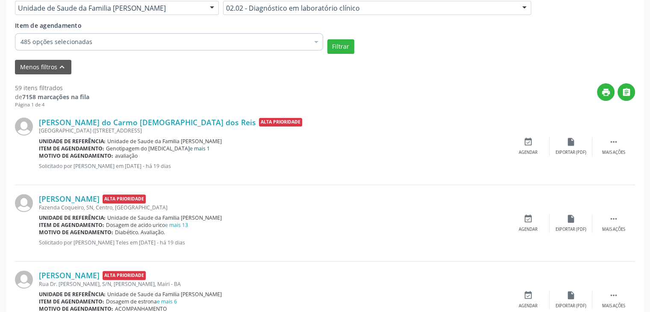
click at [190, 145] on link "e mais 1" at bounding box center [200, 148] width 20 height 7
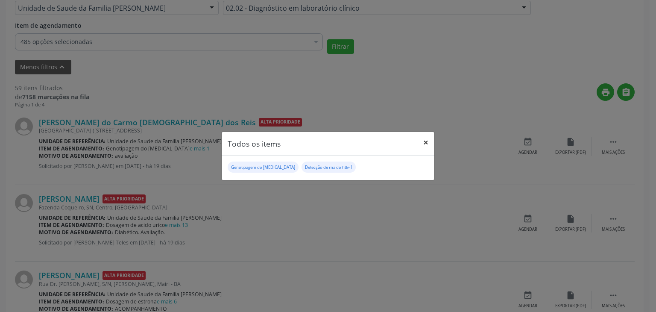
click at [429, 141] on button "×" at bounding box center [426, 142] width 17 height 21
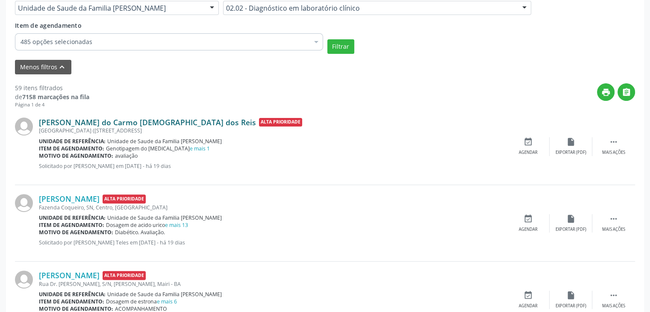
click at [128, 124] on link "[PERSON_NAME] do Carmo [DEMOGRAPHIC_DATA] dos Reis" at bounding box center [147, 122] width 217 height 9
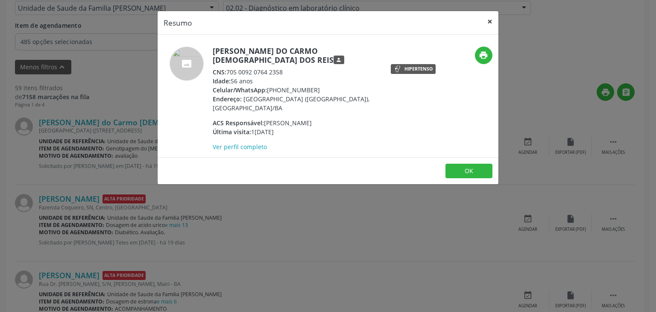
click at [488, 22] on button "×" at bounding box center [490, 21] width 17 height 21
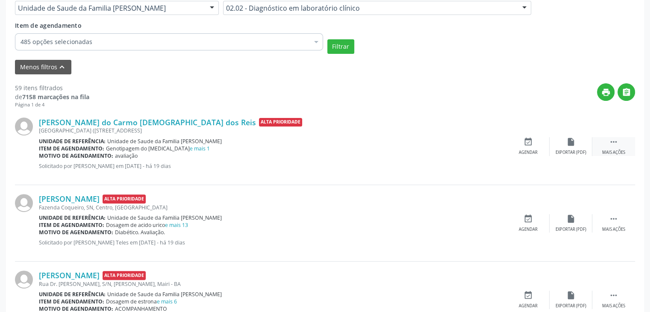
click at [600, 144] on div " Mais ações" at bounding box center [613, 146] width 43 height 18
click at [532, 144] on div "cancel Cancelar" at bounding box center [528, 146] width 43 height 18
click at [525, 140] on icon "cancel" at bounding box center [528, 141] width 9 height 9
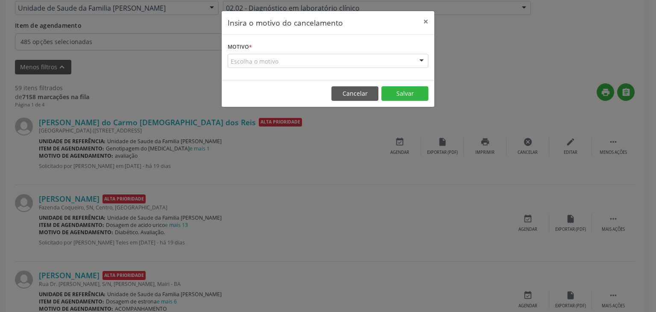
click at [344, 50] on form "Motivo * Escolha o motivo Outro Médico - Participação em eventos (ex: congresso…" at bounding box center [328, 54] width 201 height 27
click at [333, 60] on div "Escolha o motivo" at bounding box center [328, 61] width 201 height 15
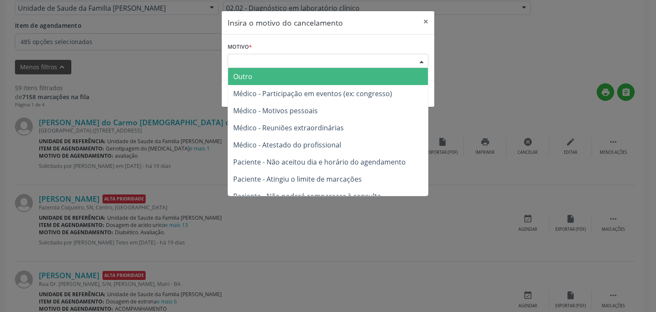
click at [246, 77] on span "Outro" at bounding box center [242, 76] width 19 height 9
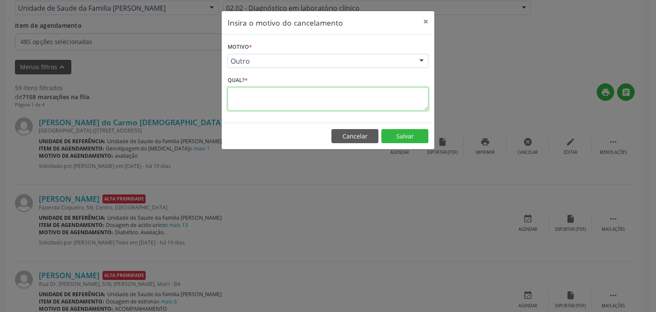
click at [257, 97] on textarea at bounding box center [328, 99] width 201 height 24
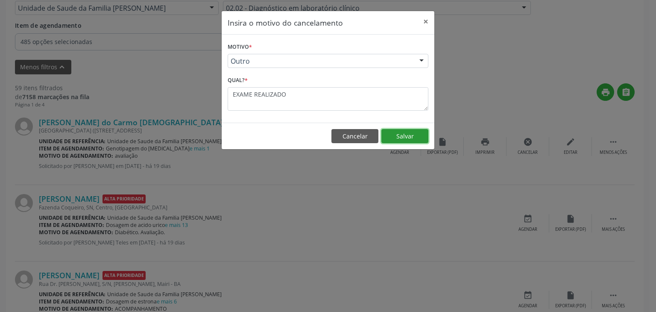
click at [409, 135] on button "Salvar" at bounding box center [405, 136] width 47 height 15
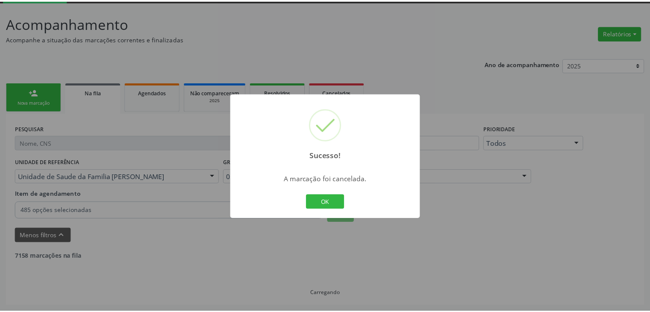
scroll to position [45, 0]
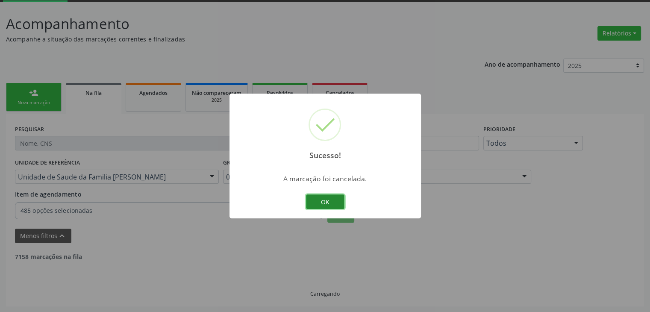
click at [306, 199] on button "OK" at bounding box center [325, 201] width 38 height 15
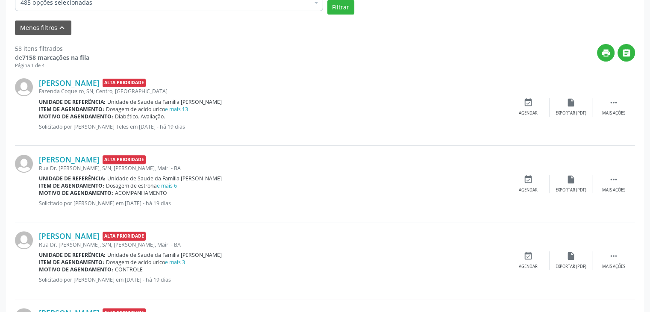
scroll to position [259, 0]
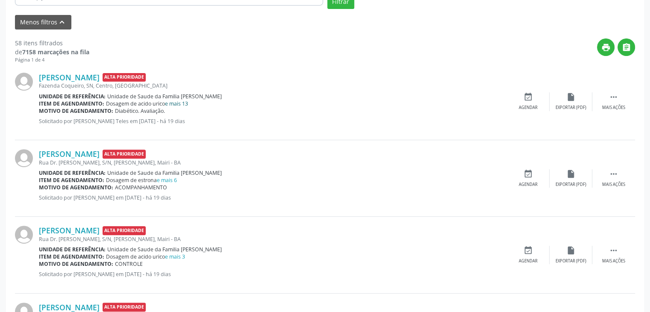
click at [174, 101] on link "e mais 13" at bounding box center [176, 103] width 23 height 7
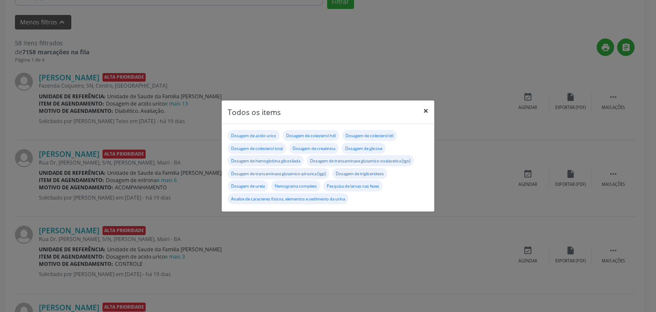
click at [423, 113] on button "×" at bounding box center [426, 110] width 17 height 21
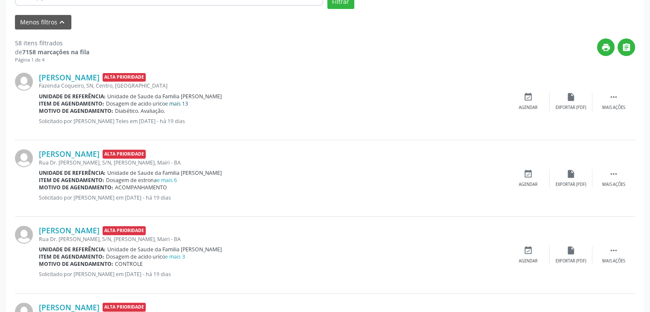
click at [182, 103] on link "e mais 13" at bounding box center [176, 103] width 23 height 7
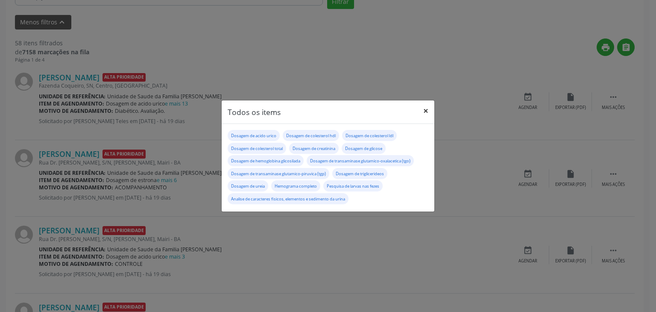
click at [431, 107] on button "×" at bounding box center [426, 110] width 17 height 21
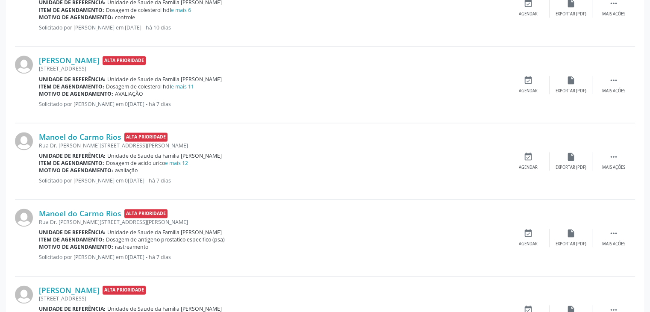
scroll to position [1196, 0]
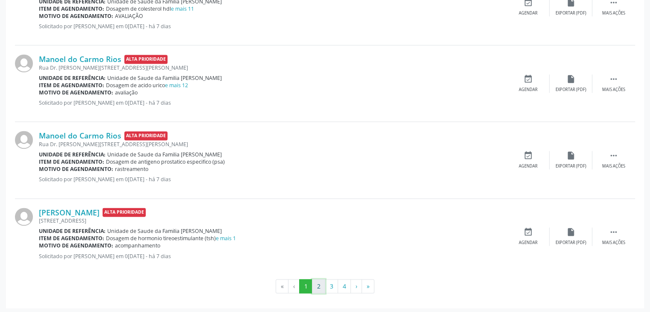
click at [317, 282] on button "2" at bounding box center [318, 286] width 13 height 15
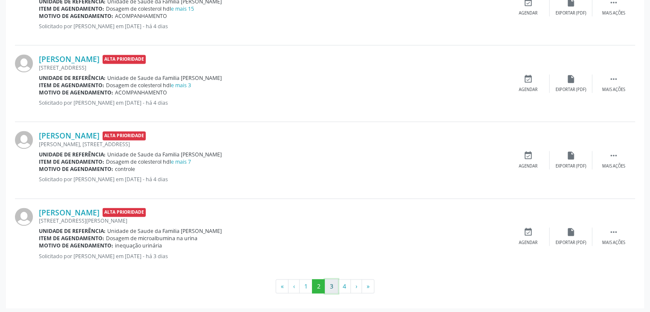
click at [326, 285] on button "3" at bounding box center [331, 286] width 13 height 15
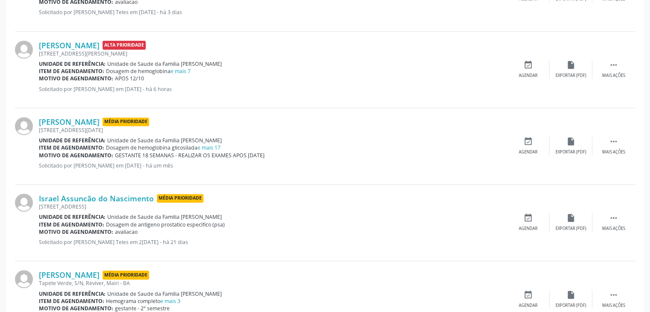
scroll to position [512, 0]
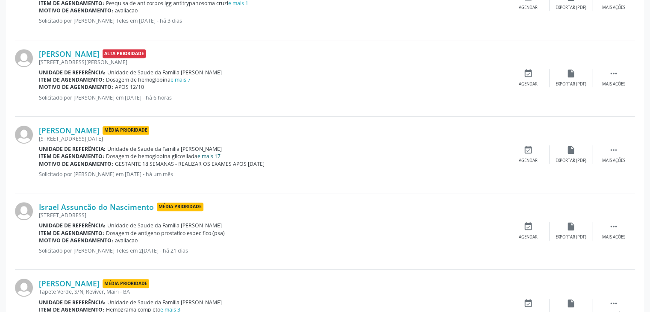
click at [209, 153] on link "e mais 17" at bounding box center [208, 156] width 23 height 7
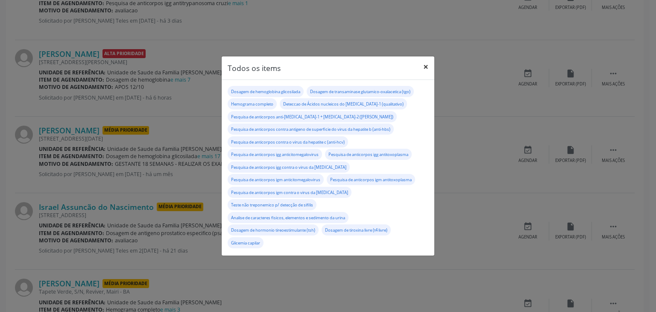
click at [425, 62] on button "×" at bounding box center [426, 66] width 17 height 21
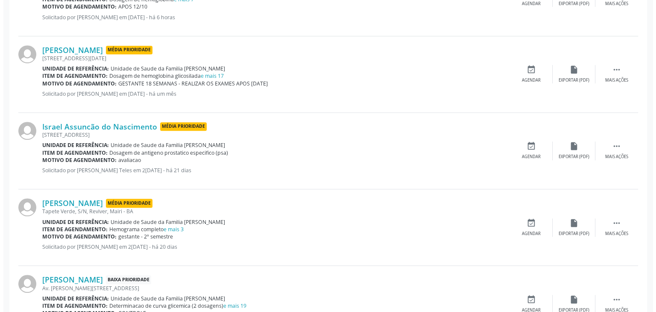
scroll to position [597, 0]
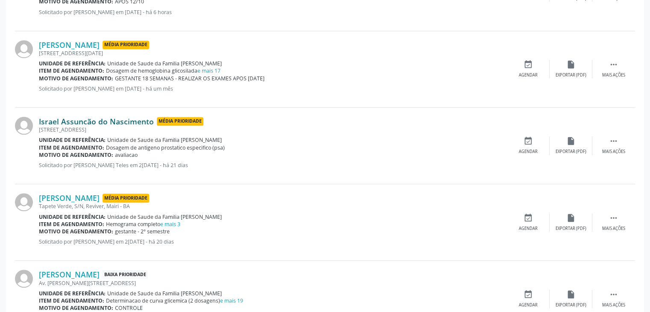
click at [104, 121] on link "Israel Assuncão do Nascimento" at bounding box center [96, 121] width 115 height 9
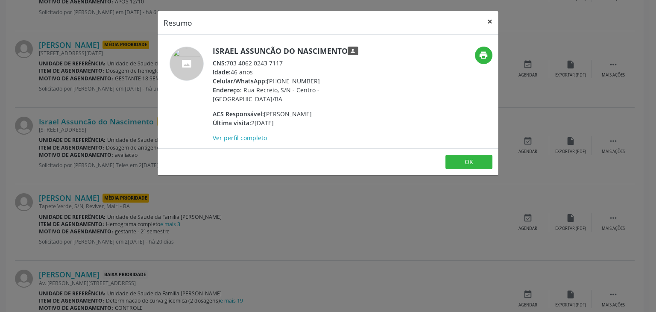
click at [486, 23] on button "×" at bounding box center [490, 21] width 17 height 21
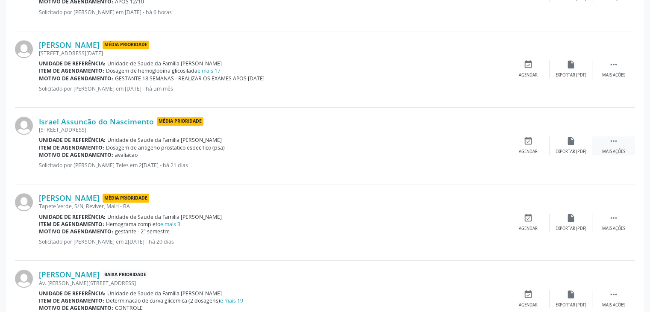
click at [609, 146] on div " Mais ações" at bounding box center [613, 145] width 43 height 18
click at [538, 146] on div "cancel Cancelar" at bounding box center [528, 145] width 43 height 18
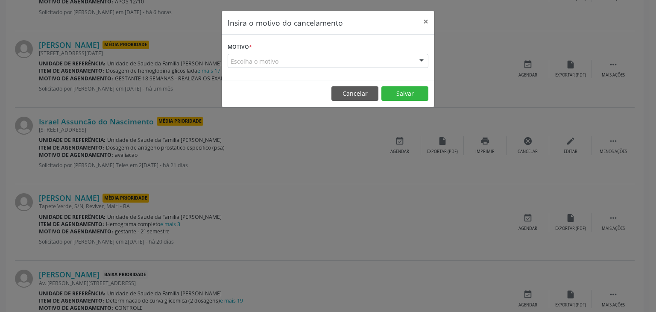
click at [290, 65] on div "Escolha o motivo" at bounding box center [328, 61] width 201 height 15
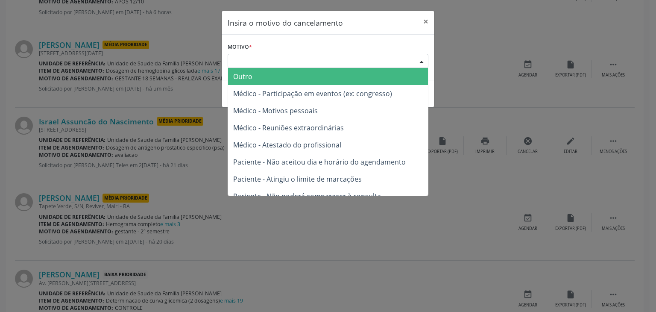
click at [245, 79] on span "Outro" at bounding box center [242, 76] width 19 height 9
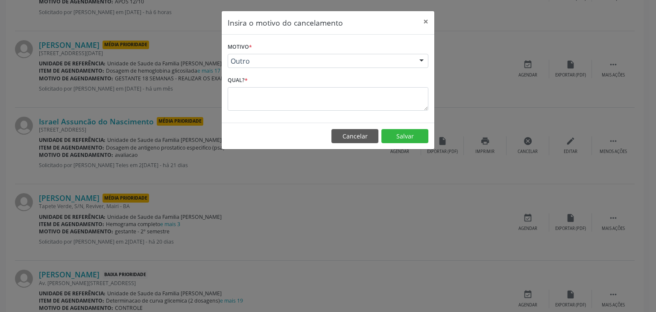
click at [246, 87] on label "Qual? *" at bounding box center [238, 80] width 20 height 13
click at [248, 88] on textarea at bounding box center [328, 99] width 201 height 24
click at [418, 134] on button "Salvar" at bounding box center [405, 136] width 47 height 15
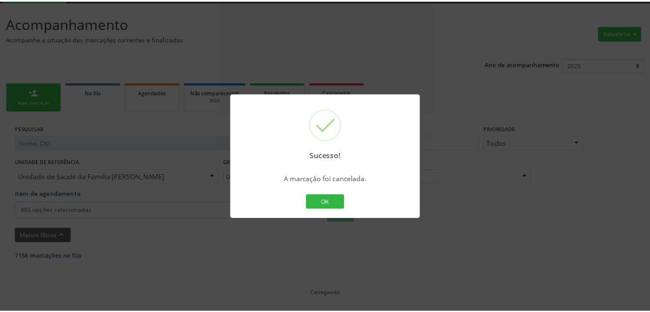
scroll to position [45, 0]
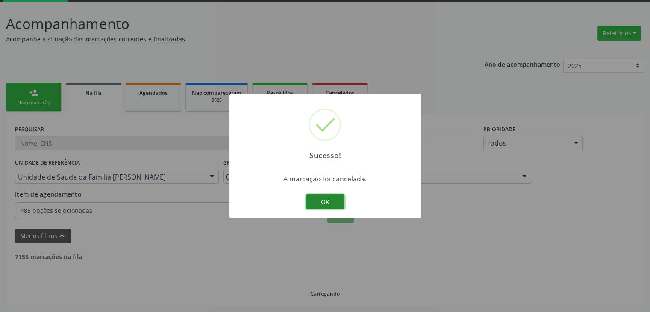
click at [324, 200] on button "OK" at bounding box center [325, 201] width 38 height 15
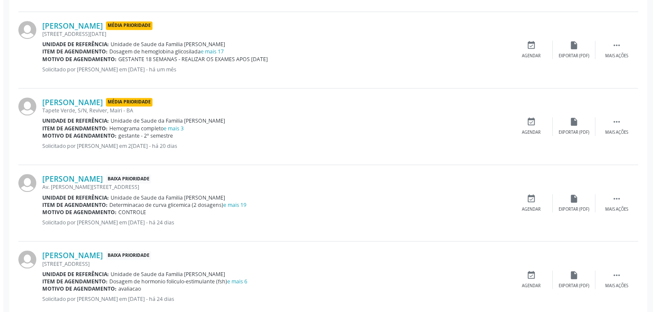
scroll to position [643, 0]
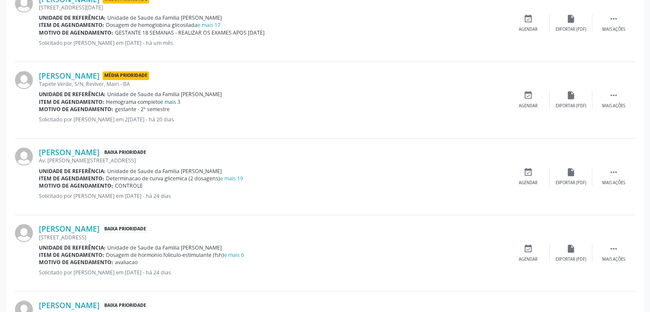
click at [172, 103] on link "e mais 3" at bounding box center [170, 101] width 20 height 7
click at [169, 99] on link "e mais 3" at bounding box center [170, 101] width 20 height 7
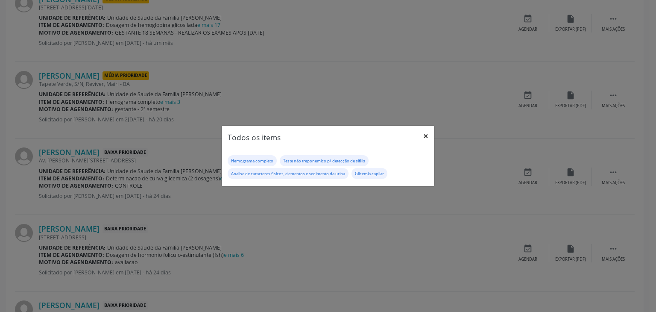
click at [429, 139] on button "×" at bounding box center [426, 136] width 17 height 21
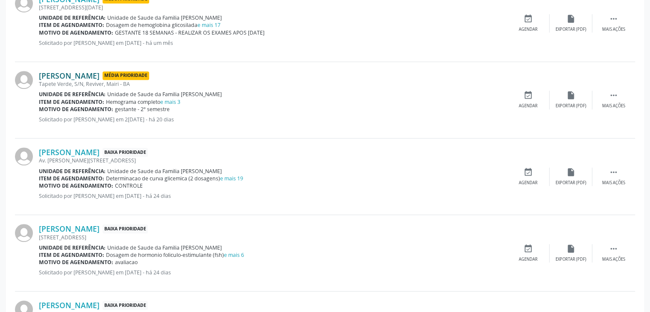
click at [100, 78] on link "[PERSON_NAME]" at bounding box center [69, 75] width 61 height 9
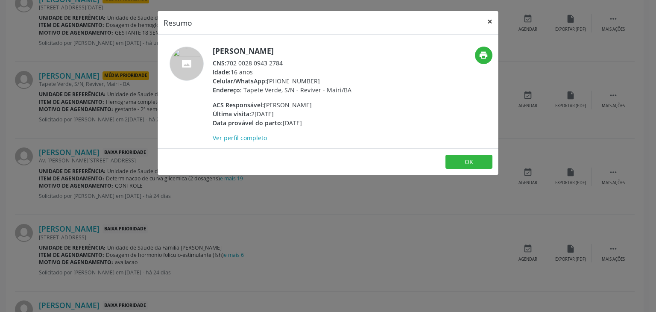
drag, startPoint x: 492, startPoint y: 24, endPoint x: 488, endPoint y: 33, distance: 9.4
click at [492, 24] on button "×" at bounding box center [490, 21] width 17 height 21
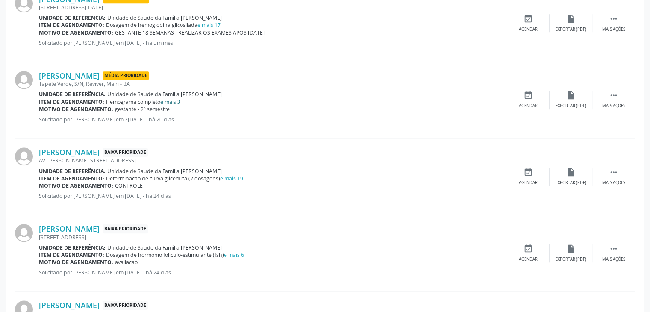
click at [175, 100] on link "e mais 3" at bounding box center [170, 101] width 20 height 7
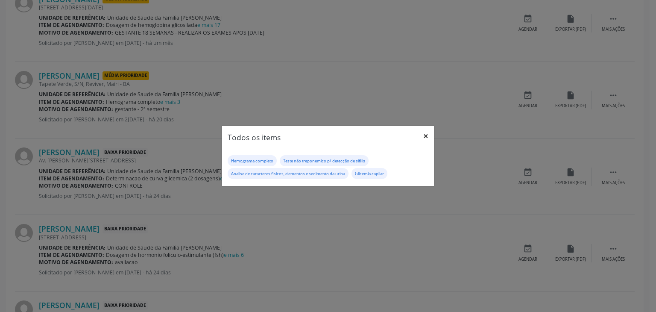
click at [427, 138] on button "×" at bounding box center [426, 136] width 17 height 21
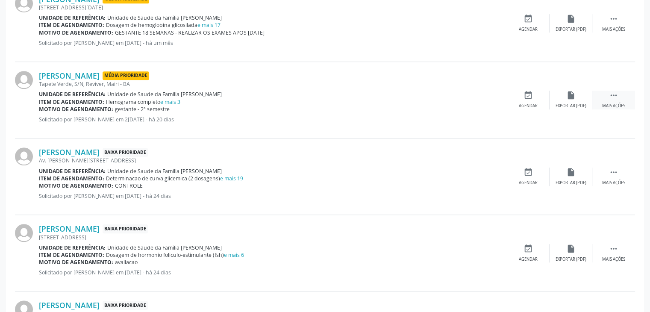
click at [615, 91] on icon "" at bounding box center [613, 95] width 9 height 9
click at [527, 96] on icon "cancel" at bounding box center [528, 95] width 9 height 9
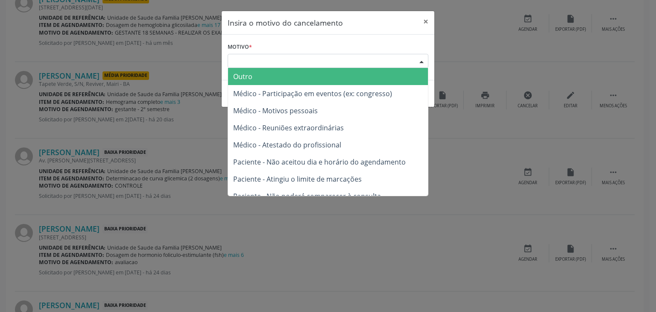
click at [288, 63] on div "Escolha o motivo" at bounding box center [328, 61] width 201 height 15
click at [265, 81] on span "Outro" at bounding box center [328, 76] width 200 height 17
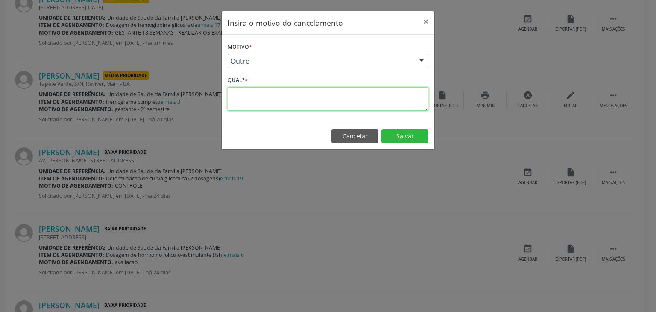
click at [262, 96] on textarea at bounding box center [328, 99] width 201 height 24
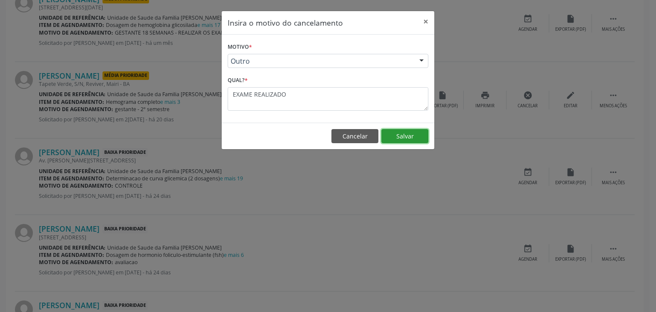
click at [394, 140] on button "Salvar" at bounding box center [405, 136] width 47 height 15
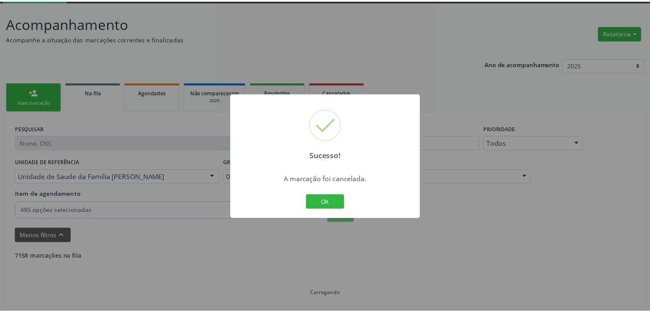
scroll to position [45, 0]
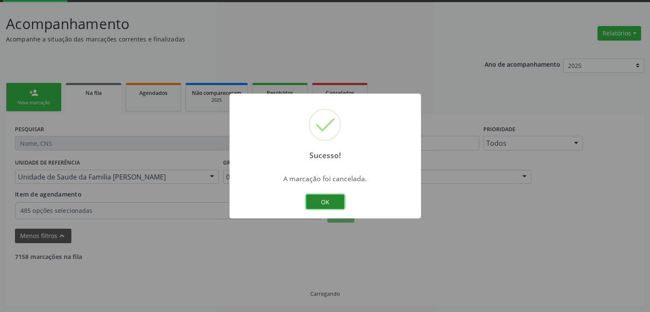
click at [323, 197] on button "OK" at bounding box center [325, 201] width 38 height 15
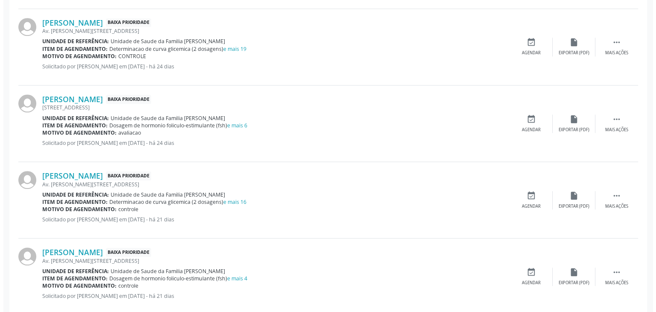
scroll to position [600, 0]
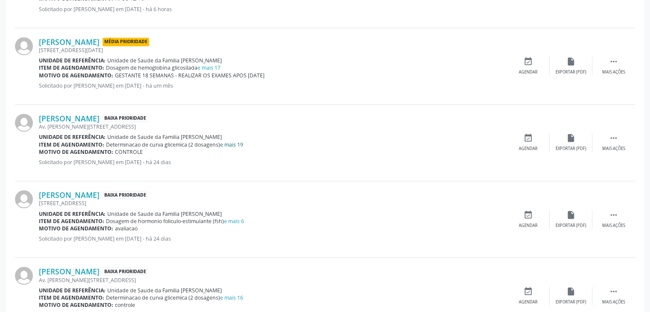
click at [238, 144] on link "e mais 19" at bounding box center [231, 144] width 23 height 7
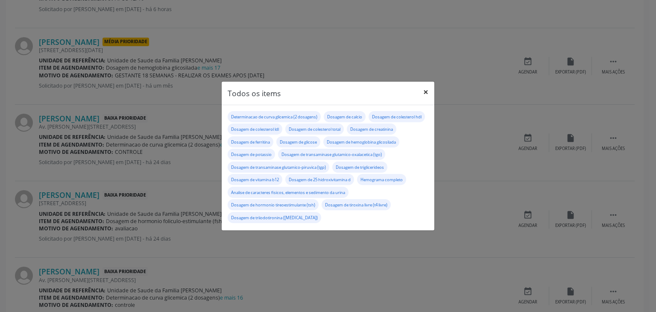
click at [424, 82] on button "×" at bounding box center [426, 92] width 17 height 21
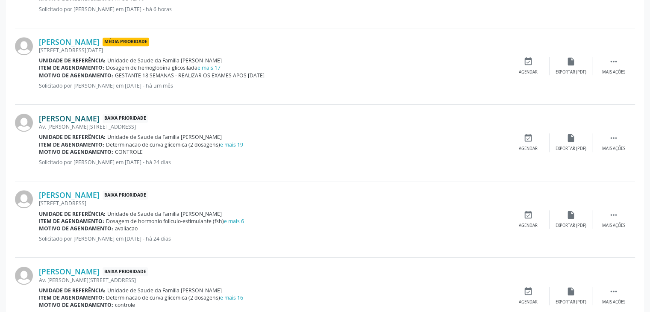
click at [77, 118] on link "[PERSON_NAME]" at bounding box center [69, 118] width 61 height 9
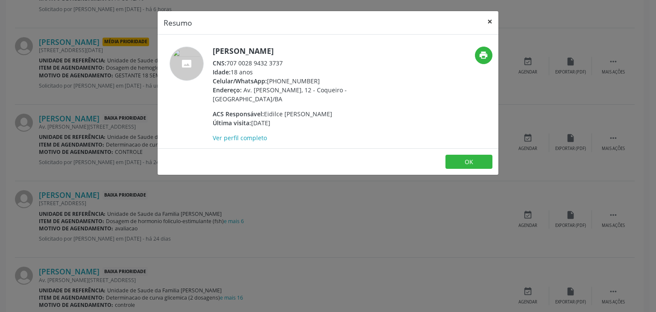
click at [485, 19] on button "×" at bounding box center [490, 21] width 17 height 21
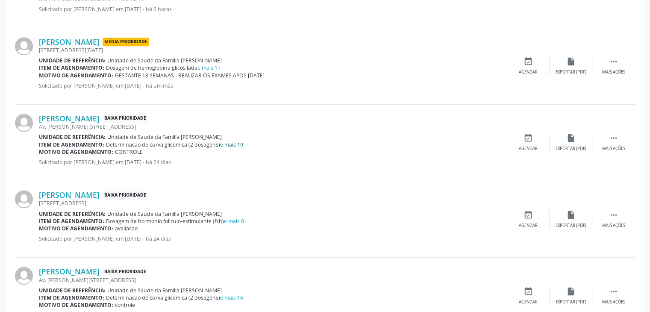
click at [228, 142] on link "e mais 19" at bounding box center [231, 144] width 23 height 7
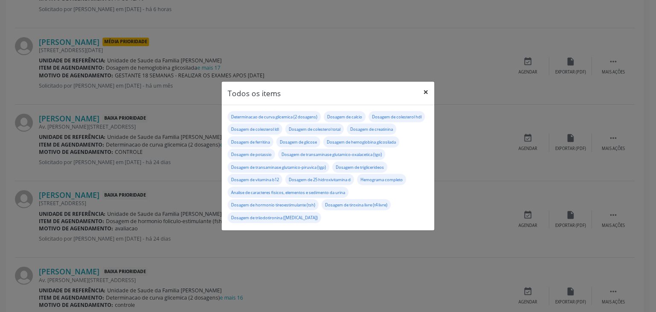
click at [427, 86] on button "×" at bounding box center [426, 92] width 17 height 21
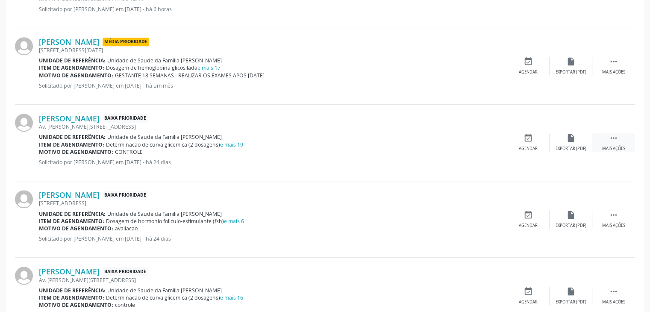
click at [619, 149] on div "Mais ações" at bounding box center [613, 149] width 23 height 6
click at [543, 147] on div "cancel Cancelar" at bounding box center [528, 142] width 43 height 18
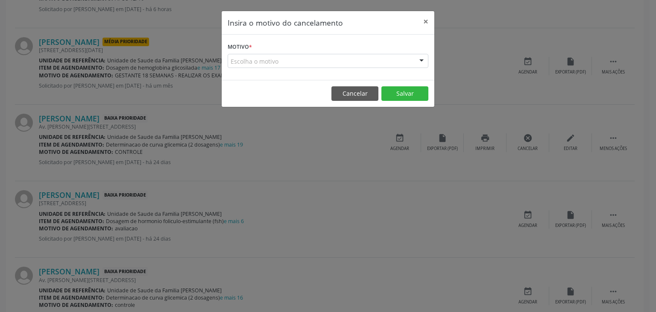
click at [262, 57] on div "Escolha o motivo" at bounding box center [328, 61] width 201 height 15
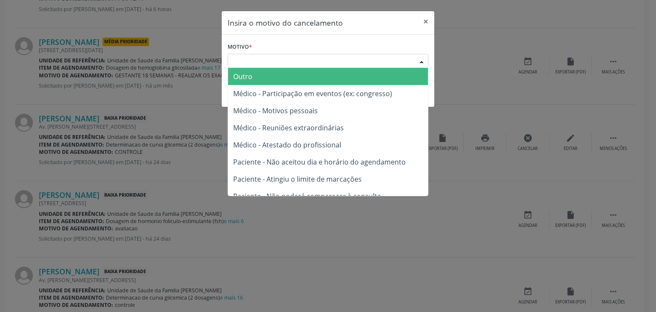
click at [258, 74] on span "Outro" at bounding box center [328, 76] width 200 height 17
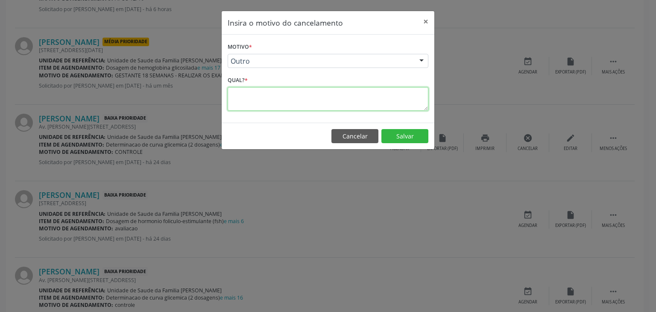
click at [262, 97] on textarea at bounding box center [328, 99] width 201 height 24
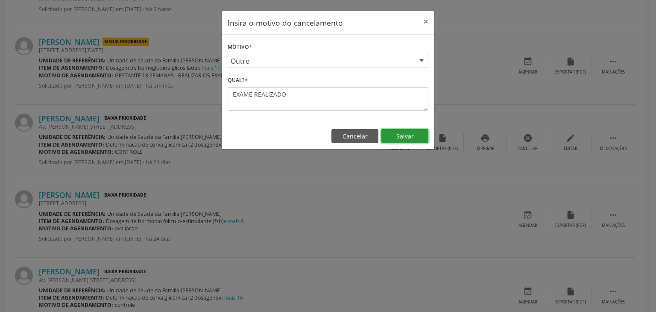
click at [423, 139] on button "Salvar" at bounding box center [405, 136] width 47 height 15
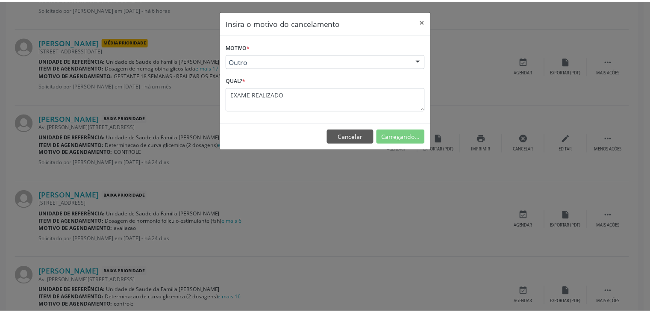
scroll to position [45, 0]
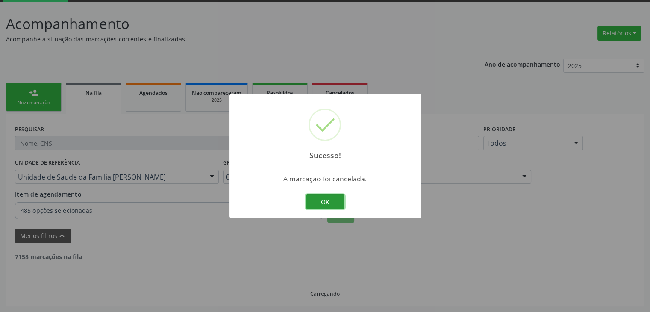
click at [321, 206] on button "OK" at bounding box center [325, 201] width 38 height 15
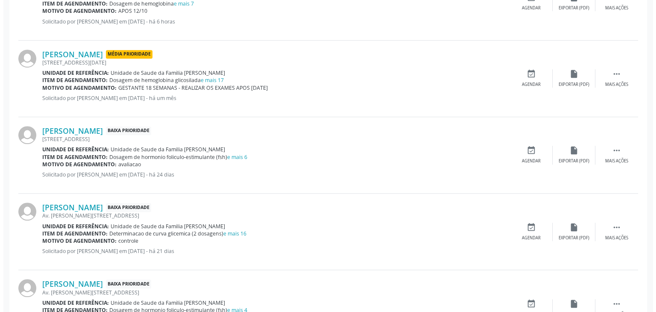
scroll to position [600, 0]
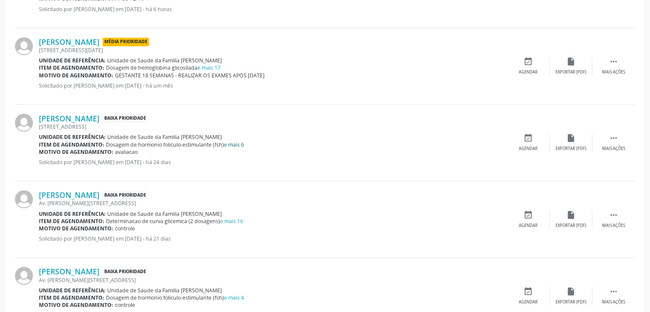
click at [233, 144] on link "e mais 6" at bounding box center [234, 144] width 20 height 7
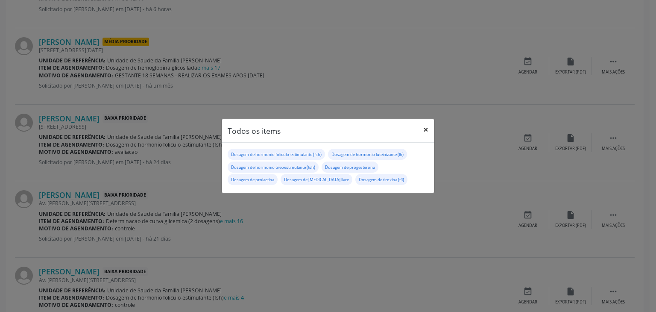
click at [425, 131] on button "×" at bounding box center [426, 129] width 17 height 21
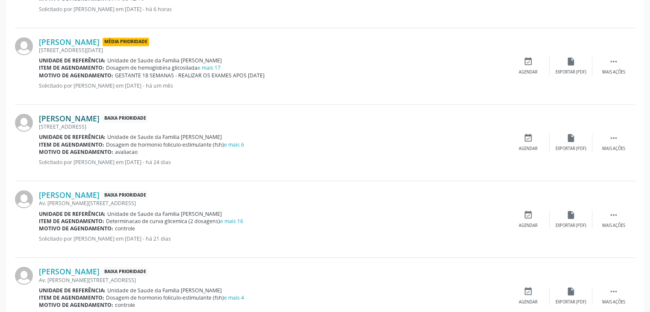
click at [74, 118] on link "[PERSON_NAME]" at bounding box center [69, 118] width 61 height 9
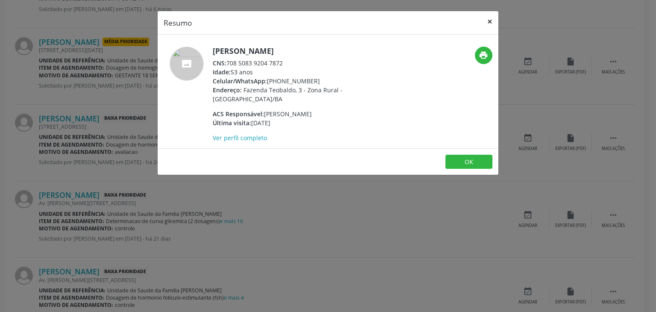
click at [488, 21] on button "×" at bounding box center [490, 21] width 17 height 21
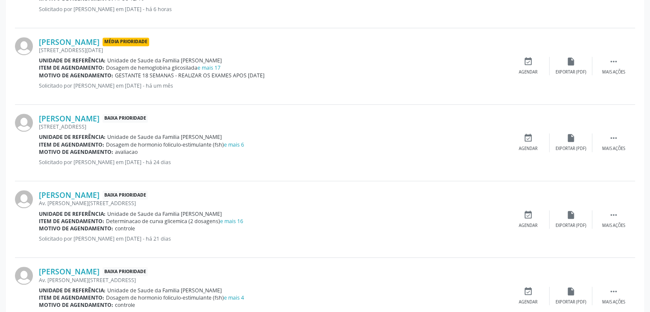
click at [603, 154] on div "[PERSON_NAME] Baixa Prioridade [STREET_ADDRESS] Unidade de referência: Unidade …" at bounding box center [325, 143] width 620 height 76
click at [605, 140] on div " Mais ações" at bounding box center [613, 142] width 43 height 18
click at [514, 137] on div "cancel Cancelar" at bounding box center [528, 142] width 43 height 18
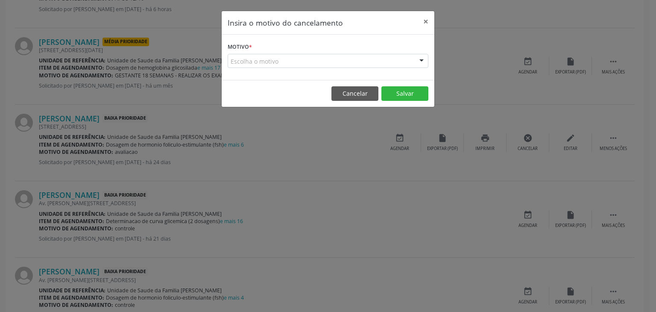
click at [282, 60] on div "Escolha o motivo" at bounding box center [328, 61] width 201 height 15
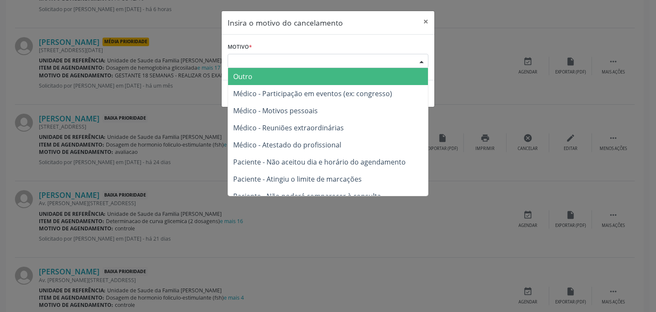
click at [255, 81] on span "Outro" at bounding box center [328, 76] width 200 height 17
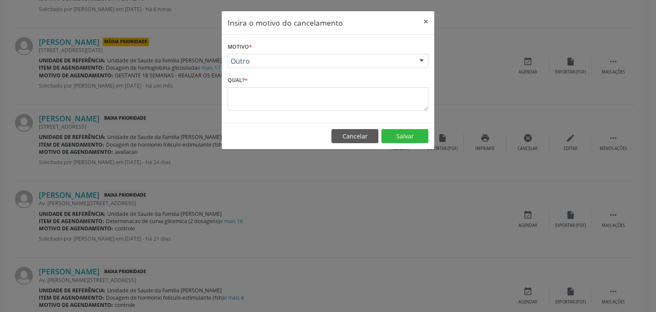
click at [254, 85] on div "Qual? *" at bounding box center [328, 92] width 201 height 36
click at [254, 92] on textarea at bounding box center [328, 99] width 201 height 24
click at [409, 134] on button "Salvar" at bounding box center [405, 136] width 47 height 15
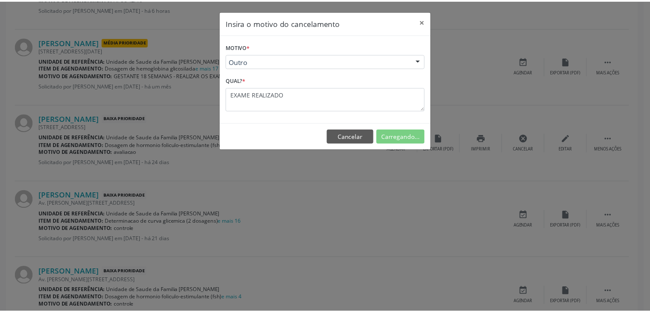
scroll to position [45, 0]
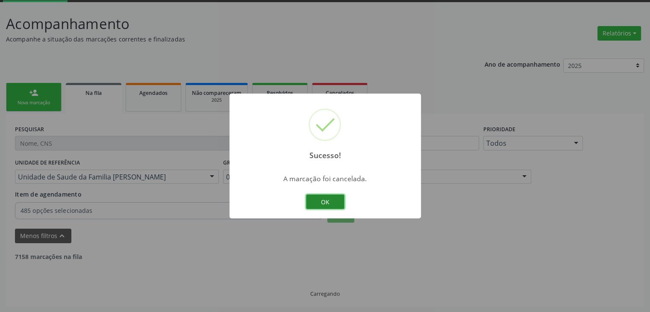
click at [323, 201] on button "OK" at bounding box center [325, 201] width 38 height 15
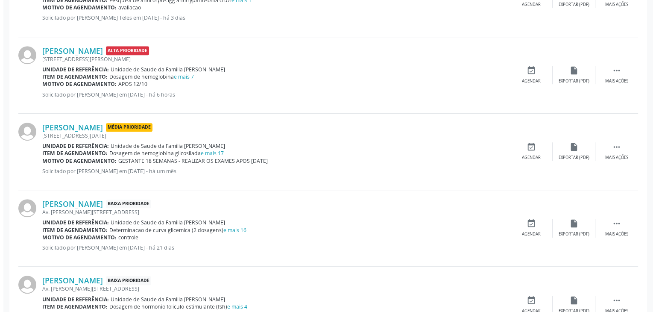
scroll to position [600, 0]
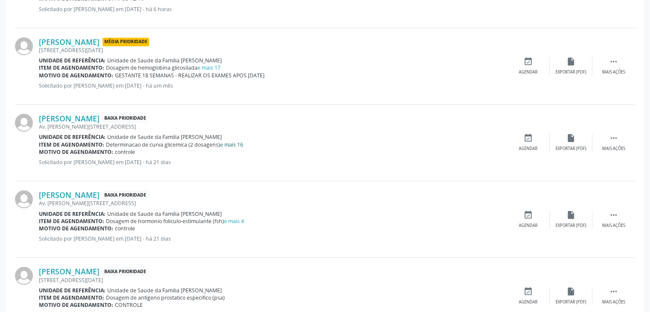
click at [238, 143] on link "e mais 16" at bounding box center [231, 144] width 23 height 7
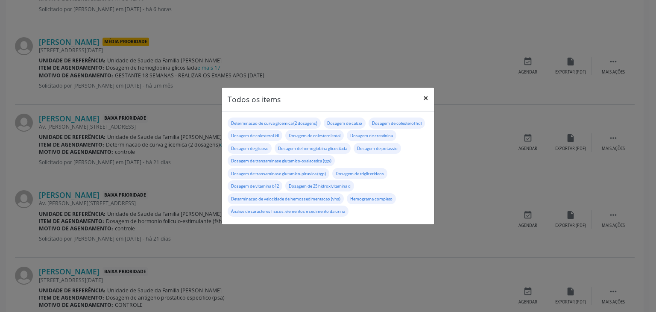
click at [431, 98] on button "×" at bounding box center [426, 98] width 17 height 21
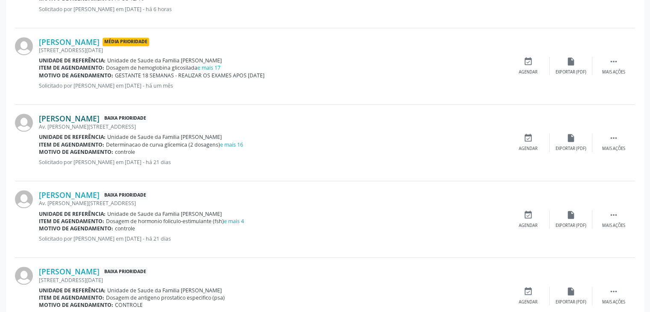
click at [100, 115] on link "[PERSON_NAME]" at bounding box center [69, 118] width 61 height 9
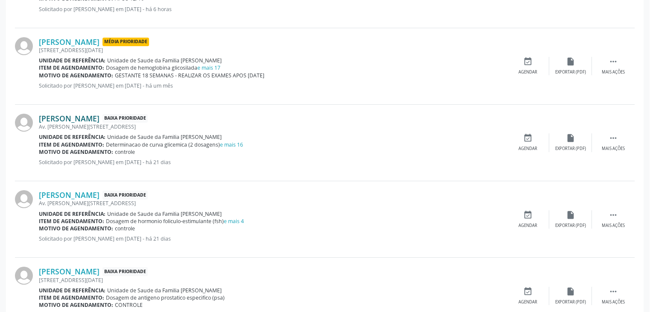
click at [123, 115] on div "Resumo × Carregando OK" at bounding box center [328, 156] width 656 height 312
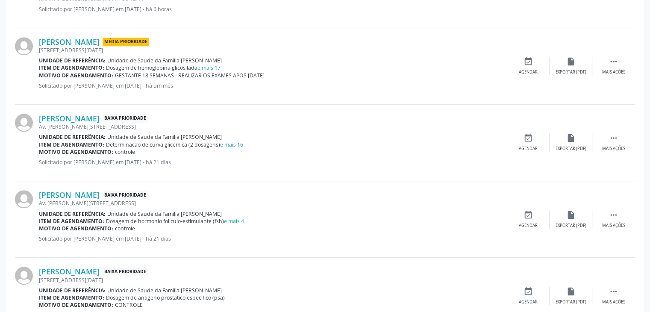
click at [93, 123] on div "Av. [PERSON_NAME][STREET_ADDRESS]" at bounding box center [273, 126] width 468 height 7
click at [88, 117] on link "[PERSON_NAME]" at bounding box center [69, 118] width 61 height 9
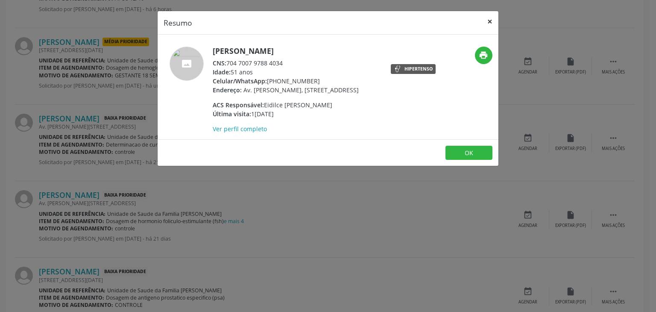
click at [496, 17] on button "×" at bounding box center [490, 21] width 17 height 21
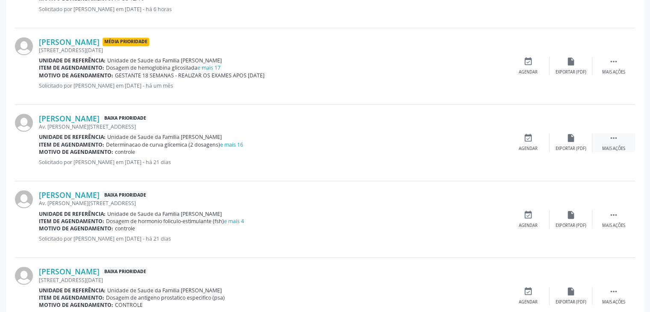
click at [619, 149] on div "Mais ações" at bounding box center [613, 149] width 23 height 6
click at [532, 146] on div "Cancelar" at bounding box center [528, 149] width 20 height 6
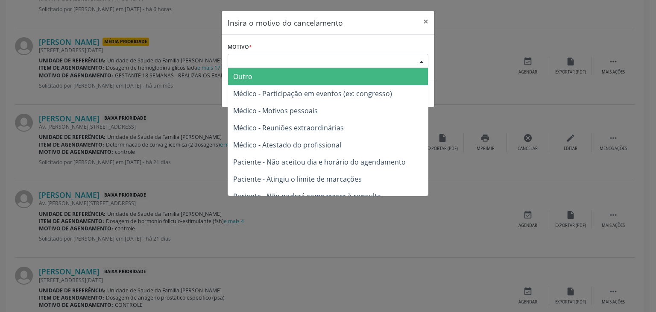
click at [265, 62] on div "Escolha o motivo" at bounding box center [328, 61] width 201 height 15
click at [256, 76] on span "Outro" at bounding box center [328, 76] width 200 height 17
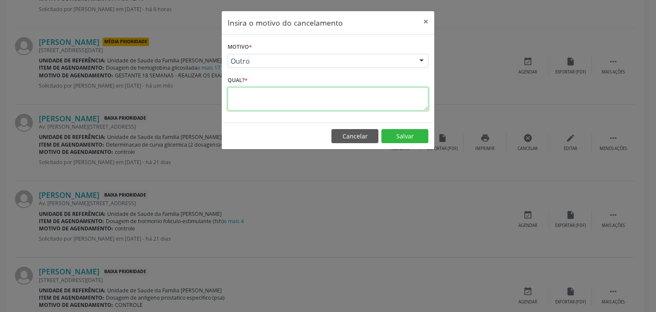
click at [260, 106] on textarea at bounding box center [328, 99] width 201 height 24
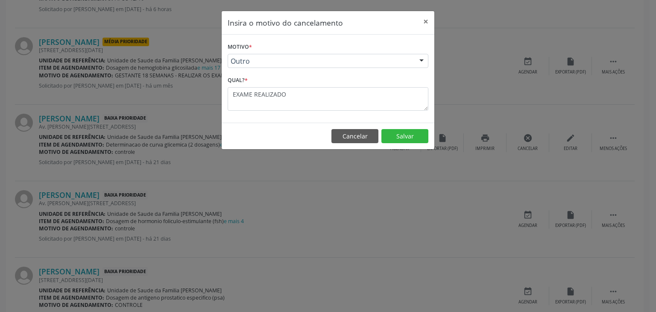
click at [387, 142] on footer "Cancelar Salvar" at bounding box center [328, 136] width 213 height 27
click at [422, 132] on button "Salvar" at bounding box center [405, 136] width 47 height 15
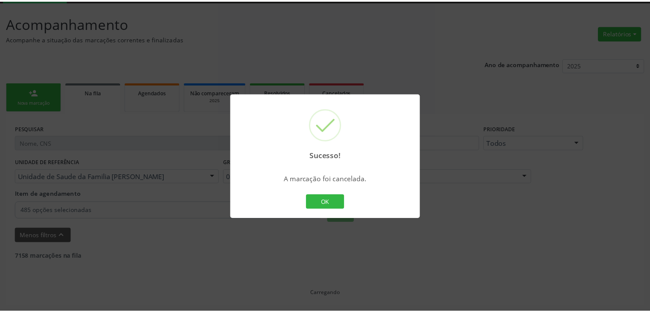
scroll to position [45, 0]
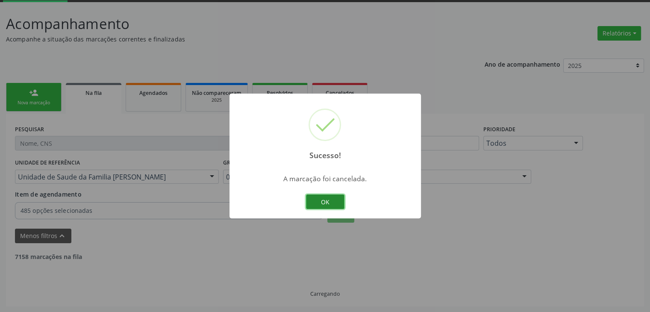
click at [333, 200] on button "OK" at bounding box center [325, 201] width 38 height 15
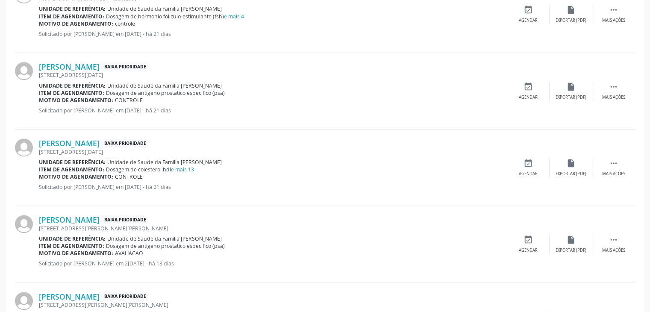
scroll to position [643, 0]
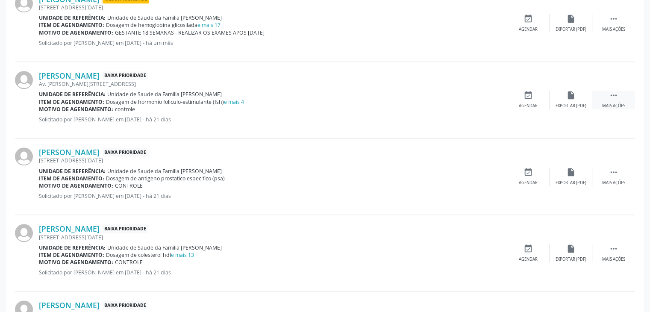
click at [611, 101] on div " Mais ações" at bounding box center [613, 100] width 43 height 18
click at [529, 96] on icon "event_available" at bounding box center [528, 95] width 9 height 9
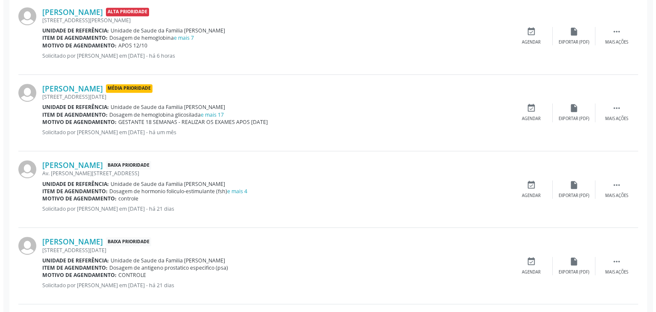
scroll to position [470, 0]
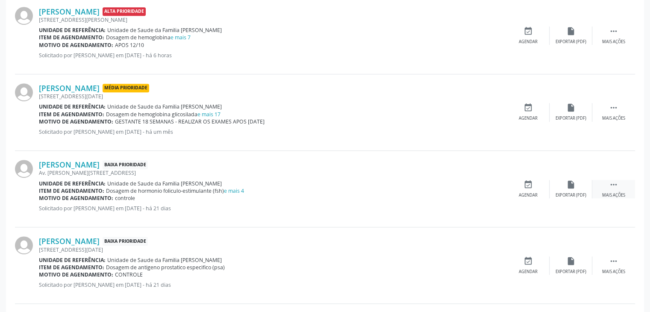
click at [617, 188] on icon "" at bounding box center [613, 184] width 9 height 9
click at [601, 188] on div " Mais ações" at bounding box center [613, 189] width 43 height 18
click at [528, 186] on icon "cancel" at bounding box center [528, 184] width 9 height 9
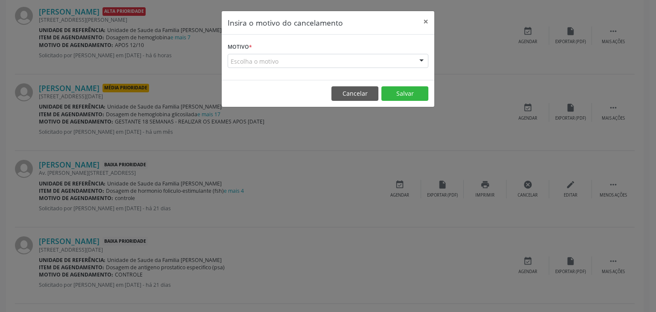
drag, startPoint x: 277, startPoint y: 67, endPoint x: 273, endPoint y: 71, distance: 5.4
click at [276, 67] on div "Escolha o motivo" at bounding box center [328, 61] width 201 height 15
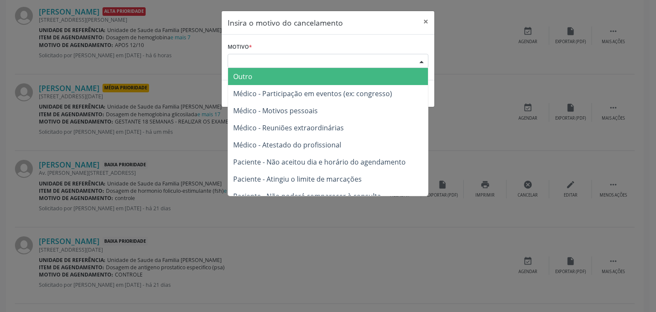
click at [265, 76] on span "Outro" at bounding box center [328, 76] width 200 height 17
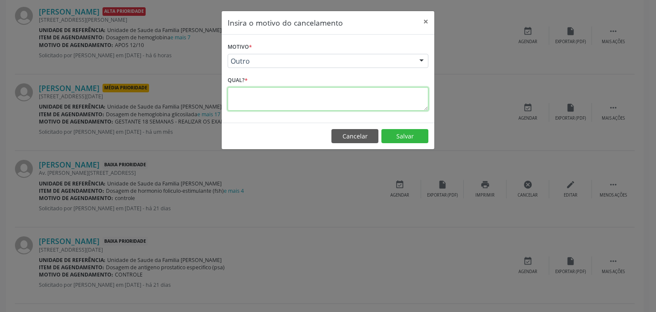
click at [263, 91] on textarea at bounding box center [328, 99] width 201 height 24
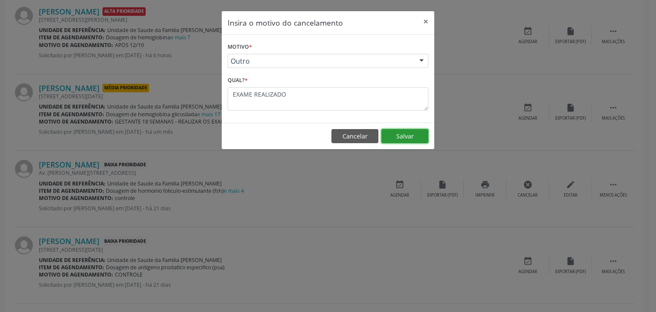
click at [396, 135] on button "Salvar" at bounding box center [405, 136] width 47 height 15
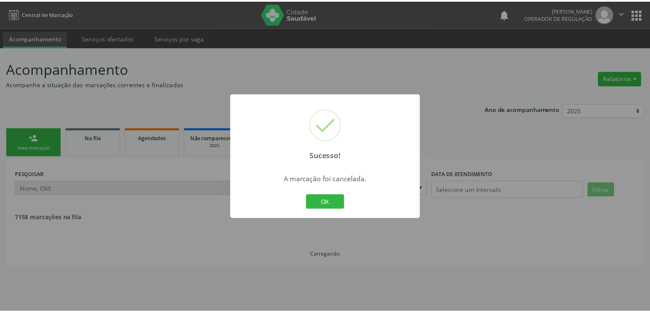
scroll to position [0, 0]
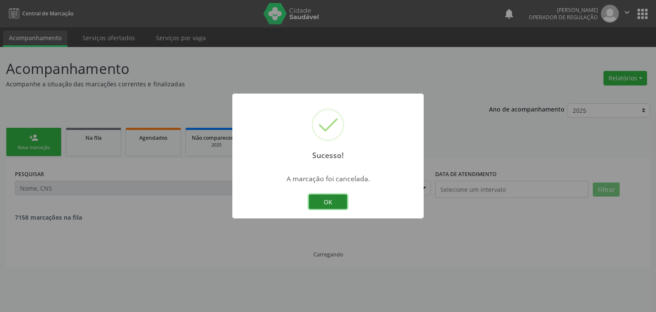
click at [324, 196] on button "OK" at bounding box center [328, 201] width 38 height 15
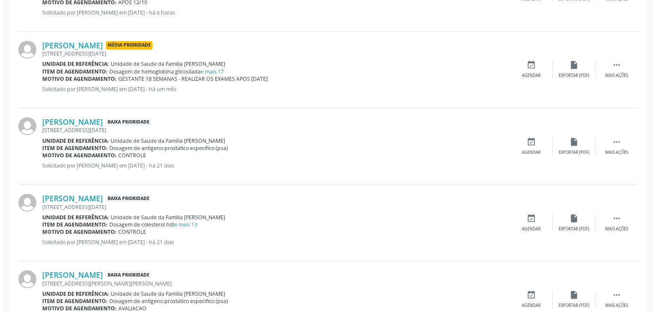
scroll to position [556, 0]
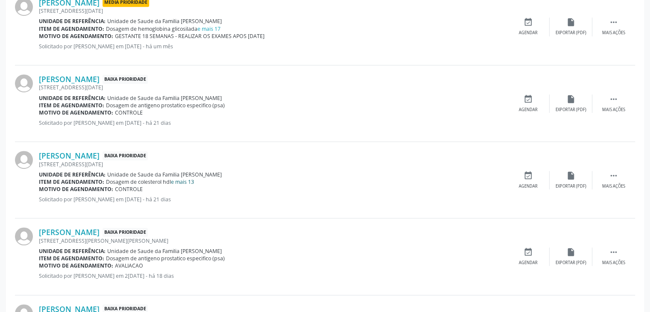
click at [183, 181] on link "e mais 13" at bounding box center [182, 181] width 23 height 7
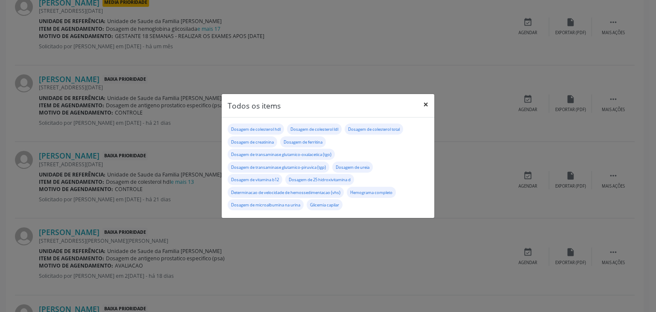
click at [425, 102] on button "×" at bounding box center [426, 104] width 17 height 21
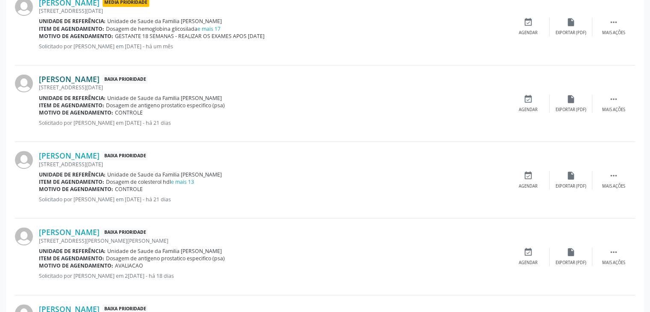
click at [75, 76] on link "[PERSON_NAME]" at bounding box center [69, 78] width 61 height 9
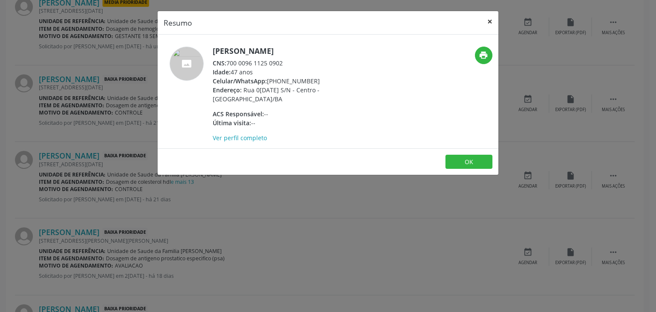
click at [483, 19] on button "×" at bounding box center [490, 21] width 17 height 21
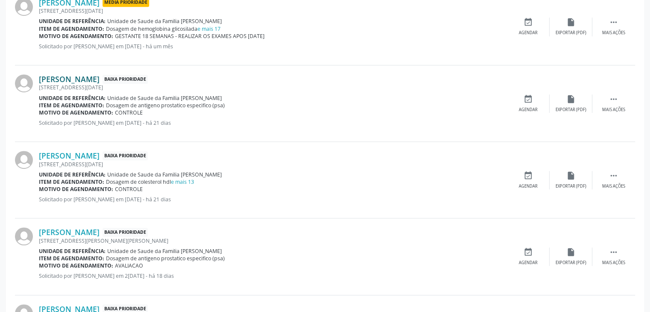
click at [71, 79] on link "[PERSON_NAME]" at bounding box center [69, 78] width 61 height 9
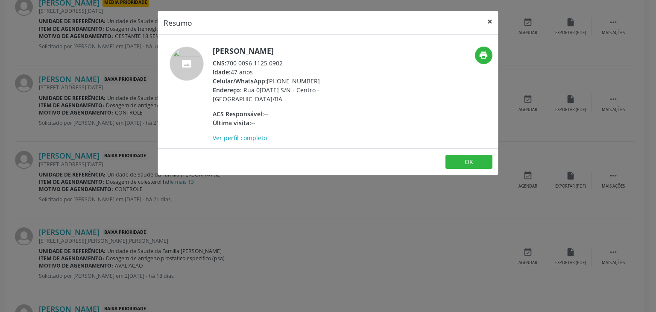
click at [487, 24] on button "×" at bounding box center [490, 21] width 17 height 21
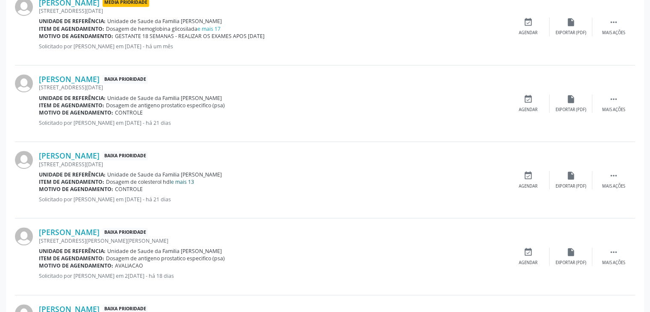
click at [187, 179] on link "e mais 13" at bounding box center [182, 181] width 23 height 7
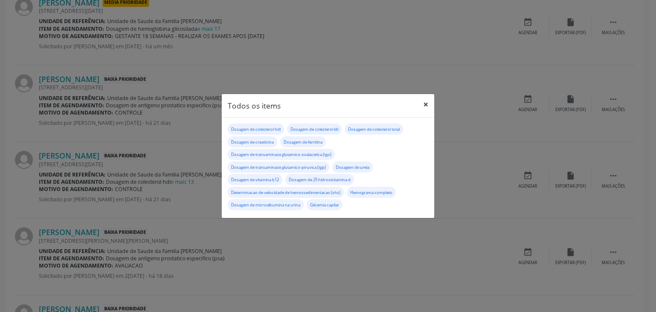
click at [430, 104] on button "×" at bounding box center [426, 104] width 17 height 21
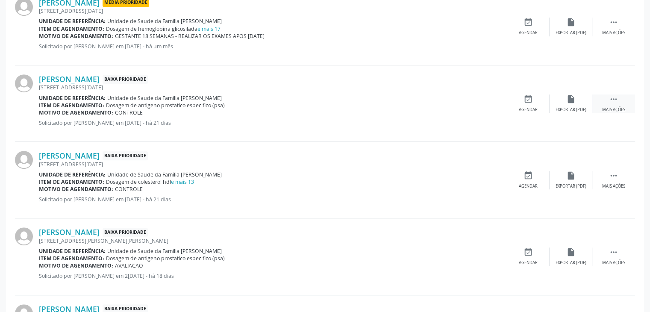
click at [618, 103] on div " Mais ações" at bounding box center [613, 103] width 43 height 18
click at [540, 103] on div "cancel Cancelar" at bounding box center [528, 103] width 43 height 18
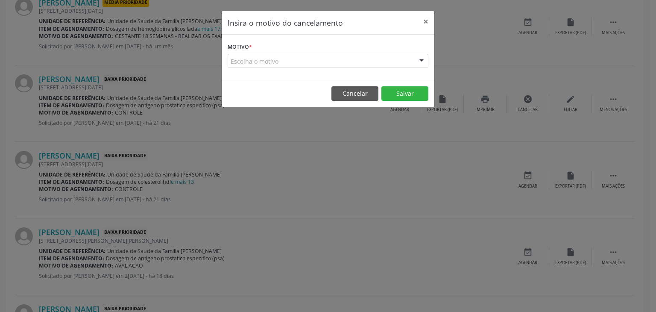
click at [280, 63] on div "Escolha o motivo" at bounding box center [328, 61] width 201 height 15
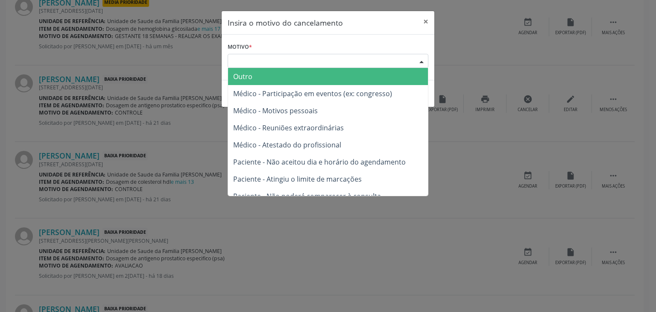
click at [262, 75] on span "Outro" at bounding box center [328, 76] width 200 height 17
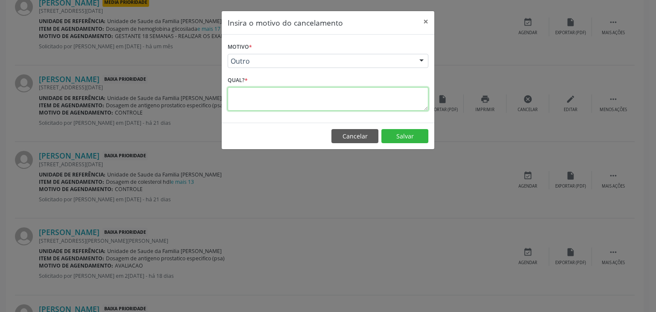
click at [256, 94] on textarea at bounding box center [328, 99] width 201 height 24
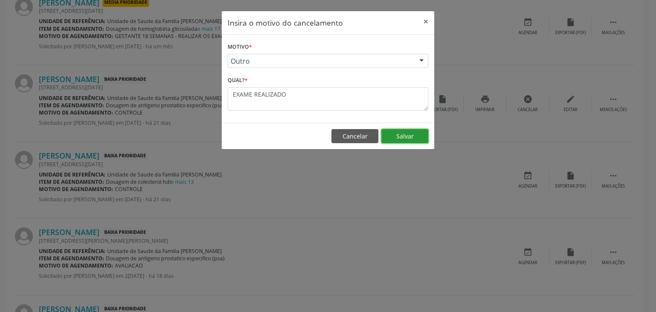
click at [400, 135] on button "Salvar" at bounding box center [405, 136] width 47 height 15
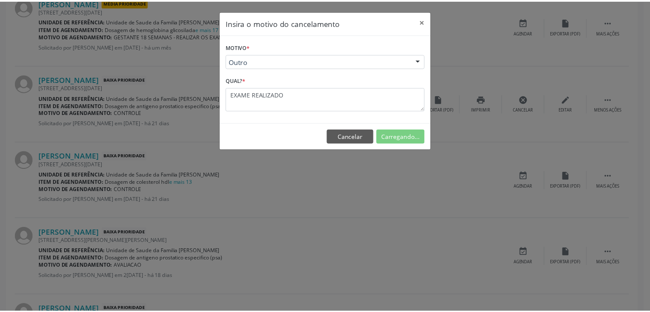
scroll to position [0, 0]
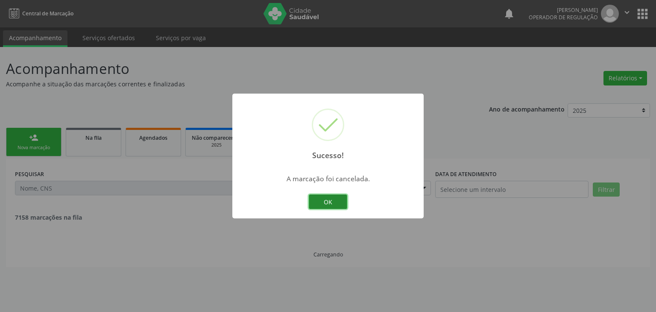
click at [328, 204] on button "OK" at bounding box center [328, 201] width 38 height 15
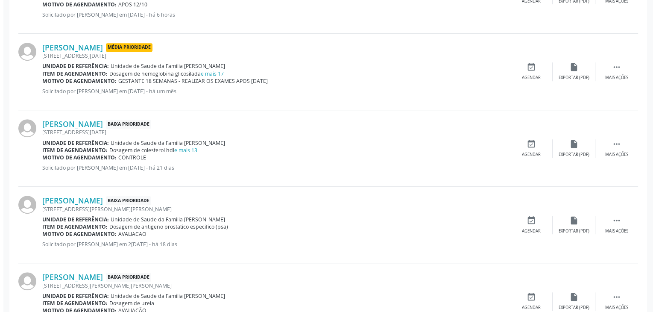
scroll to position [513, 0]
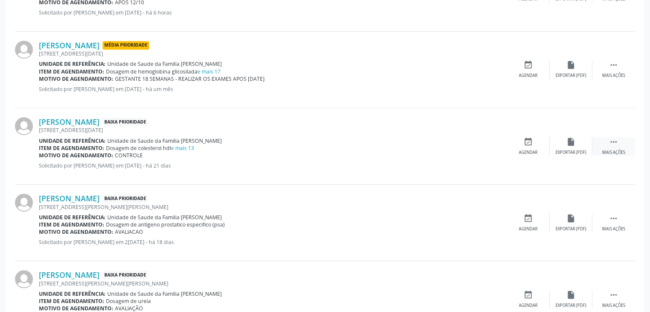
click at [597, 153] on div " Mais ações" at bounding box center [613, 146] width 43 height 18
click at [529, 145] on icon "cancel" at bounding box center [528, 141] width 9 height 9
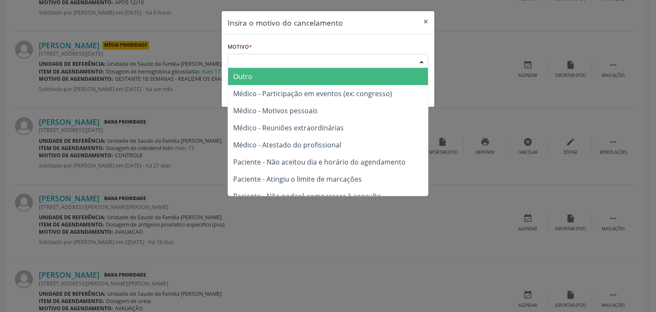
click at [279, 57] on div "Escolha o motivo" at bounding box center [328, 61] width 201 height 15
click at [263, 71] on span "Outro" at bounding box center [328, 76] width 200 height 17
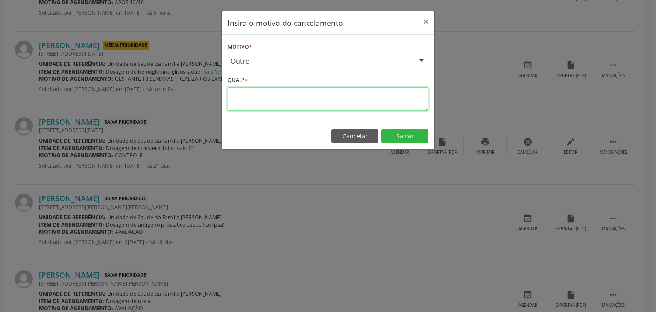
click at [259, 93] on textarea at bounding box center [328, 99] width 201 height 24
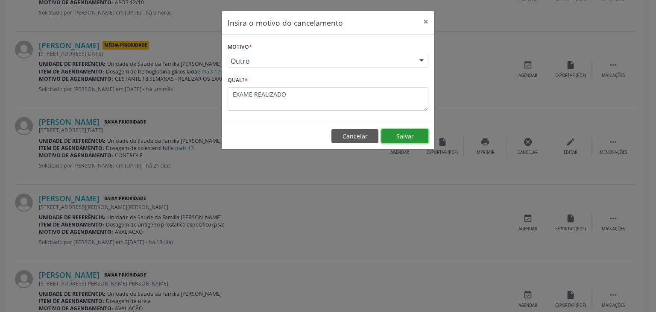
click at [408, 136] on button "Salvar" at bounding box center [405, 136] width 47 height 15
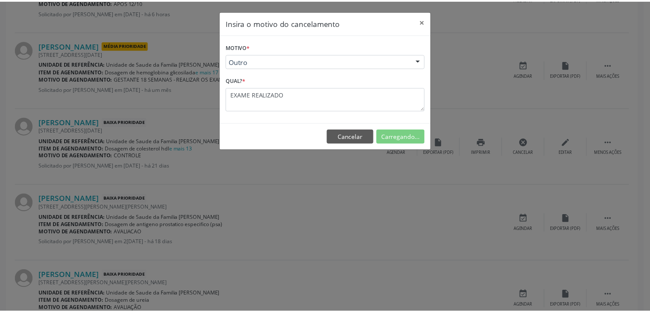
scroll to position [0, 0]
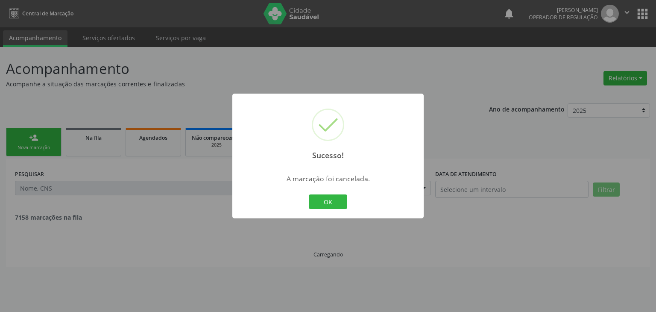
click at [326, 217] on div at bounding box center [327, 218] width 191 height 2
click at [321, 207] on button "OK" at bounding box center [328, 201] width 38 height 15
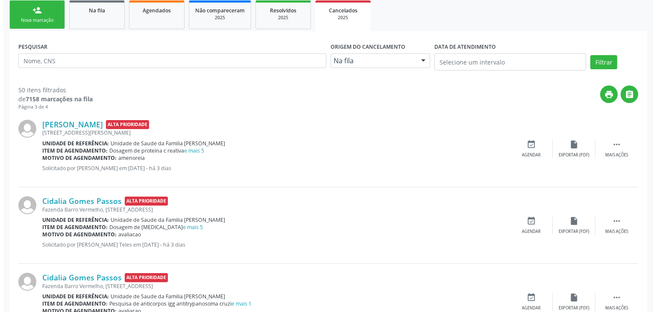
scroll to position [128, 0]
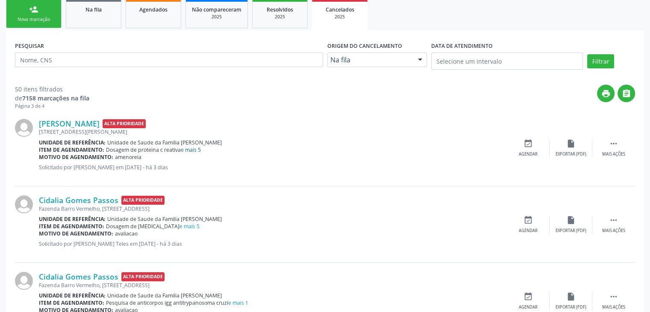
click at [188, 149] on link "e mais 5" at bounding box center [191, 149] width 20 height 7
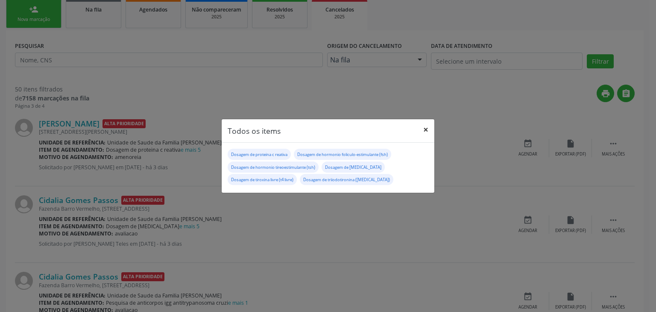
click at [426, 129] on button "×" at bounding box center [426, 129] width 17 height 21
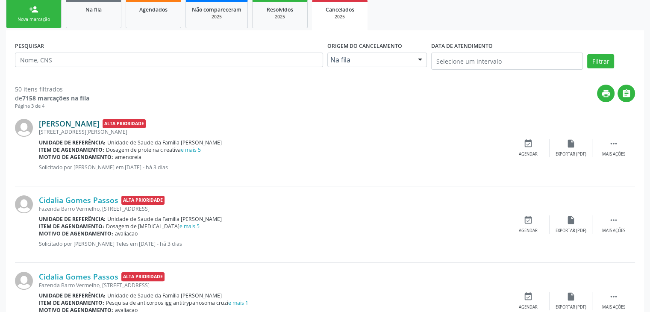
click at [95, 125] on link "[PERSON_NAME]" at bounding box center [69, 123] width 61 height 9
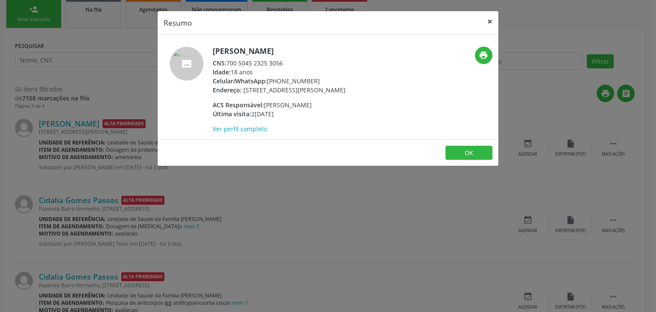
click at [497, 24] on button "×" at bounding box center [490, 21] width 17 height 21
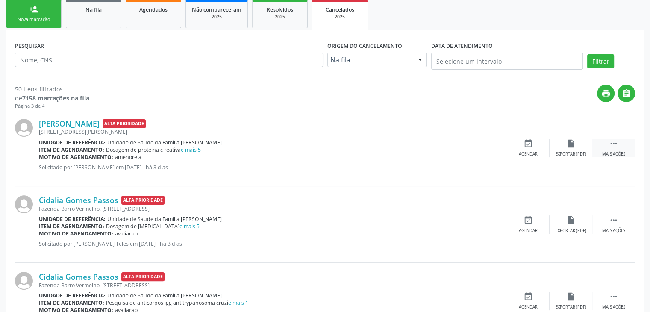
click at [604, 147] on div " Mais ações" at bounding box center [613, 148] width 43 height 18
click at [528, 146] on icon "cancel" at bounding box center [528, 143] width 9 height 9
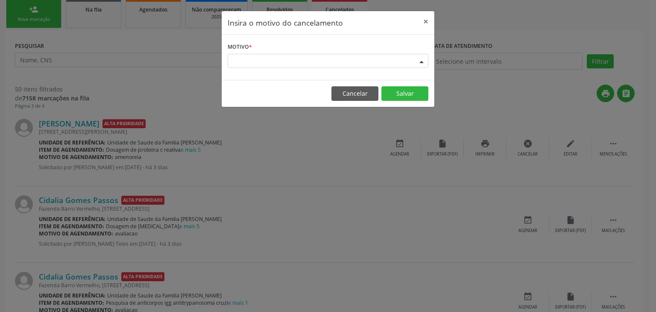
click at [274, 60] on div "Escolha o motivo" at bounding box center [328, 61] width 201 height 15
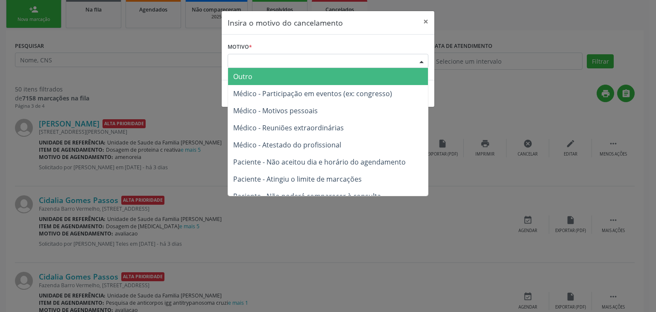
click at [265, 80] on span "Outro" at bounding box center [328, 76] width 200 height 17
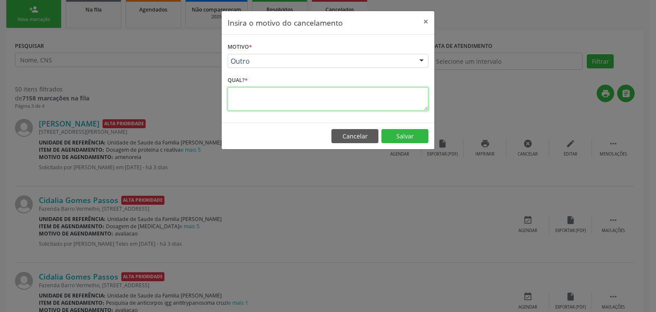
click at [264, 104] on textarea at bounding box center [328, 99] width 201 height 24
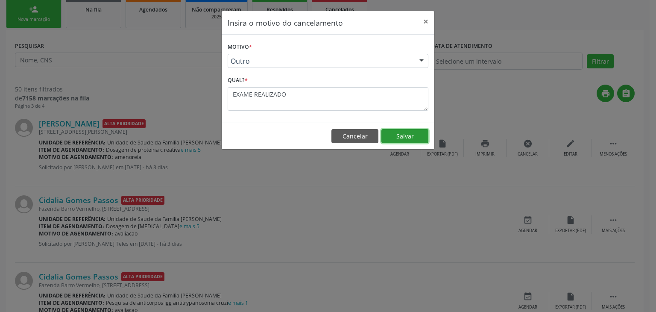
click at [397, 137] on button "Salvar" at bounding box center [405, 136] width 47 height 15
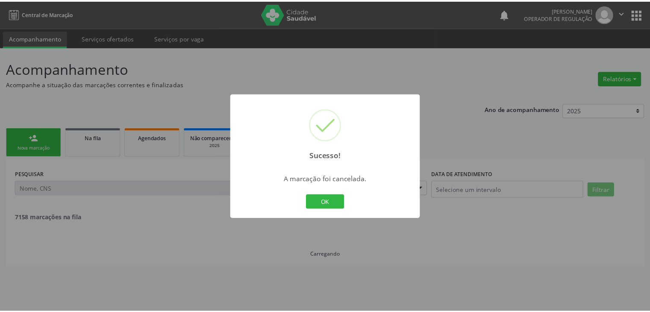
scroll to position [0, 0]
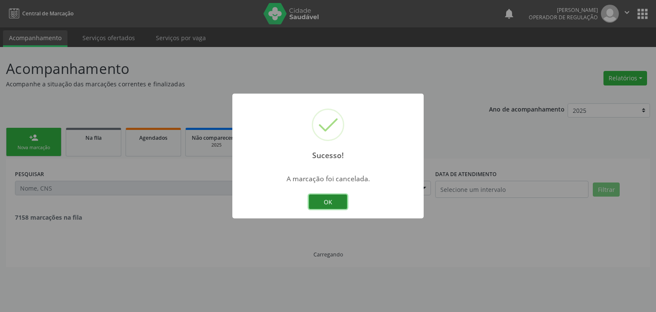
click at [316, 204] on button "OK" at bounding box center [328, 201] width 38 height 15
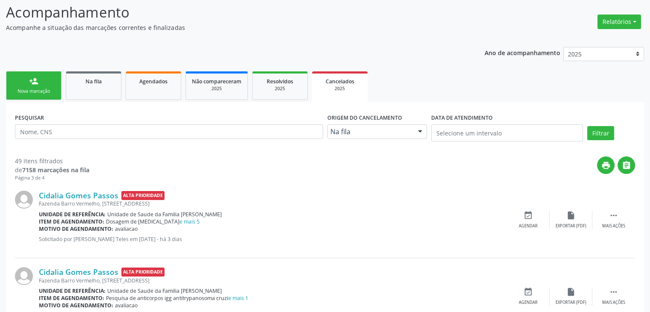
scroll to position [171, 0]
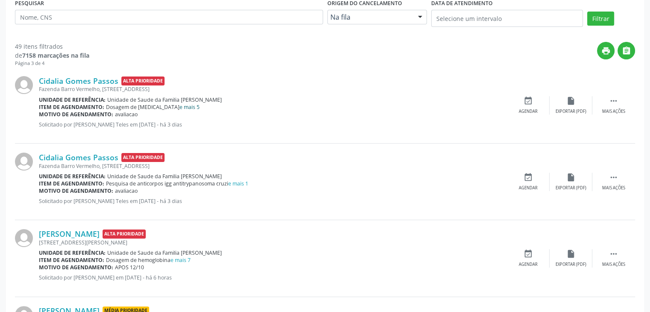
click at [179, 104] on link "e mais 5" at bounding box center [189, 106] width 20 height 7
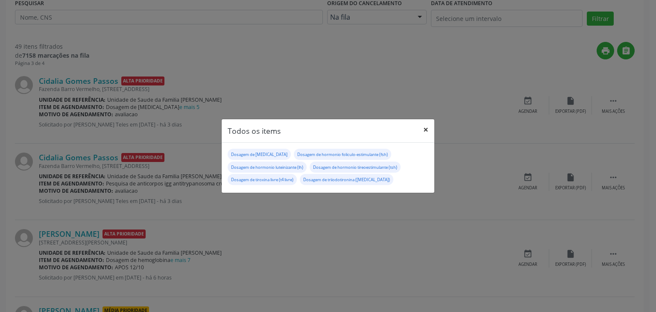
click at [428, 132] on button "×" at bounding box center [426, 129] width 17 height 21
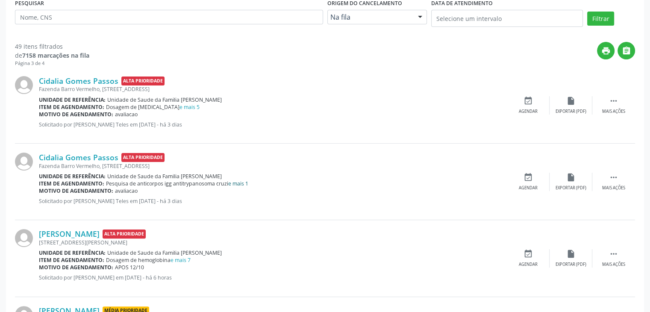
click at [241, 186] on link "e mais 1" at bounding box center [238, 183] width 20 height 7
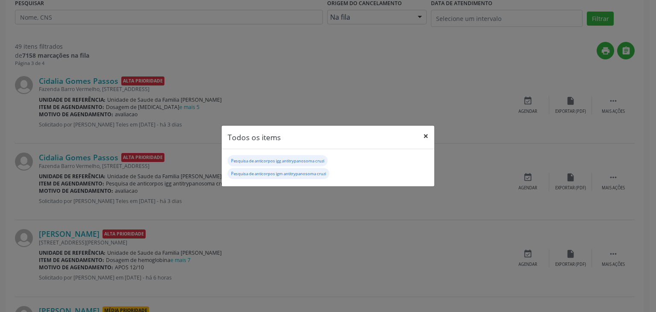
click at [426, 138] on button "×" at bounding box center [426, 136] width 17 height 21
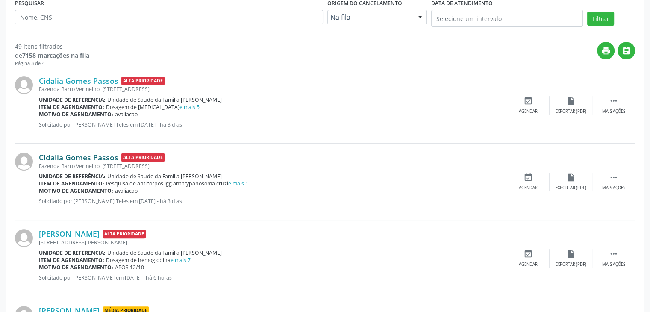
click at [84, 156] on link "Cidalia Gomes Passos" at bounding box center [78, 157] width 79 height 9
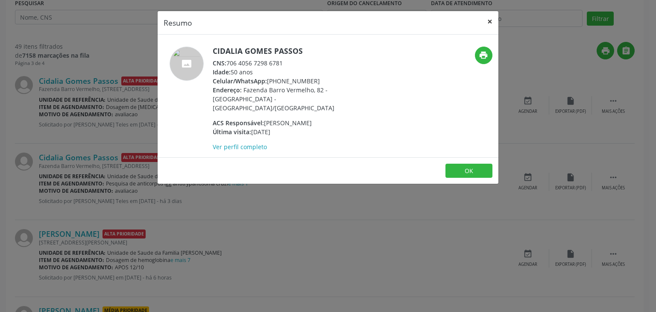
click at [491, 20] on button "×" at bounding box center [490, 21] width 17 height 21
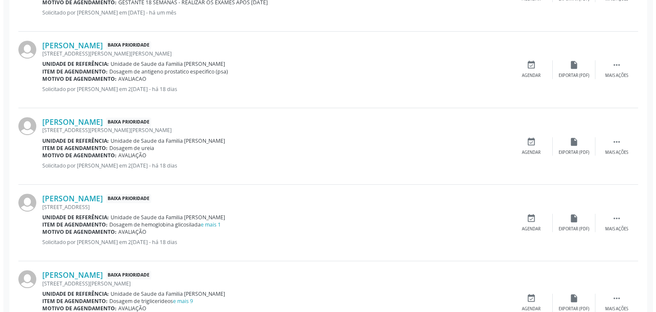
scroll to position [470, 0]
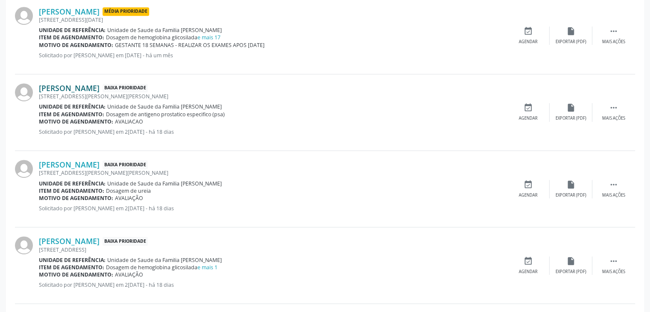
click at [62, 91] on link "[PERSON_NAME]" at bounding box center [69, 87] width 61 height 9
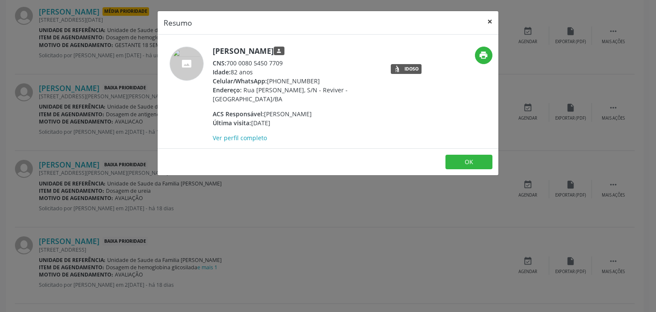
click at [488, 21] on button "×" at bounding box center [490, 21] width 17 height 21
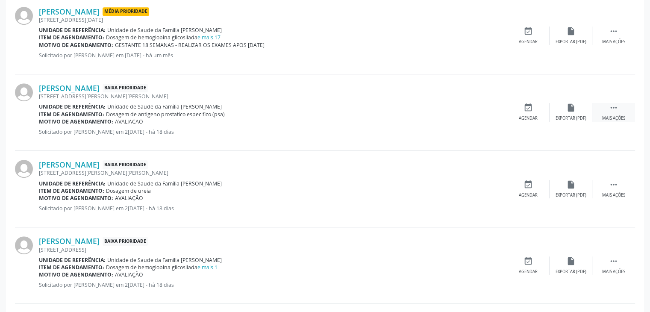
click at [619, 110] on div " Mais ações" at bounding box center [613, 112] width 43 height 18
click at [540, 103] on div "cancel Cancelar" at bounding box center [528, 112] width 43 height 18
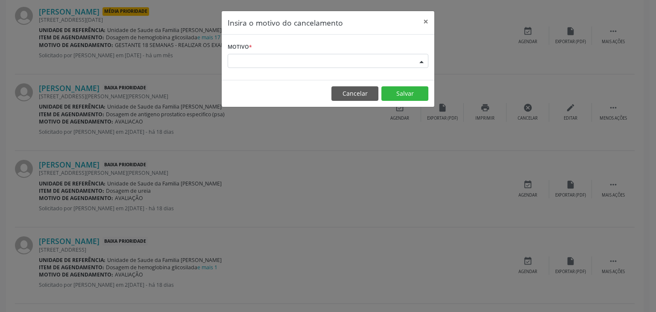
click at [318, 62] on div "Escolha o motivo" at bounding box center [328, 61] width 201 height 15
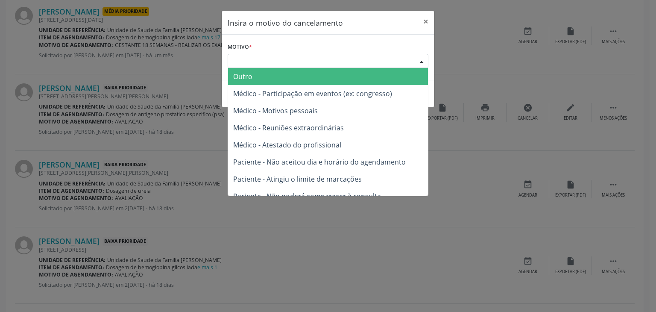
click at [262, 74] on span "Outro" at bounding box center [328, 76] width 200 height 17
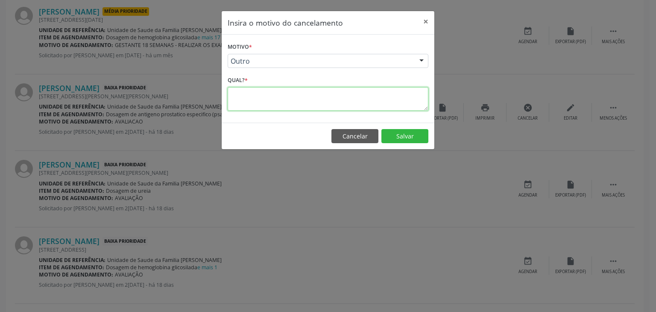
click at [256, 91] on textarea at bounding box center [328, 99] width 201 height 24
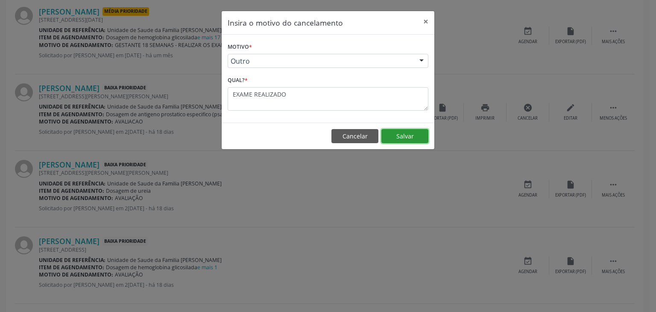
click at [398, 132] on button "Salvar" at bounding box center [405, 136] width 47 height 15
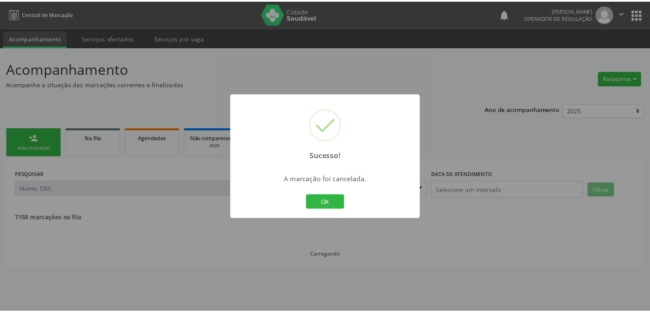
scroll to position [0, 0]
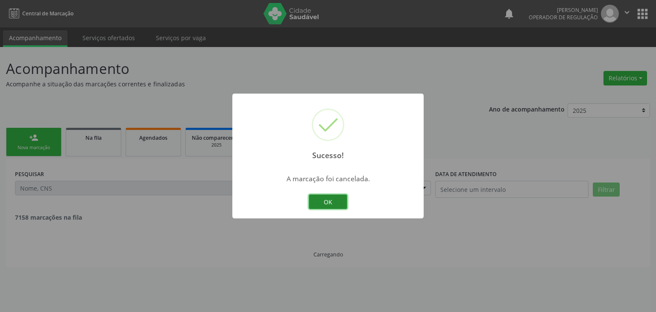
click at [328, 200] on button "OK" at bounding box center [328, 201] width 38 height 15
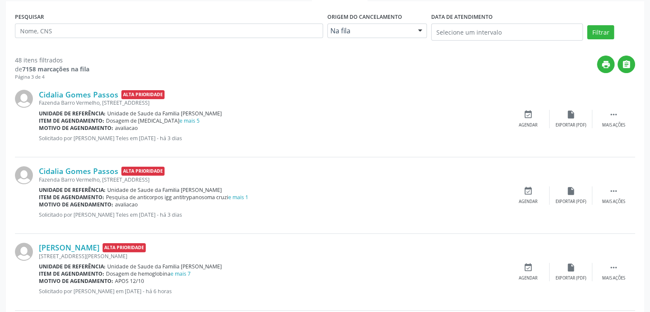
scroll to position [8, 0]
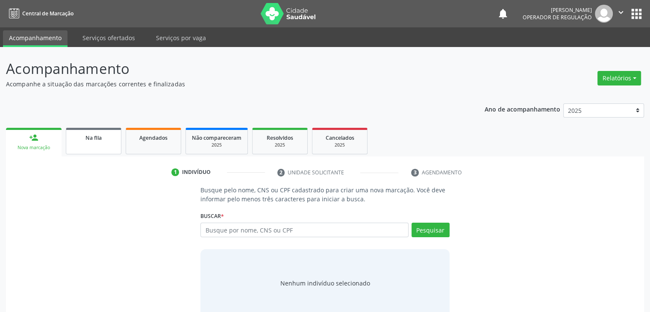
click at [97, 147] on link "Na fila" at bounding box center [94, 141] width 56 height 26
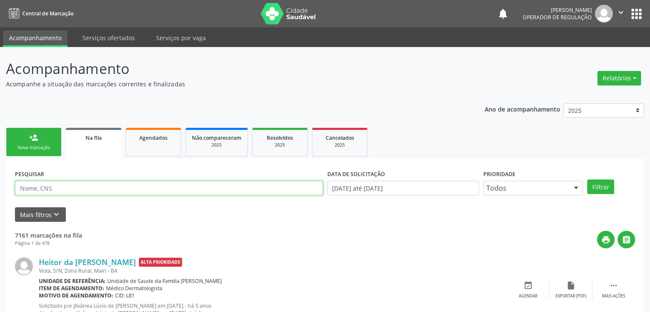
click at [76, 185] on input "text" at bounding box center [169, 188] width 308 height 15
type input "terezinha oliveira"
click at [587, 179] on button "Filtrar" at bounding box center [600, 186] width 27 height 15
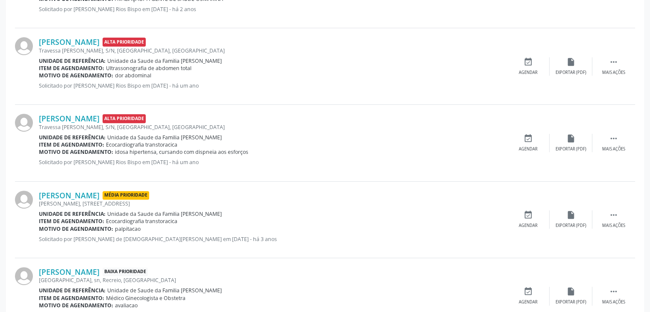
scroll to position [341, 0]
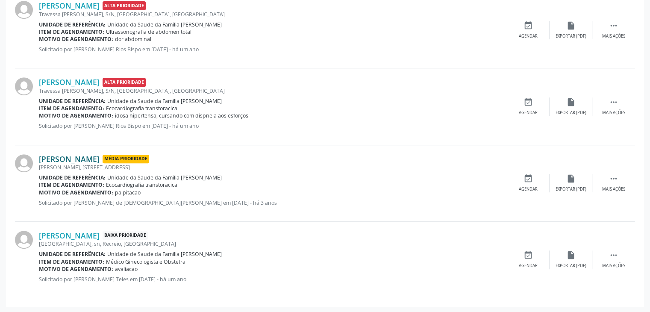
click at [93, 154] on link "Terezinha Oliveira Silva" at bounding box center [69, 158] width 61 height 9
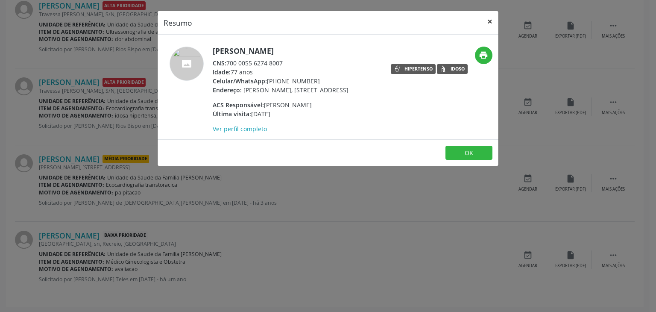
drag, startPoint x: 487, startPoint y: 21, endPoint x: 465, endPoint y: 42, distance: 30.2
click at [488, 21] on button "×" at bounding box center [490, 21] width 17 height 21
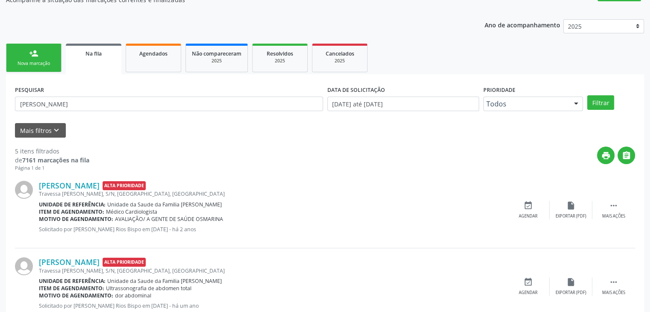
scroll to position [0, 0]
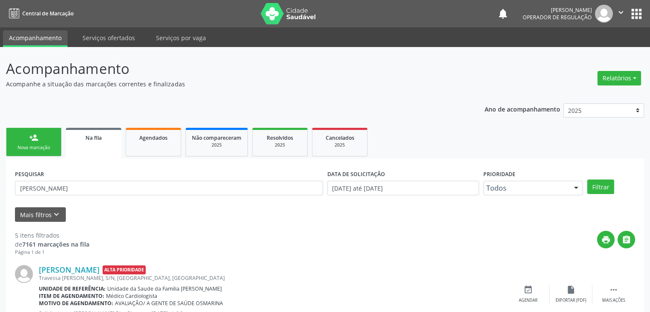
click at [641, 5] on div "notifications Nathana Magalhães Operador de regulação  Configurações Sair apps" at bounding box center [570, 14] width 147 height 18
click at [635, 9] on button "apps" at bounding box center [636, 13] width 15 height 15
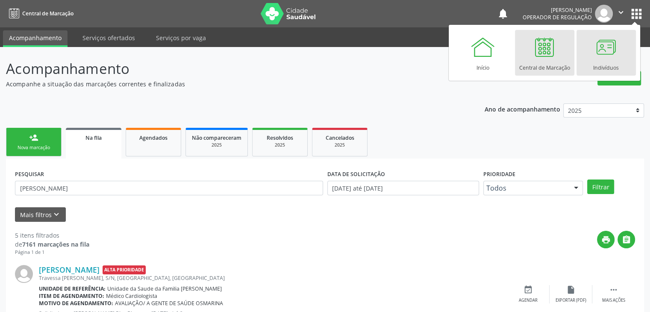
click at [630, 55] on link "Indivíduos" at bounding box center [605, 53] width 59 height 46
